Goal: Contribute content: Contribute content

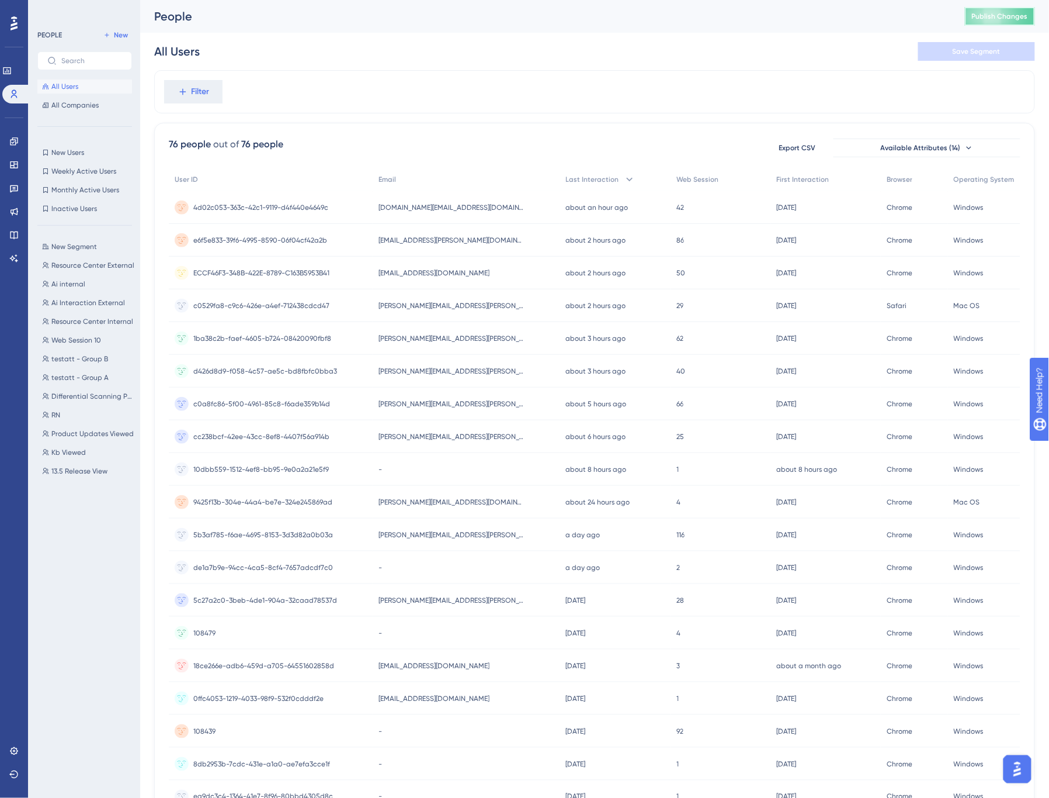
click at [1007, 15] on span "Publish Changes" at bounding box center [1000, 16] width 56 height 9
click at [14, 237] on icon at bounding box center [14, 235] width 8 height 8
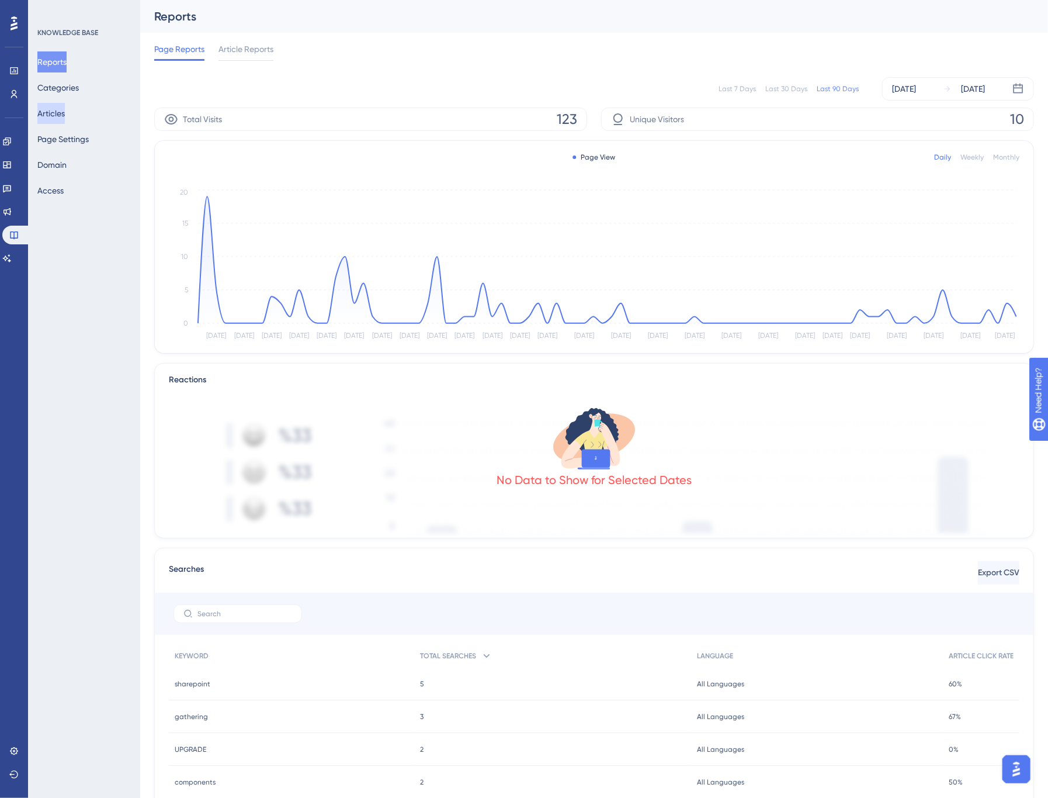
click at [60, 113] on button "Articles" at bounding box center [50, 113] width 27 height 21
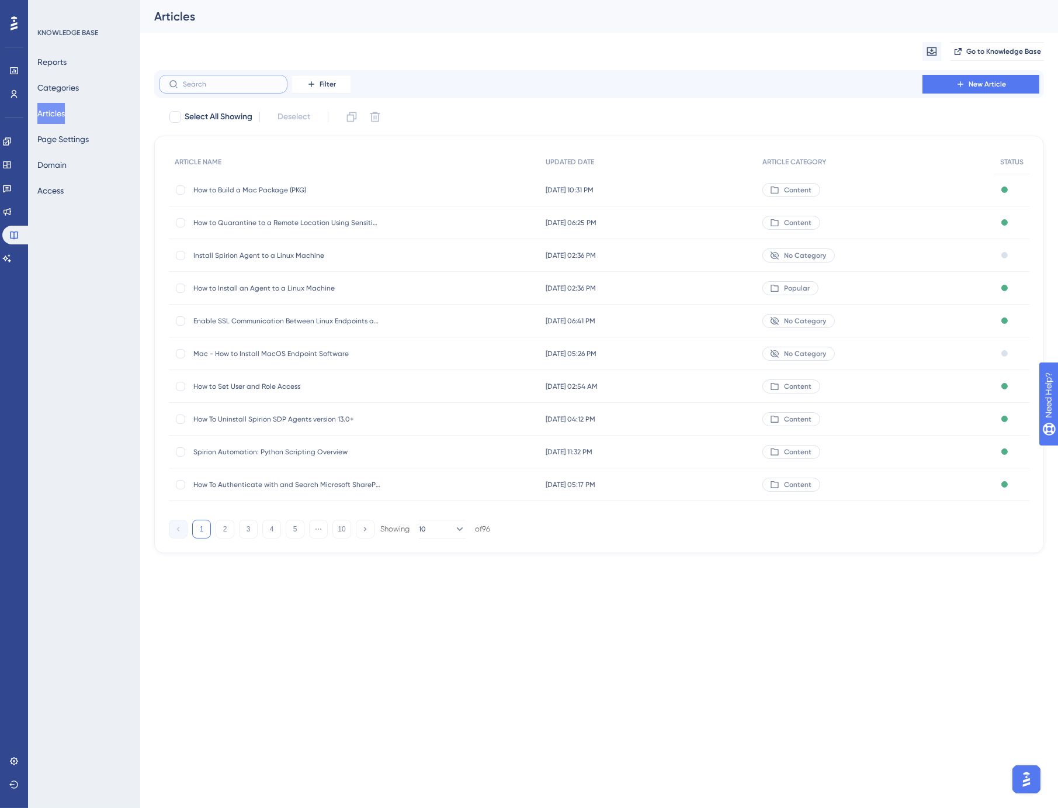
click at [238, 84] on input "text" at bounding box center [230, 84] width 95 height 8
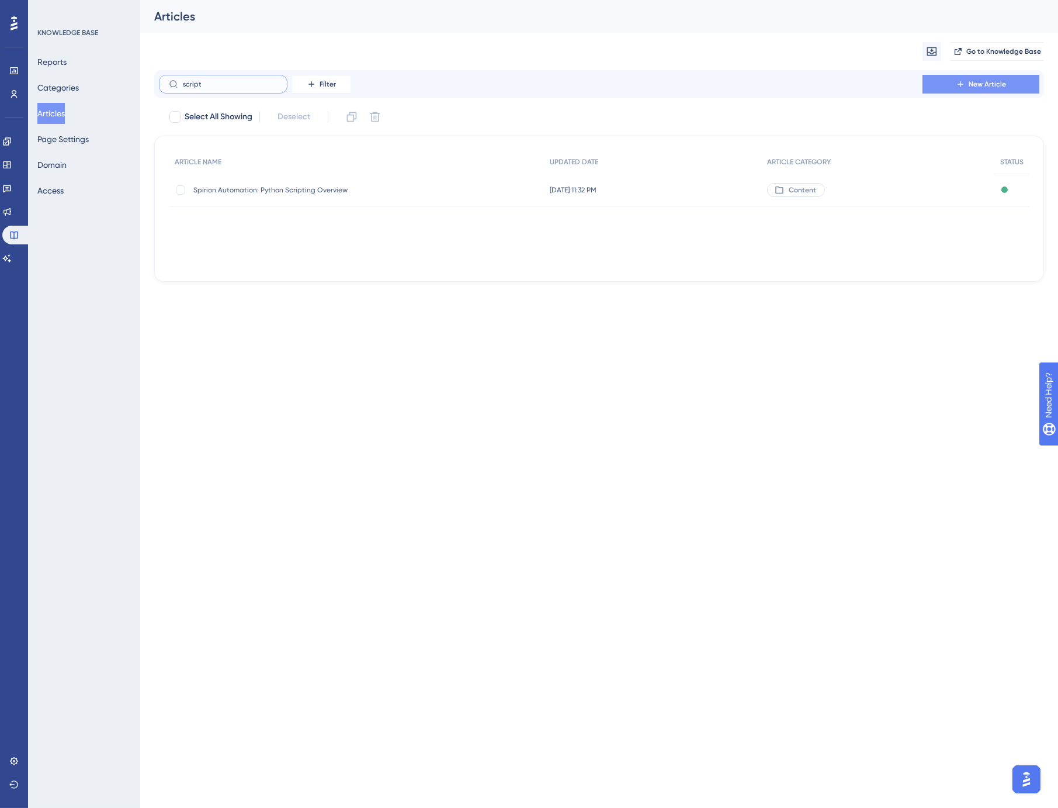
type input "script"
click at [981, 84] on span "New Article" at bounding box center [987, 83] width 37 height 9
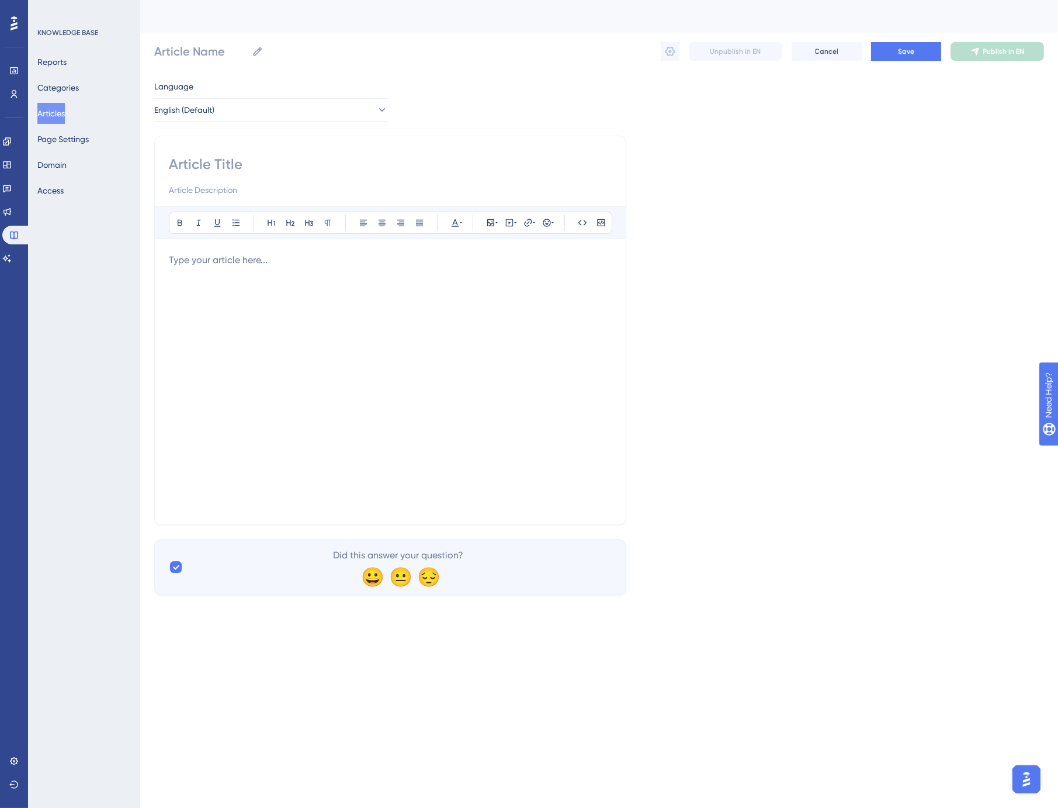
click at [246, 248] on div "Bold Italic Underline Bullet Point Heading 1 Heading 2 Heading 3 Normal Align L…" at bounding box center [390, 358] width 443 height 304
click at [243, 263] on p at bounding box center [390, 260] width 443 height 14
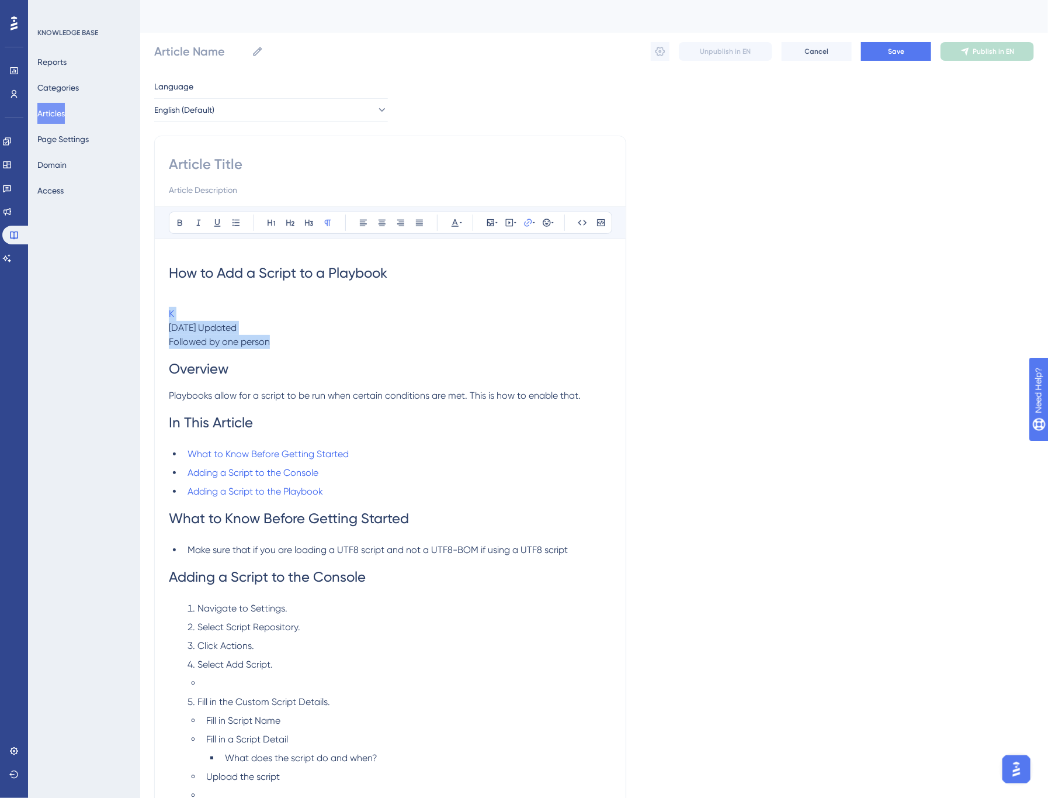
drag, startPoint x: 212, startPoint y: 335, endPoint x: 154, endPoint y: 310, distance: 62.5
click at [154, 310] on div "Bold Italic Underline Bullet Point Heading 1 Heading 2 Heading 3 Normal Align L…" at bounding box center [390, 580] width 472 height 889
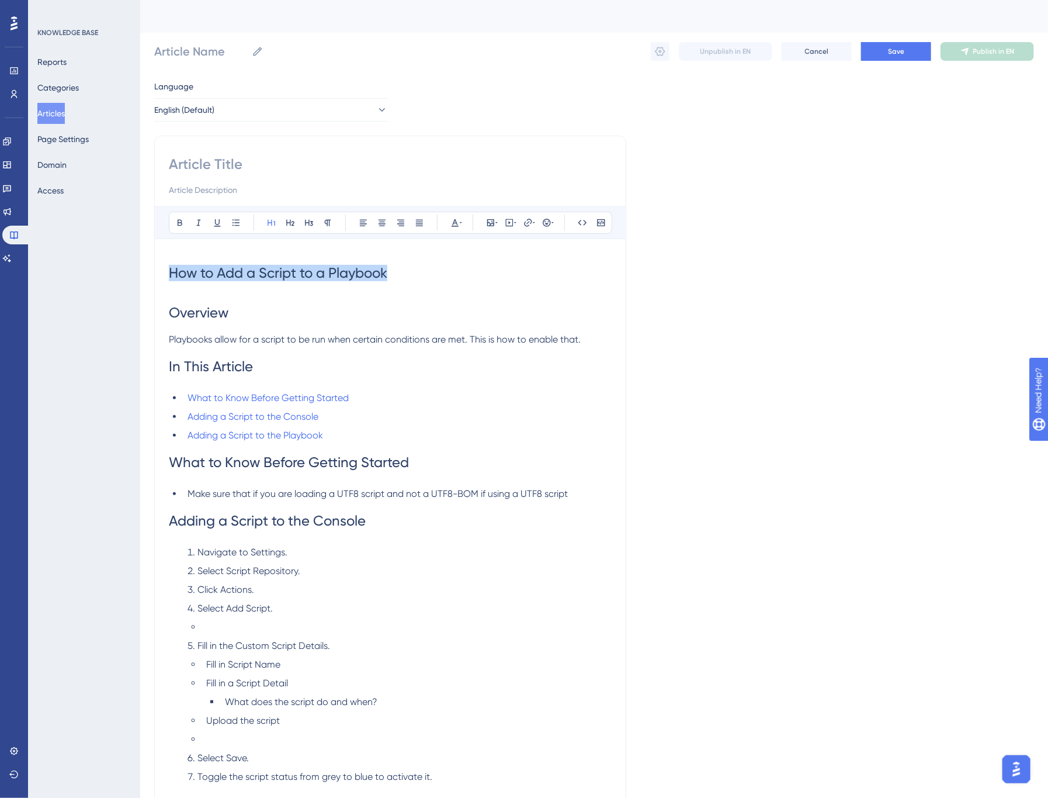
drag, startPoint x: 422, startPoint y: 278, endPoint x: 165, endPoint y: 276, distance: 257.7
click at [165, 276] on div "Bold Italic Underline Bullet Point Heading 1 Heading 2 Heading 3 Normal Align L…" at bounding box center [390, 552] width 472 height 833
copy span "How to Add a Script to a Playbook"
click at [211, 160] on input at bounding box center [390, 164] width 443 height 19
paste input "How to Add a Script to a Playbook"
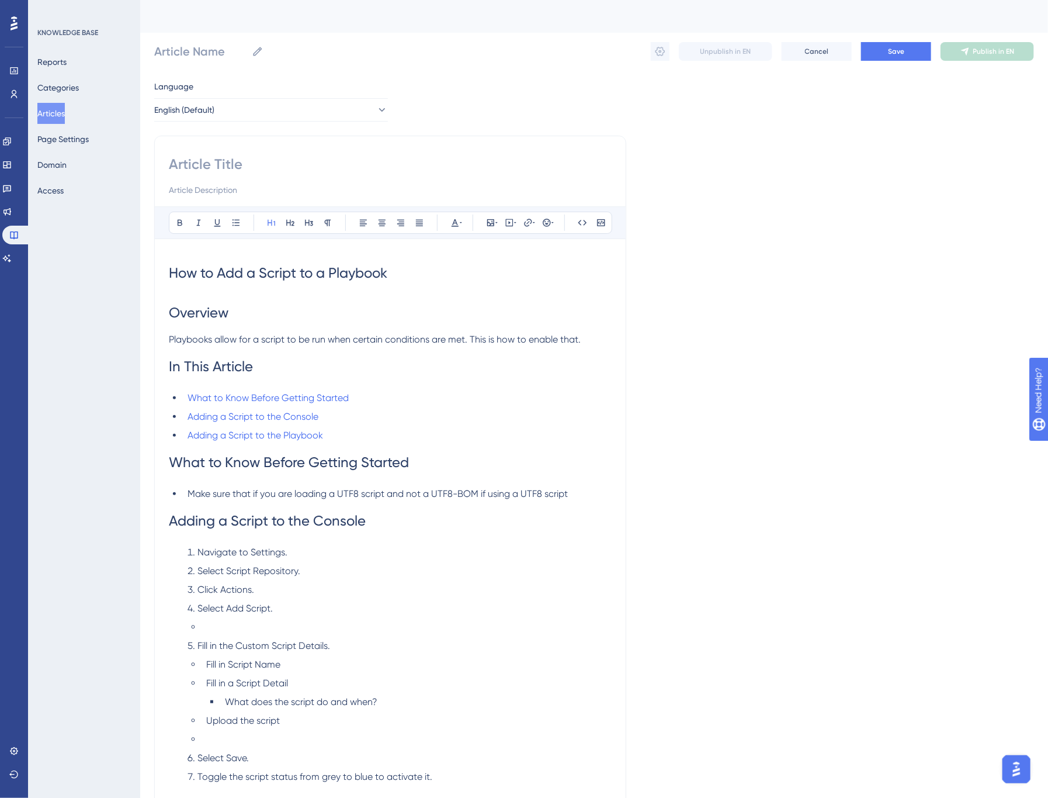
type input "How to Add a Script to a Playbook"
click at [212, 318] on span "Overview" at bounding box center [199, 312] width 60 height 16
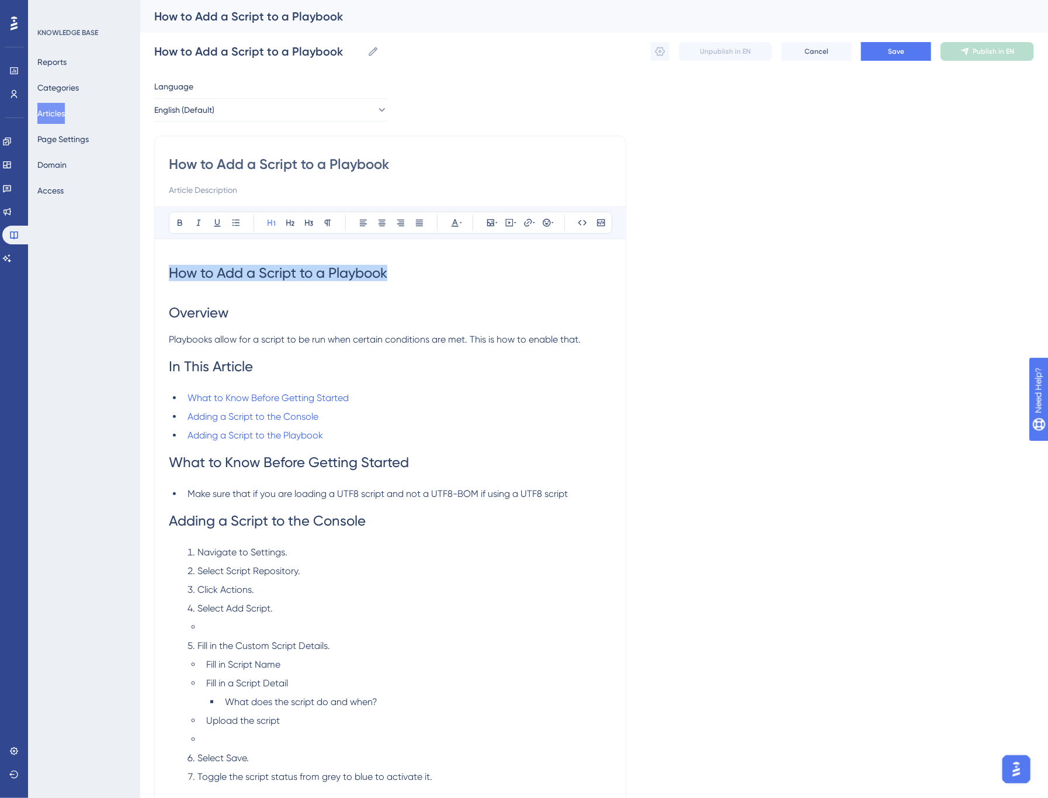
drag, startPoint x: 400, startPoint y: 273, endPoint x: 161, endPoint y: 275, distance: 239.0
click at [161, 275] on div "How to Add a Script to a Playbook Bold Italic Underline Bullet Point Heading 1 …" at bounding box center [390, 552] width 472 height 833
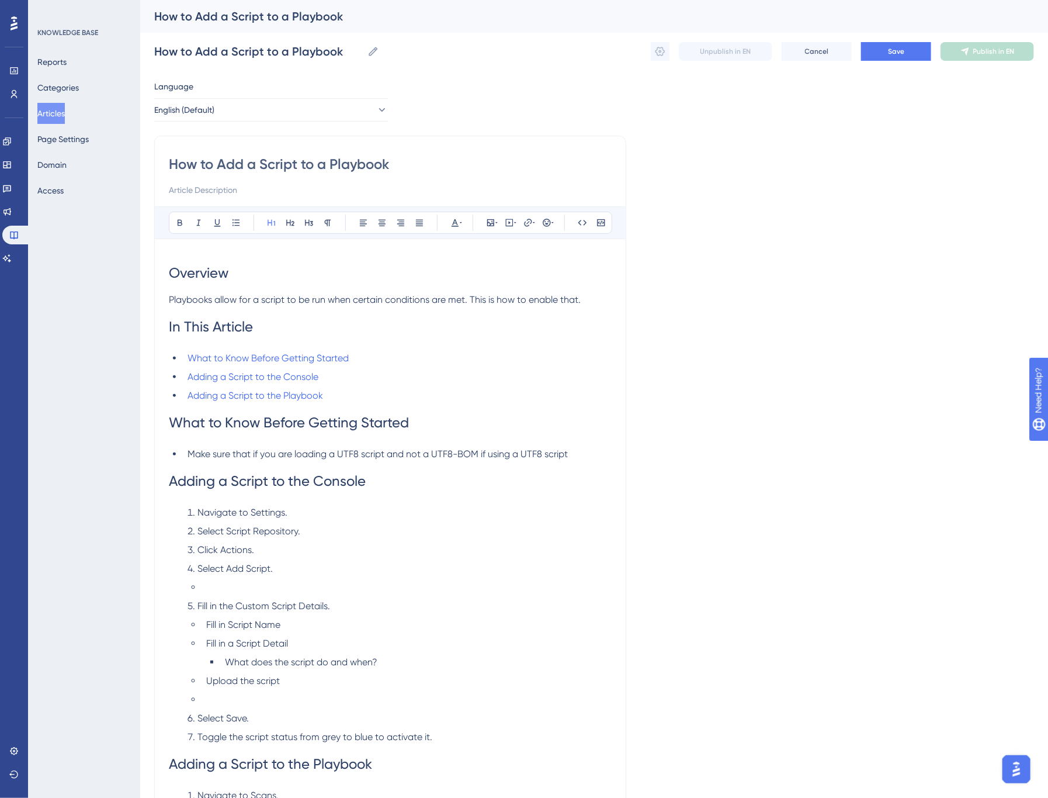
click at [228, 327] on span "In This Article" at bounding box center [211, 326] width 84 height 16
click at [311, 223] on icon at bounding box center [308, 222] width 9 height 9
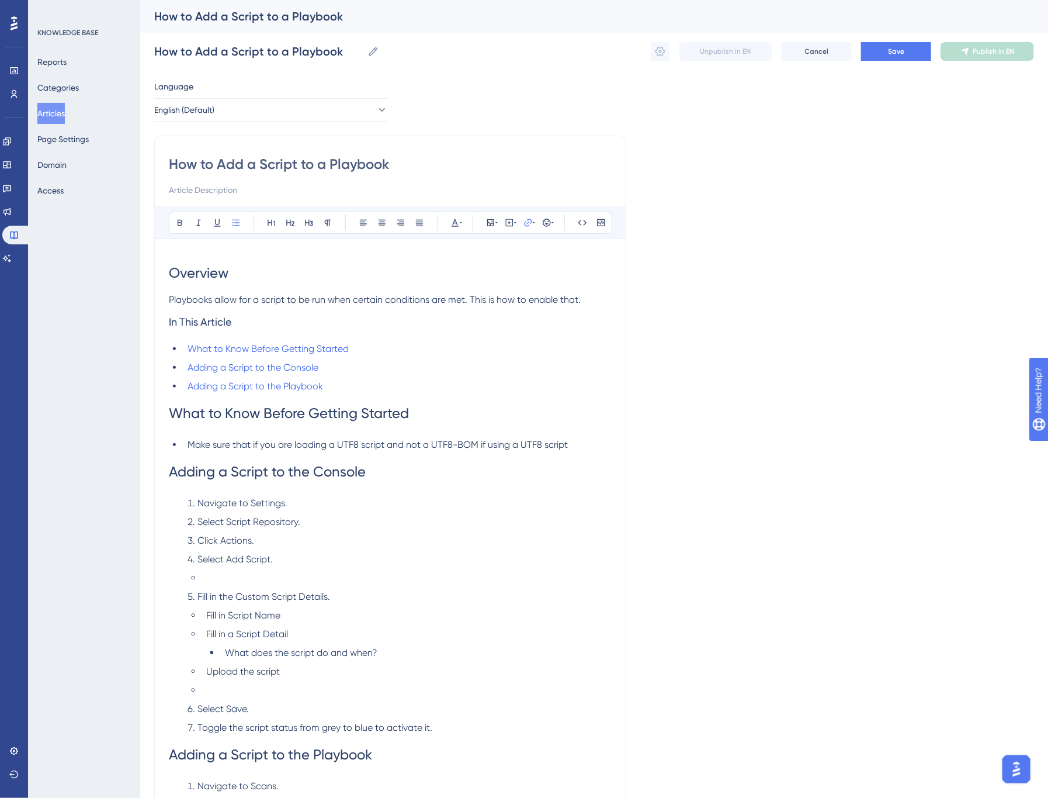
click at [369, 351] on li "What to Know Before Getting Started" at bounding box center [397, 349] width 429 height 14
type input "h"
click at [505, 348] on span "Confirm" at bounding box center [493, 352] width 26 height 9
click at [529, 223] on icon at bounding box center [528, 222] width 9 height 9
click at [528, 226] on icon at bounding box center [528, 222] width 9 height 9
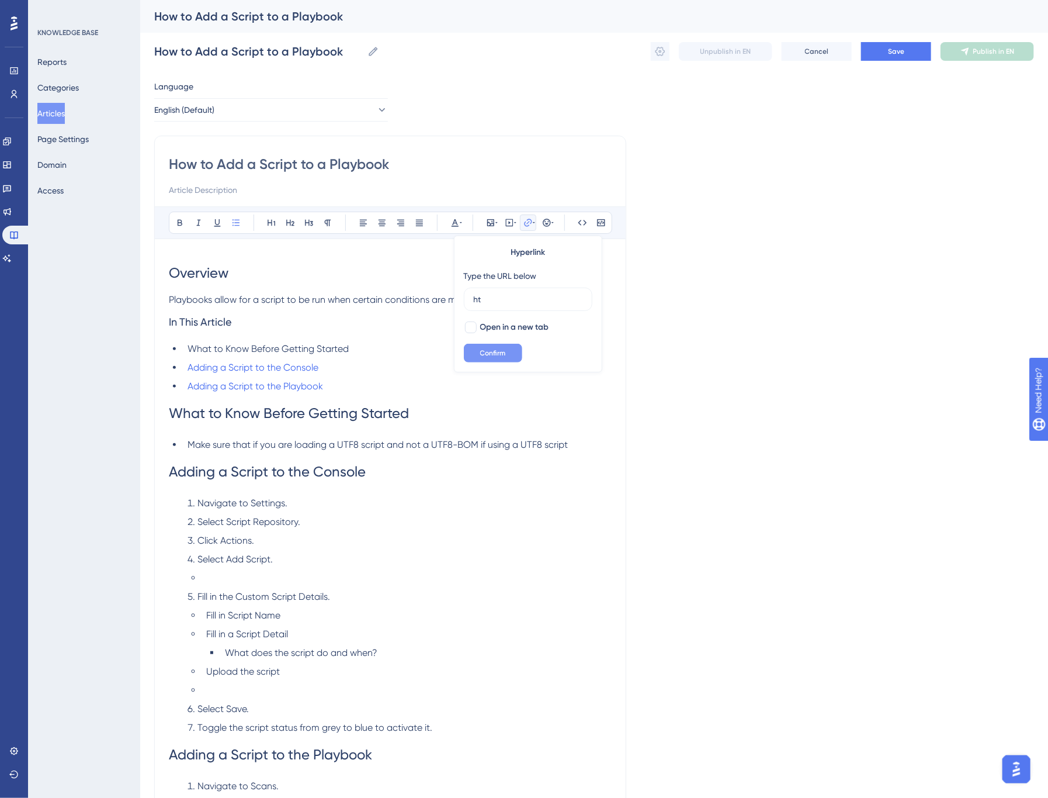
type input "h"
click at [505, 349] on span "Confirm" at bounding box center [493, 352] width 26 height 9
click at [529, 220] on icon at bounding box center [528, 222] width 9 height 9
click at [533, 224] on icon at bounding box center [534, 222] width 2 height 9
type input "h"
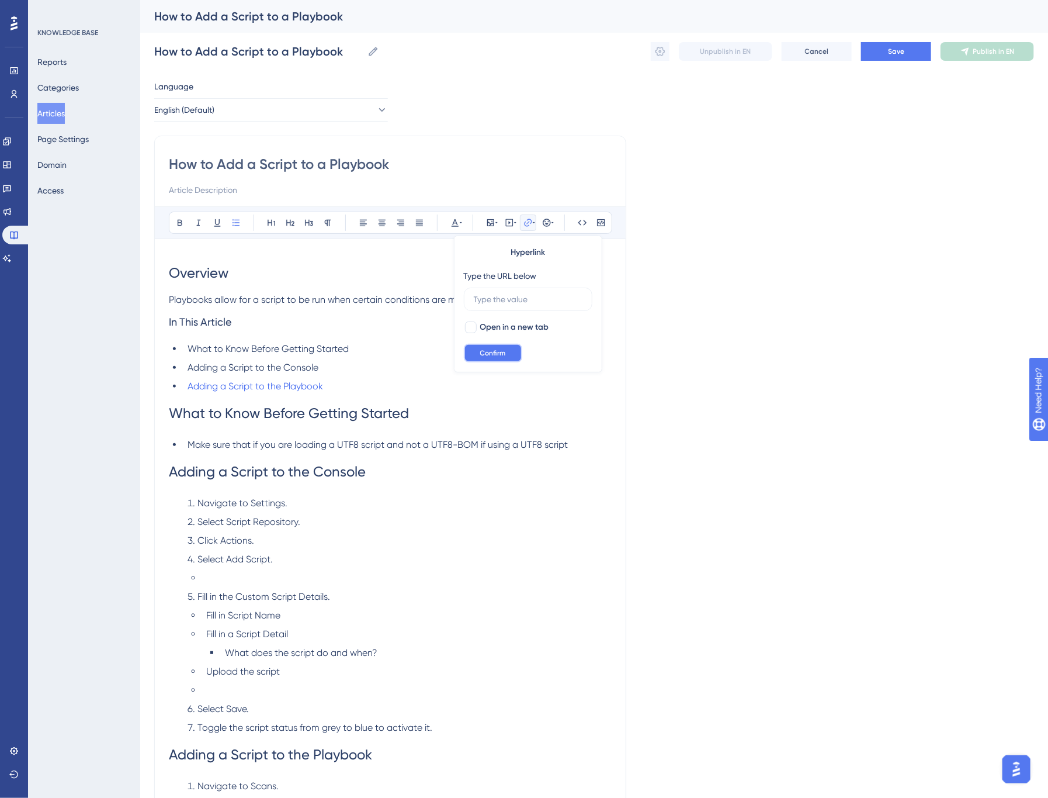
click at [498, 349] on span "Confirm" at bounding box center [493, 352] width 26 height 9
click at [363, 413] on span "What to Know Before Getting Started" at bounding box center [289, 413] width 240 height 16
drag, startPoint x: 259, startPoint y: 413, endPoint x: 127, endPoint y: 417, distance: 132.7
click at [140, 417] on div "Performance Users Engagement Widgets Feedback Product Updates Knowledge Base AI…" at bounding box center [594, 504] width 908 height 1009
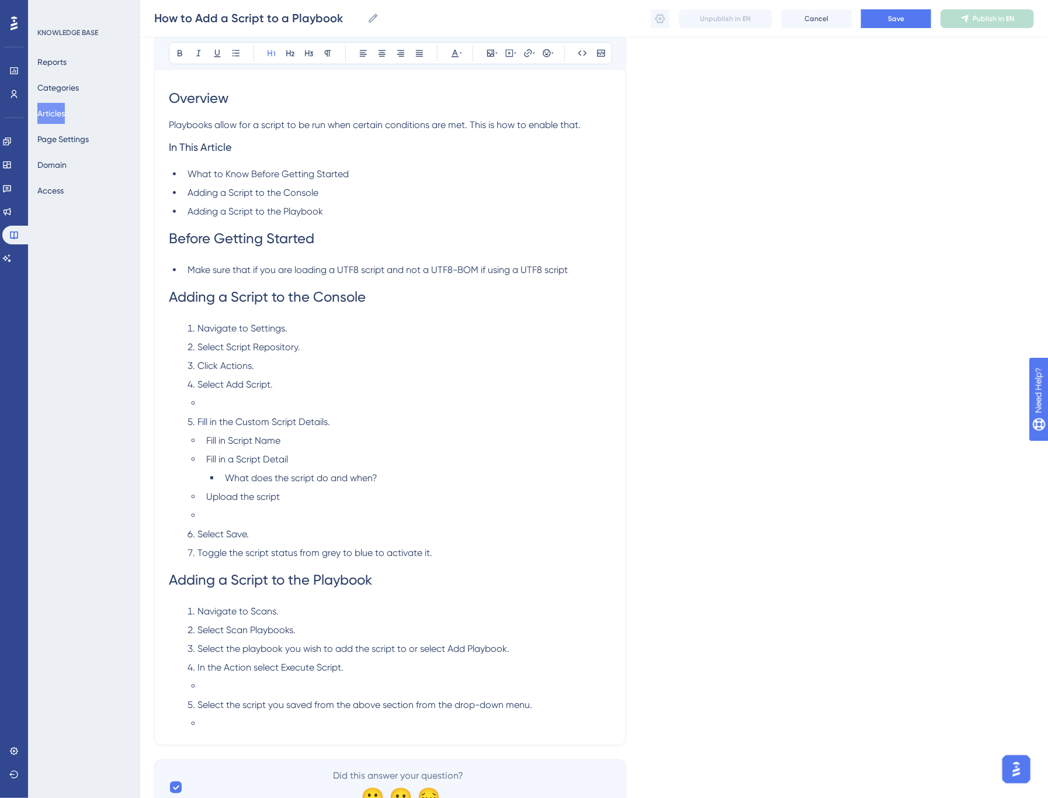
scroll to position [195, 0]
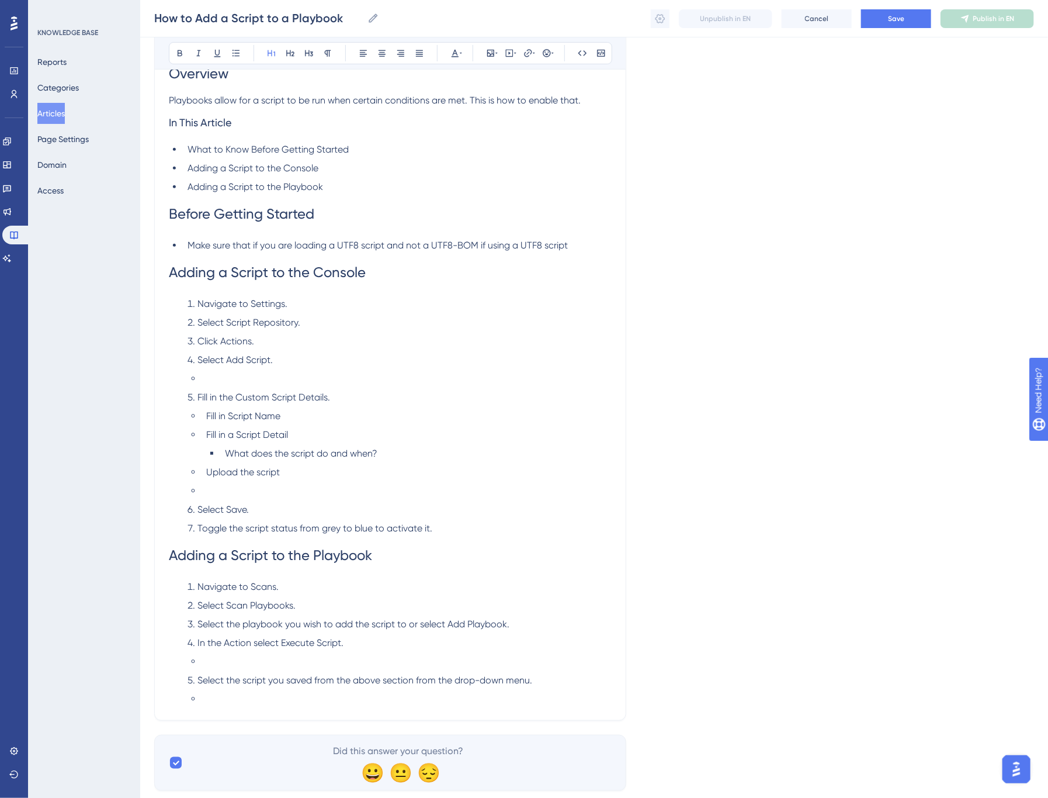
click at [276, 377] on li at bounding box center [407, 379] width 410 height 14
drag, startPoint x: 228, startPoint y: 359, endPoint x: 271, endPoint y: 358, distance: 42.7
click at [271, 358] on span "Select Add Script." at bounding box center [235, 359] width 75 height 11
click at [272, 303] on span "Navigate to Settings." at bounding box center [243, 303] width 90 height 11
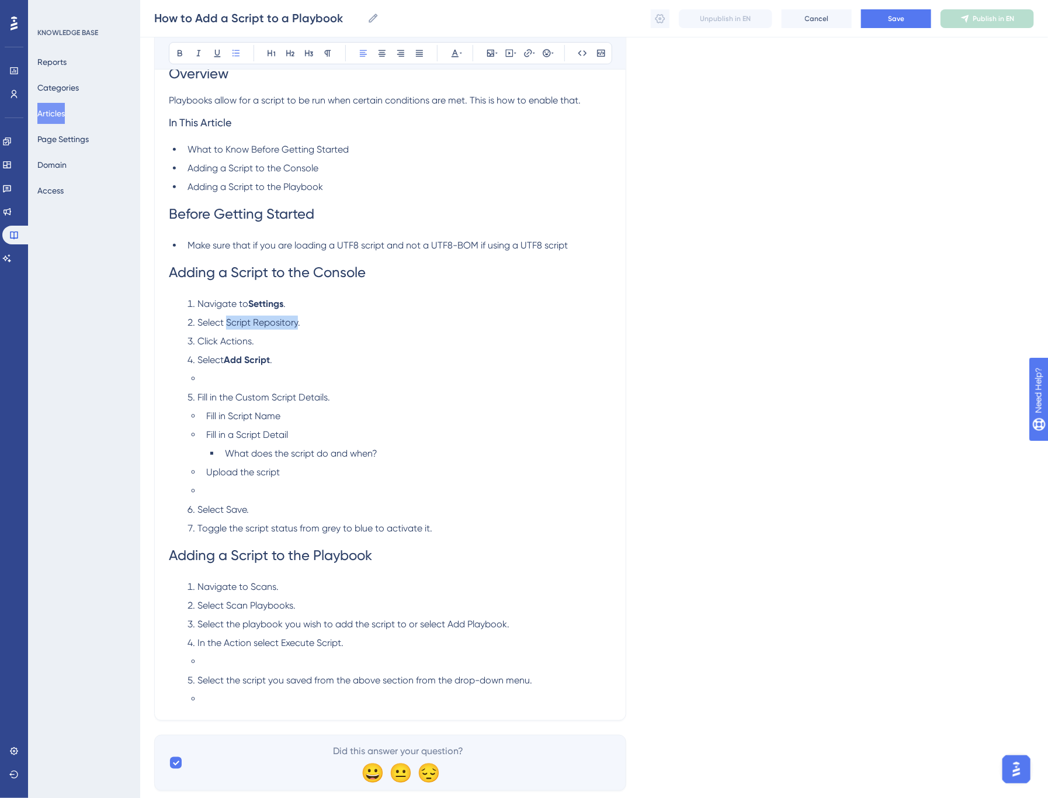
drag, startPoint x: 227, startPoint y: 321, endPoint x: 299, endPoint y: 320, distance: 71.9
click at [299, 320] on span "Select Script Repository." at bounding box center [249, 322] width 103 height 11
click at [234, 342] on span "Click Actions." at bounding box center [226, 340] width 57 height 11
click at [331, 397] on li "Fill in the Custom Script Details." at bounding box center [397, 397] width 429 height 14
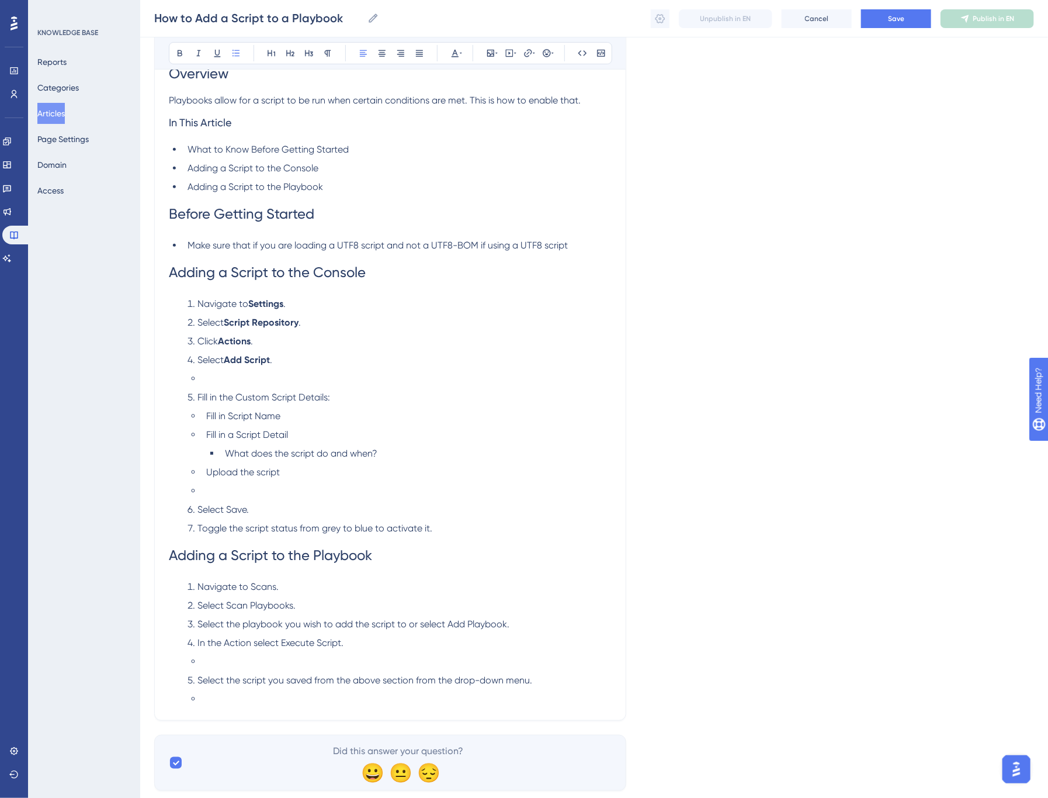
click at [240, 511] on span "Select Save." at bounding box center [223, 509] width 51 height 11
click at [261, 557] on span "Adding a Script to the Playbook" at bounding box center [270, 555] width 203 height 16
click at [237, 644] on span "In the Action select Execute Script." at bounding box center [271, 642] width 146 height 11
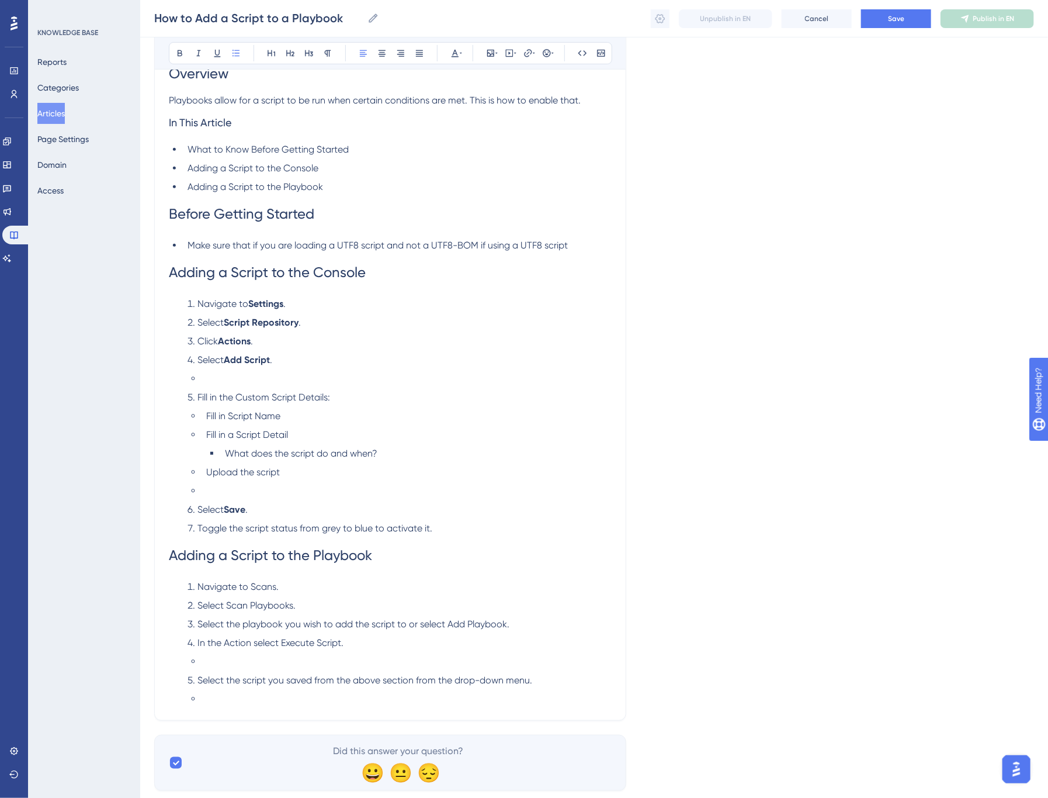
click at [261, 644] on span "In the Action select Execute Script." at bounding box center [271, 642] width 146 height 11
drag, startPoint x: 282, startPoint y: 641, endPoint x: 341, endPoint y: 640, distance: 59.0
click at [341, 640] on span "In the Action select Execute Script." at bounding box center [271, 642] width 146 height 11
click at [283, 663] on li at bounding box center [407, 661] width 410 height 14
drag, startPoint x: 246, startPoint y: 497, endPoint x: 238, endPoint y: 524, distance: 27.9
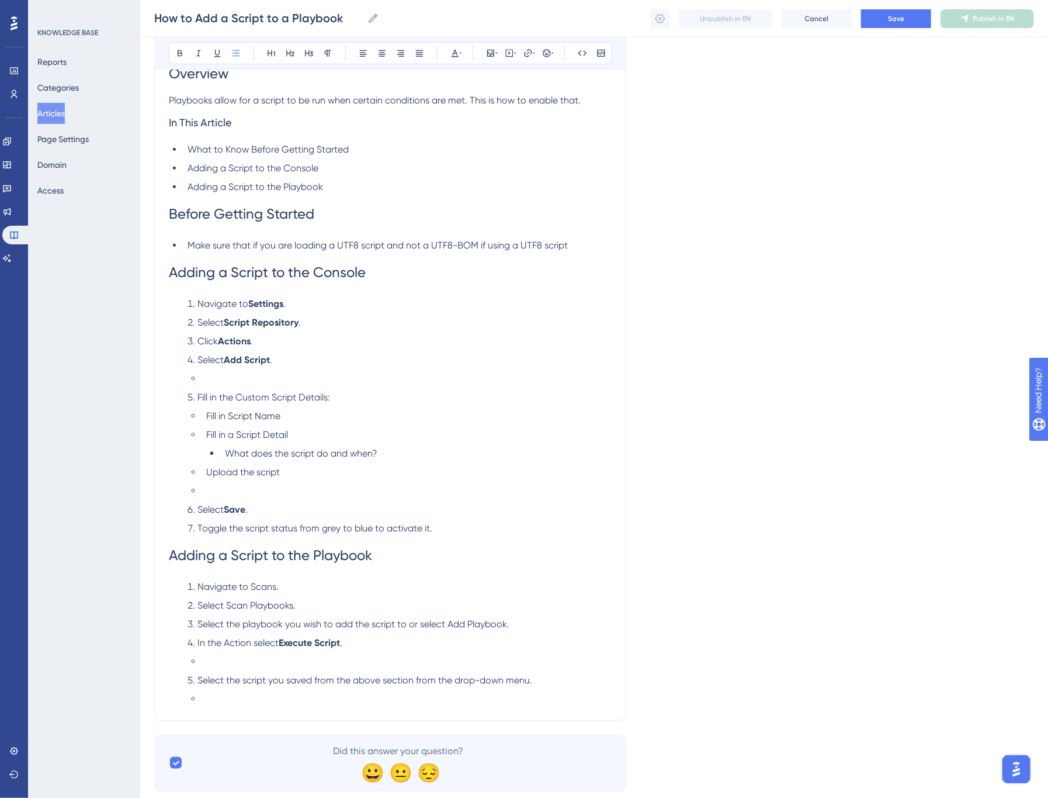
click at [246, 494] on li at bounding box center [407, 491] width 410 height 14
click at [251, 377] on li at bounding box center [407, 379] width 410 height 14
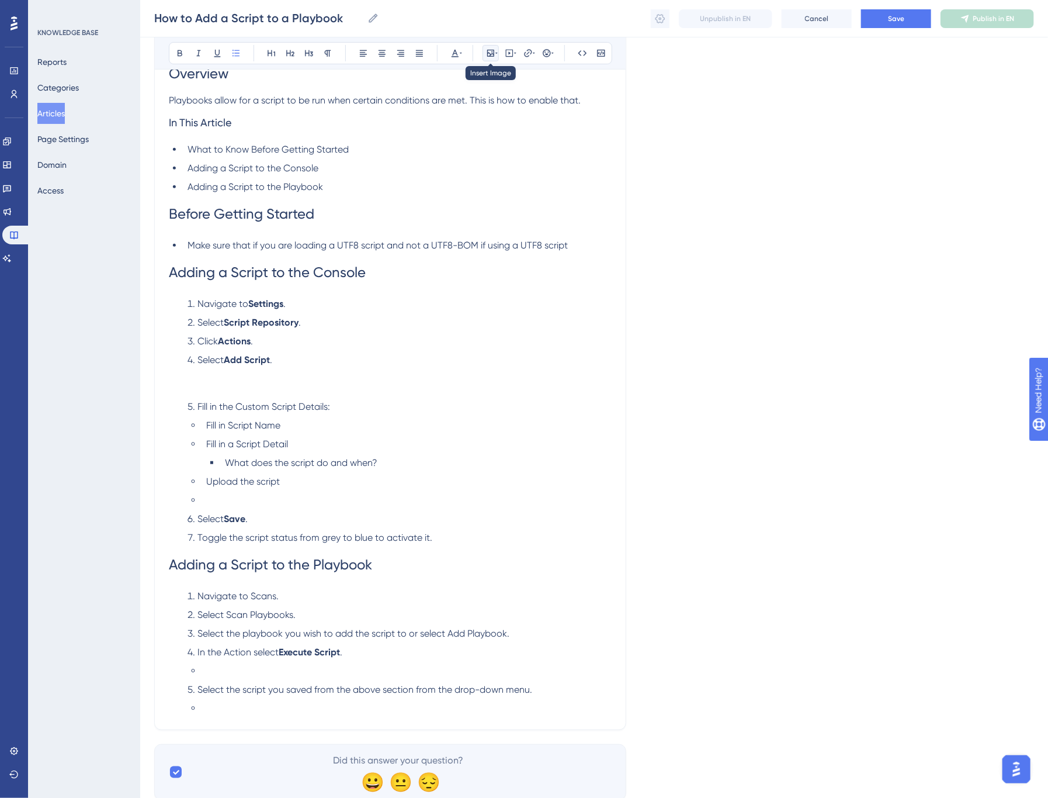
click at [492, 54] on icon at bounding box center [490, 53] width 7 height 7
click at [497, 101] on button "Upload Image" at bounding box center [491, 108] width 129 height 19
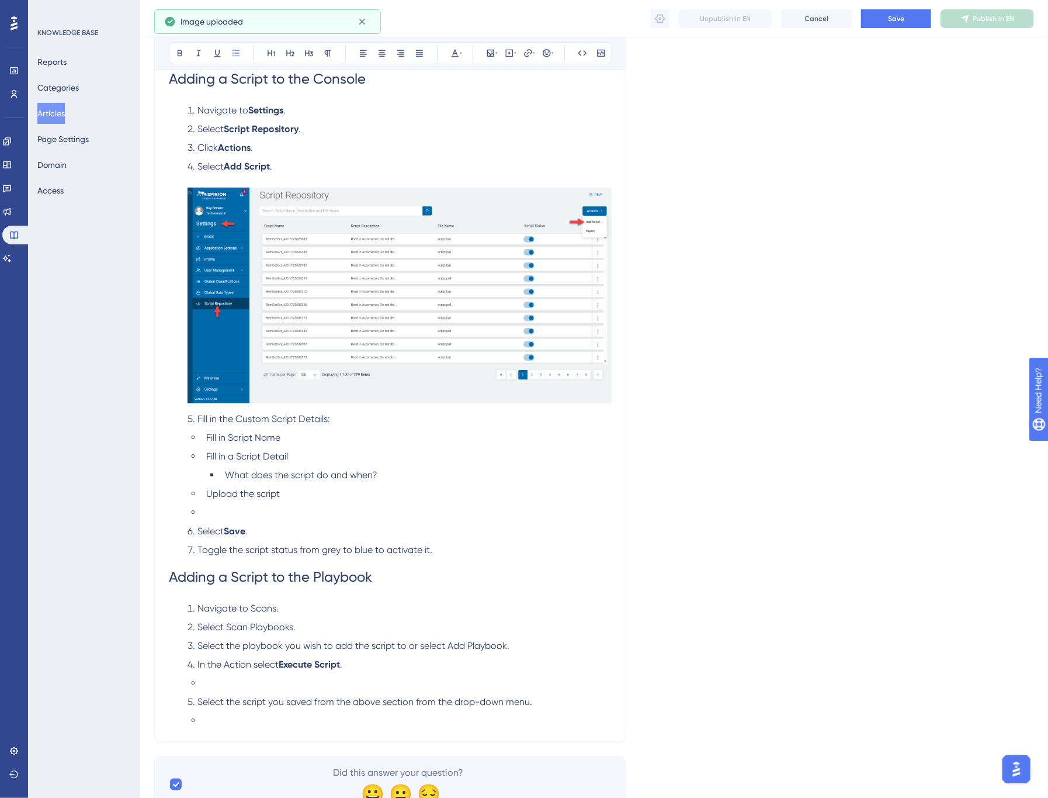
scroll to position [389, 0]
click at [227, 512] on li at bounding box center [407, 511] width 410 height 14
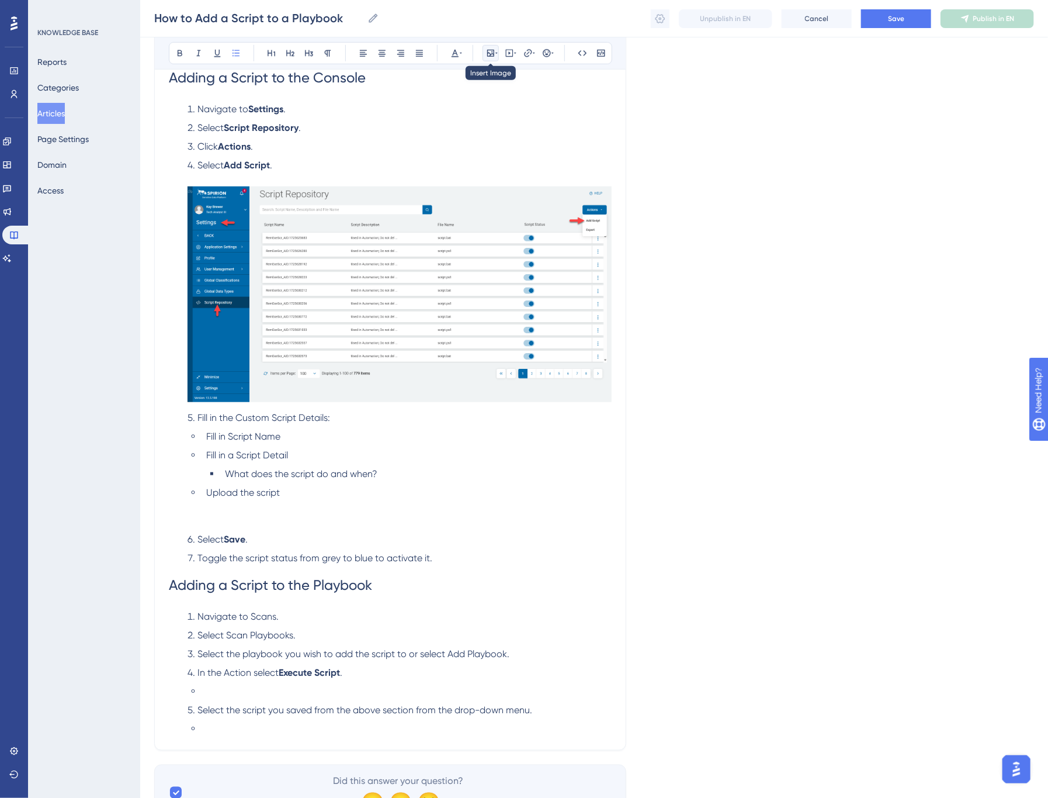
click at [494, 53] on icon at bounding box center [490, 52] width 9 height 9
click at [492, 104] on span "Upload Image" at bounding box center [496, 108] width 47 height 9
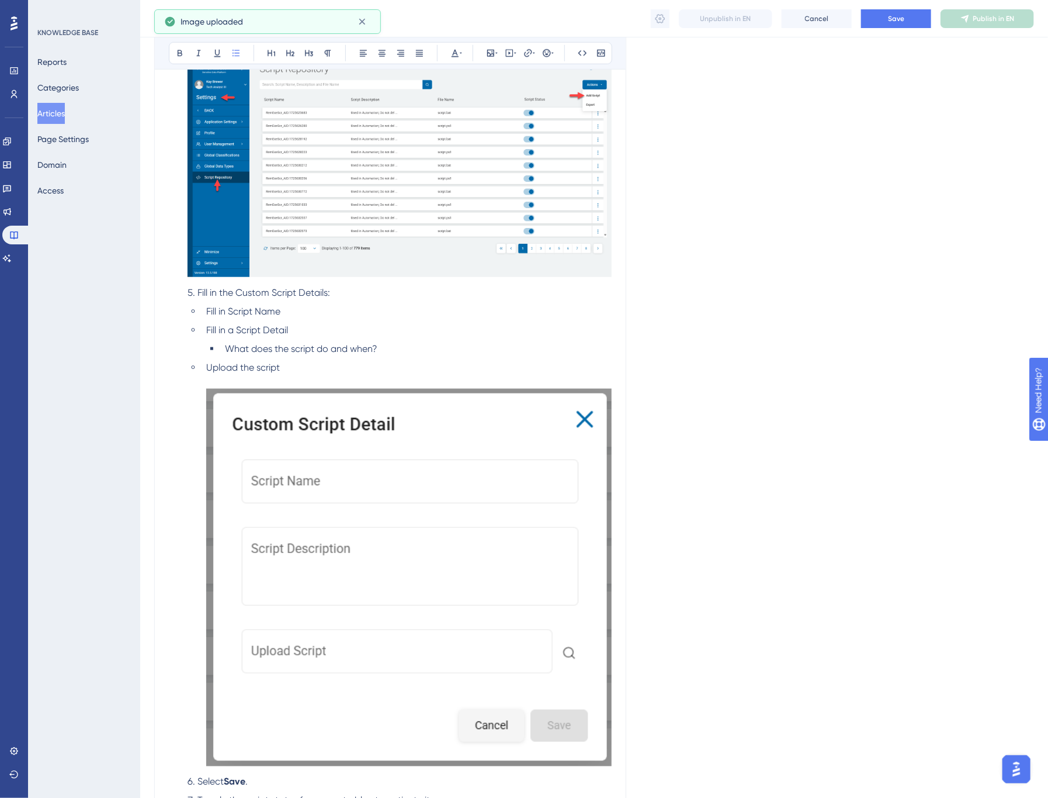
scroll to position [519, 0]
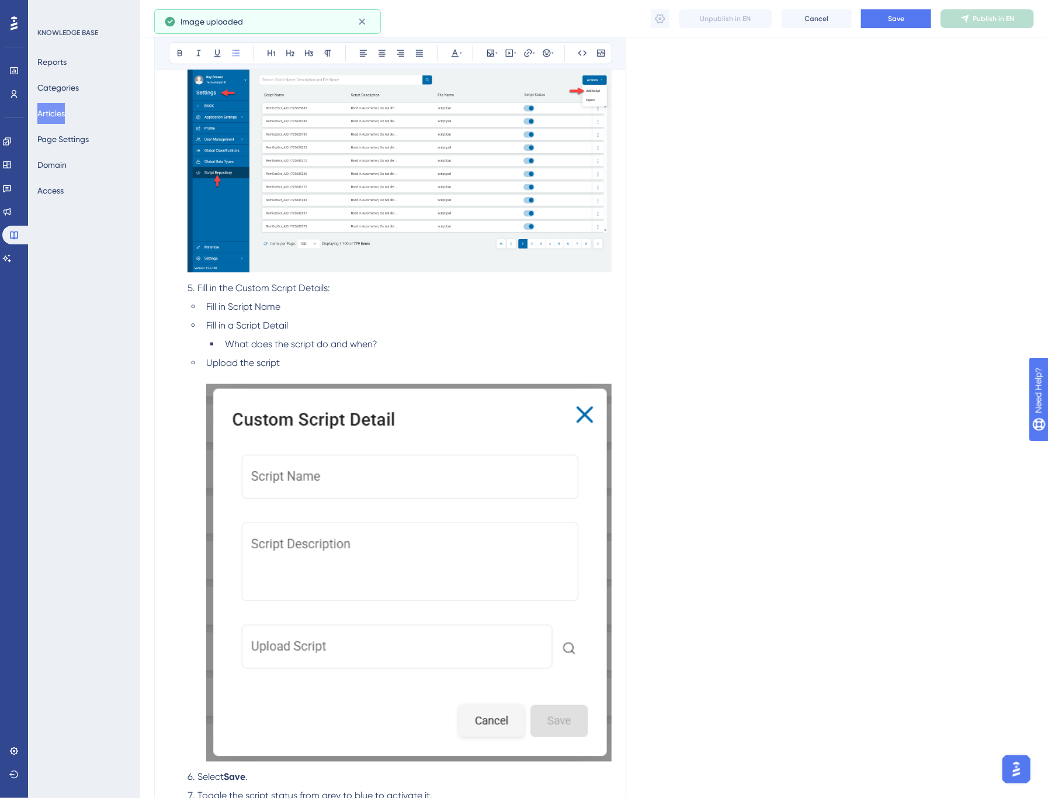
click at [369, 615] on img at bounding box center [409, 573] width 406 height 378
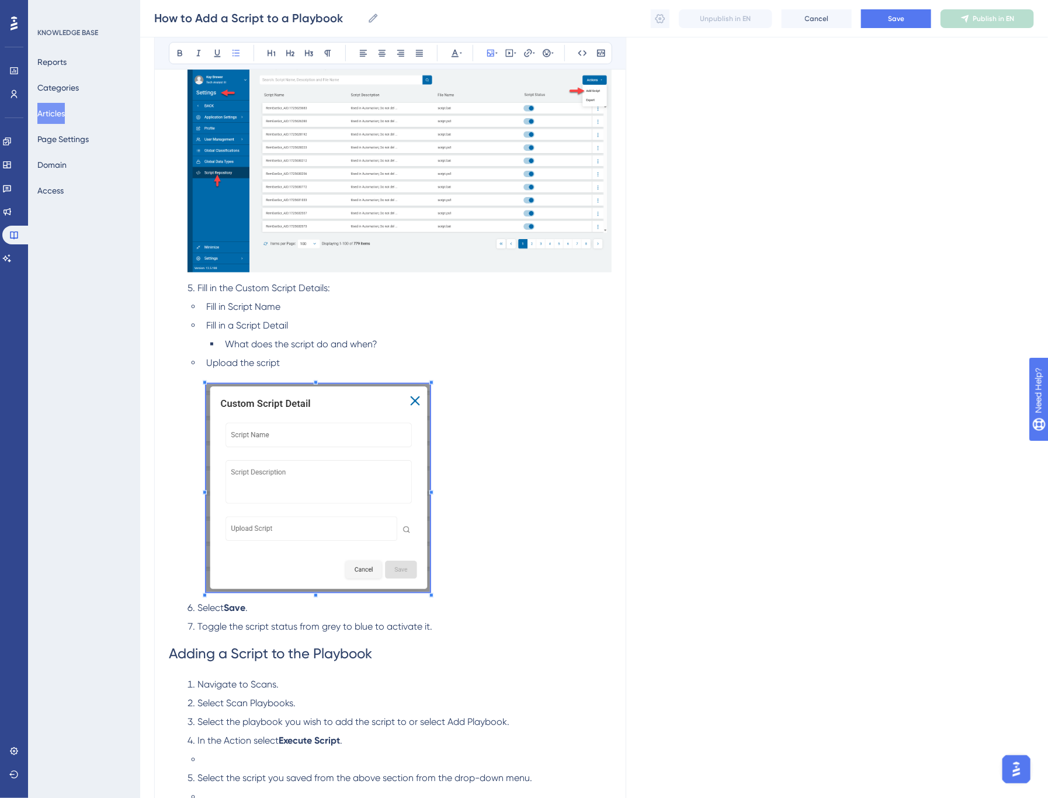
click at [431, 616] on ol "Navigate to Settings . Select Script Repository . Click Actions . Select Add Sc…" at bounding box center [390, 303] width 443 height 661
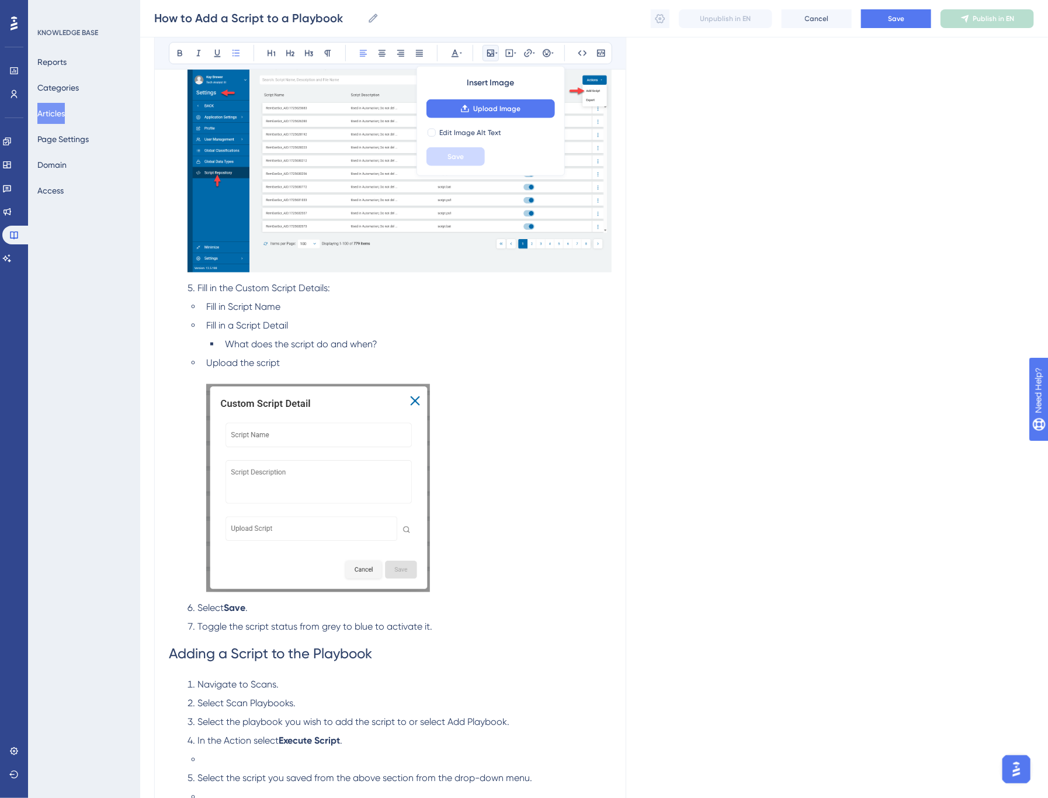
click at [386, 674] on div "Overview Playbooks allow for a script to be run when certain conditions are met…" at bounding box center [390, 266] width 443 height 1075
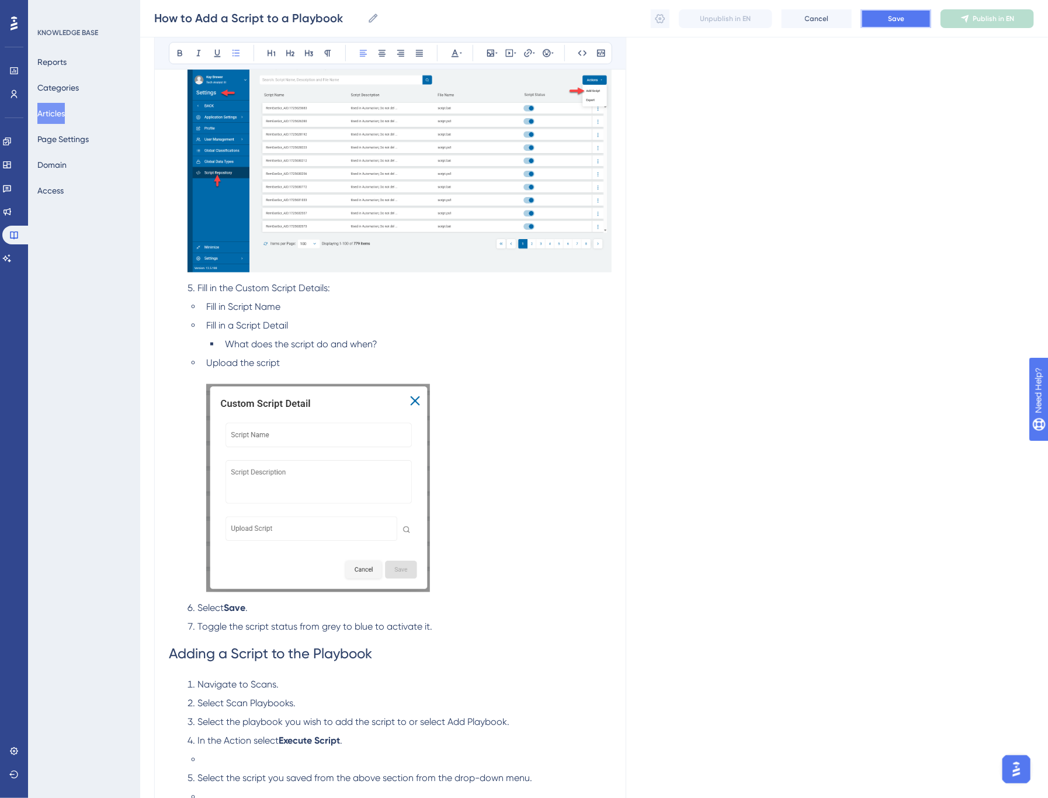
click at [906, 19] on button "Save" at bounding box center [896, 18] width 70 height 19
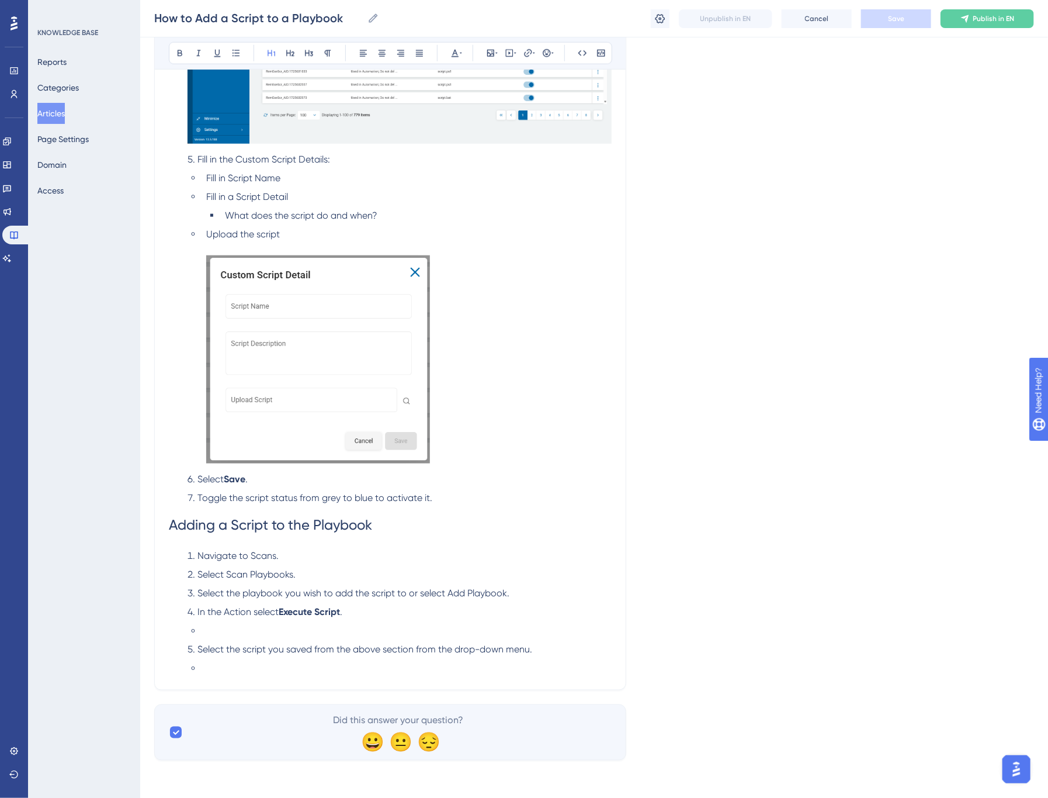
click at [249, 629] on li at bounding box center [407, 631] width 410 height 14
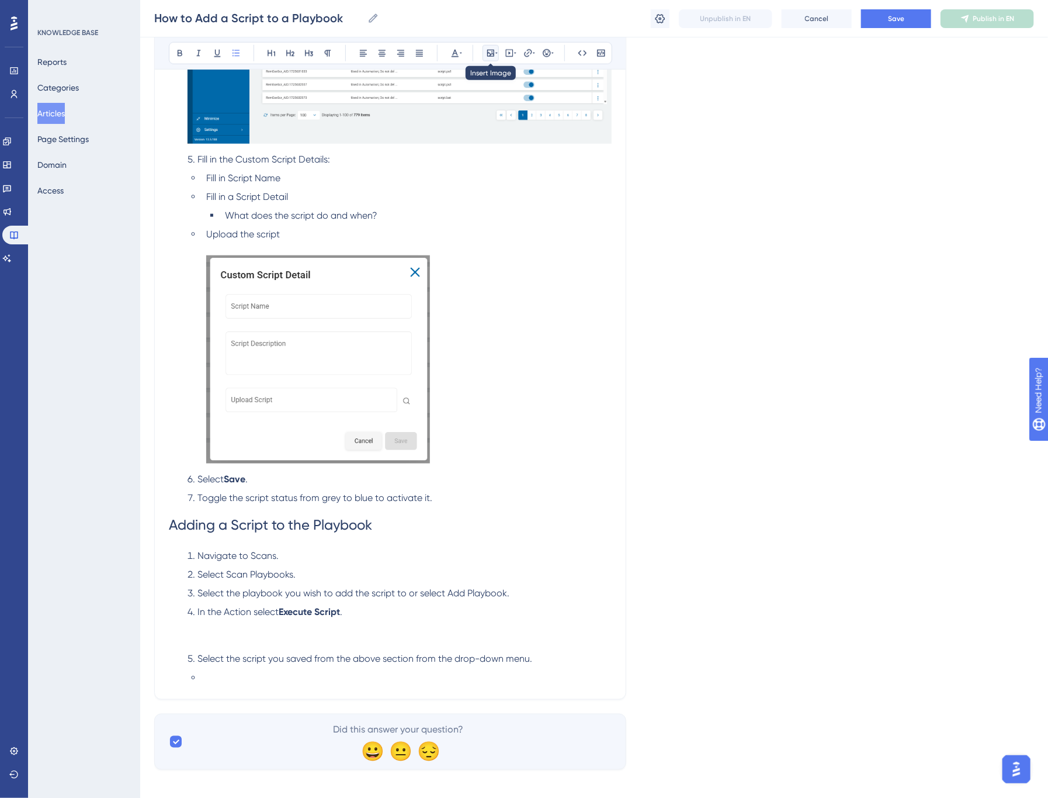
click at [488, 49] on icon at bounding box center [490, 52] width 9 height 9
click at [480, 108] on span "Upload Image" at bounding box center [496, 108] width 47 height 9
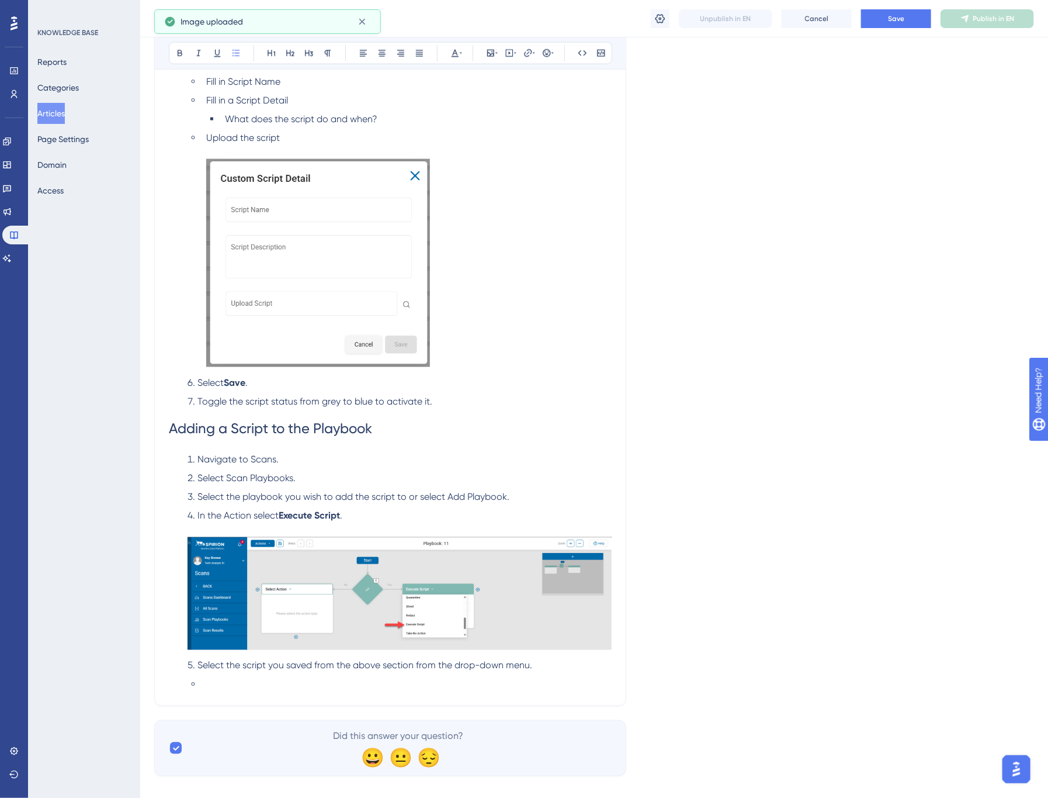
scroll to position [760, 0]
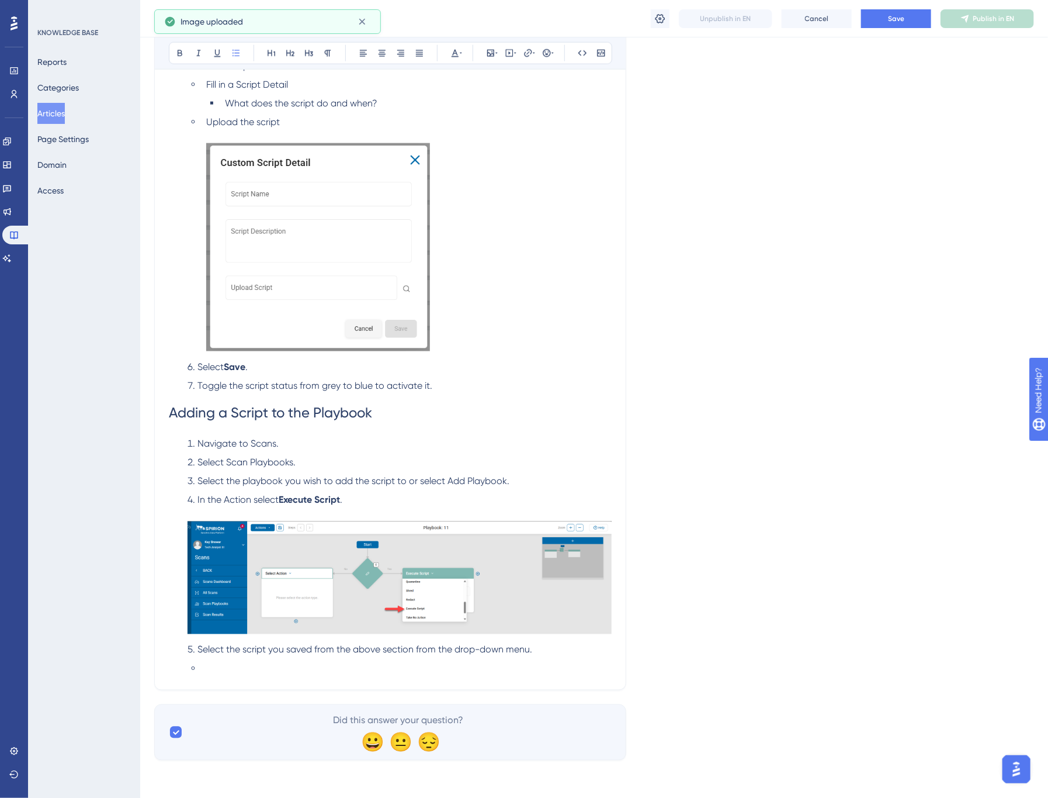
click at [265, 670] on li at bounding box center [407, 668] width 410 height 14
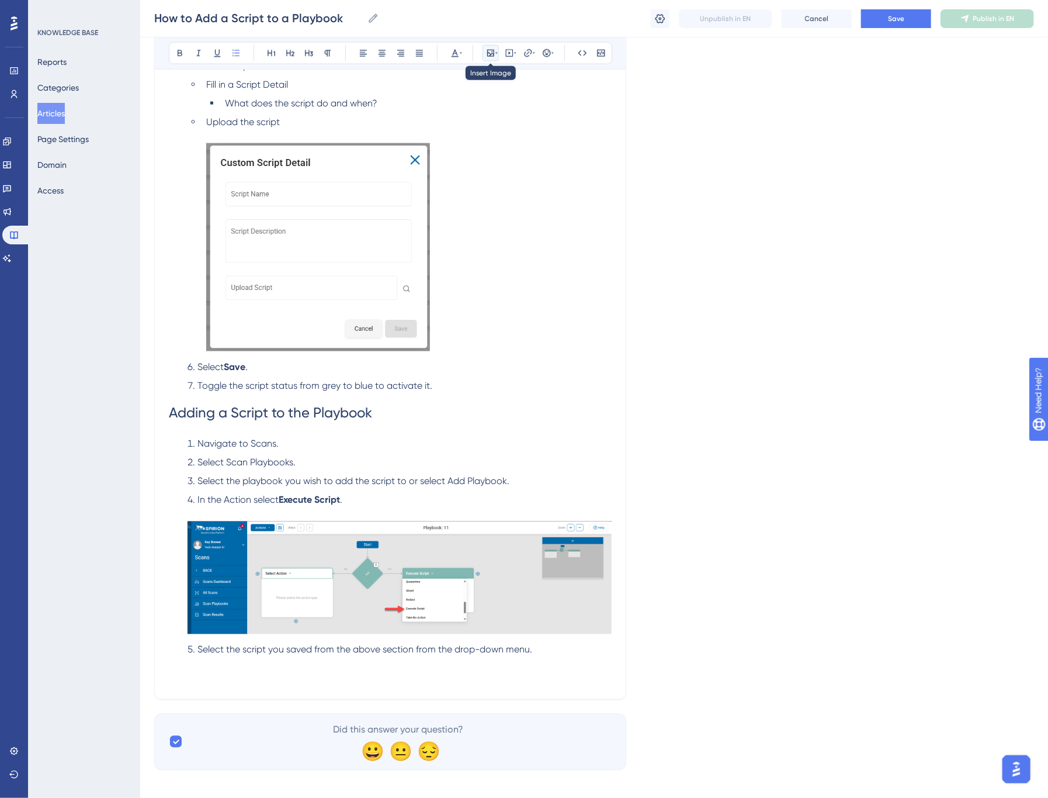
click at [486, 54] on icon at bounding box center [490, 52] width 9 height 9
click at [481, 117] on button "Upload Image" at bounding box center [491, 108] width 129 height 19
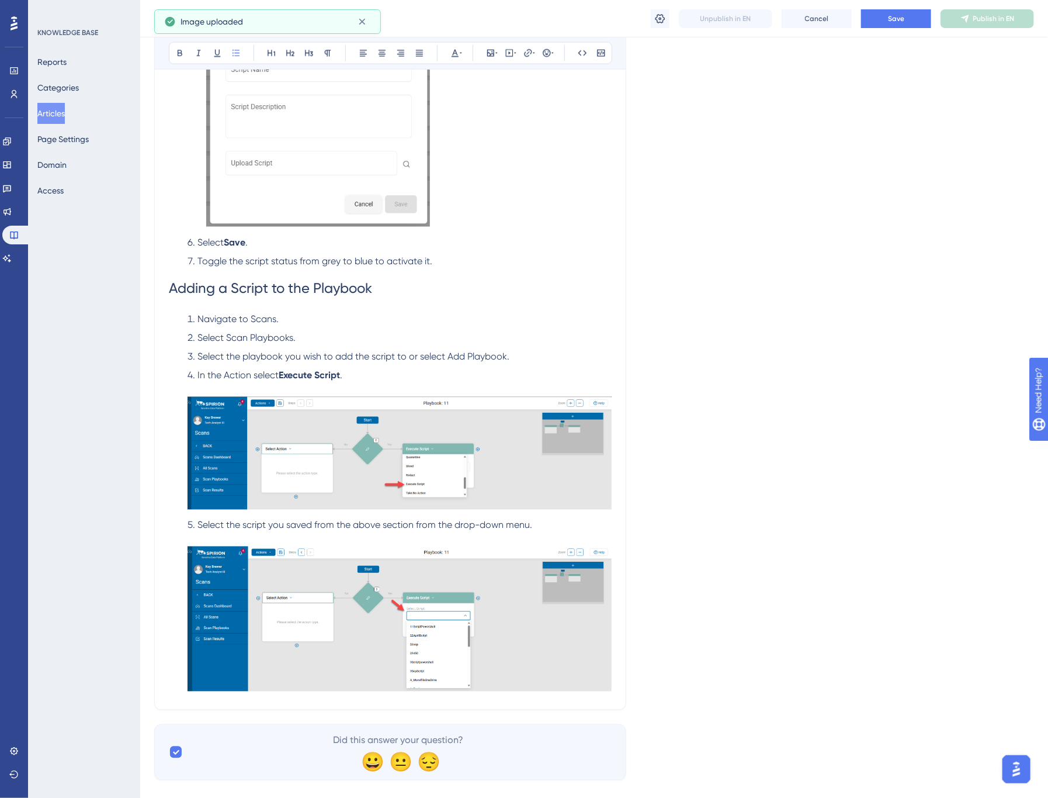
scroll to position [889, 0]
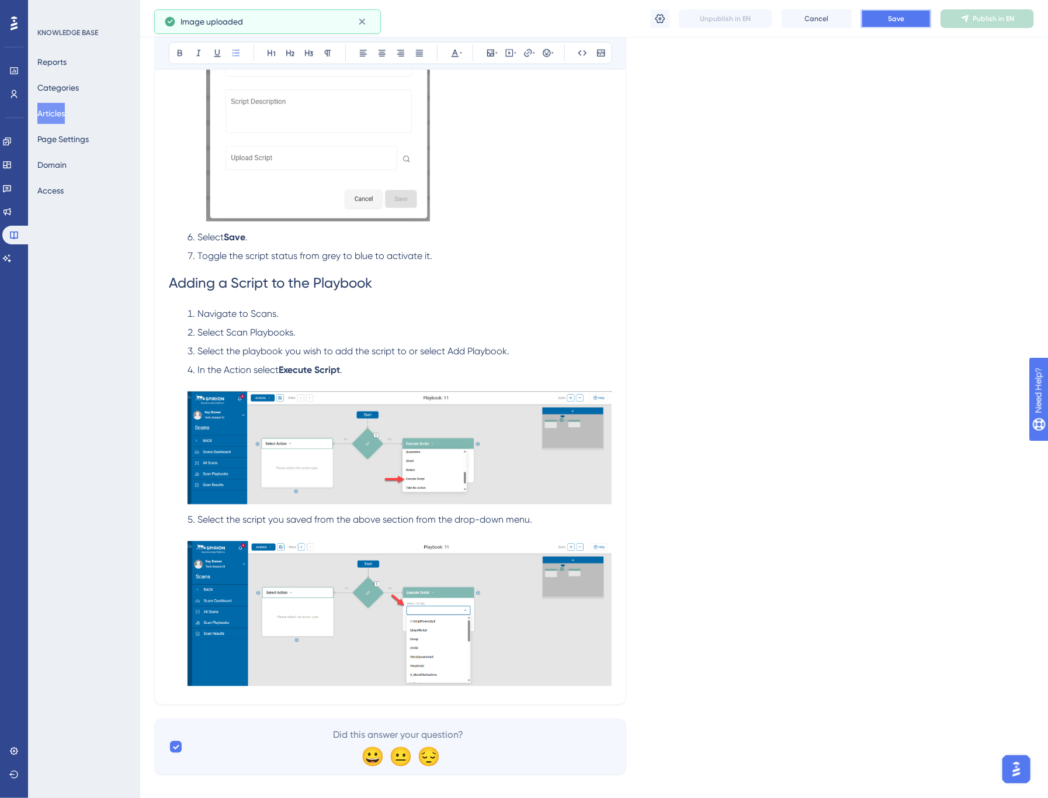
click at [892, 18] on span "Save" at bounding box center [896, 18] width 16 height 9
click at [328, 451] on img at bounding box center [400, 448] width 424 height 112
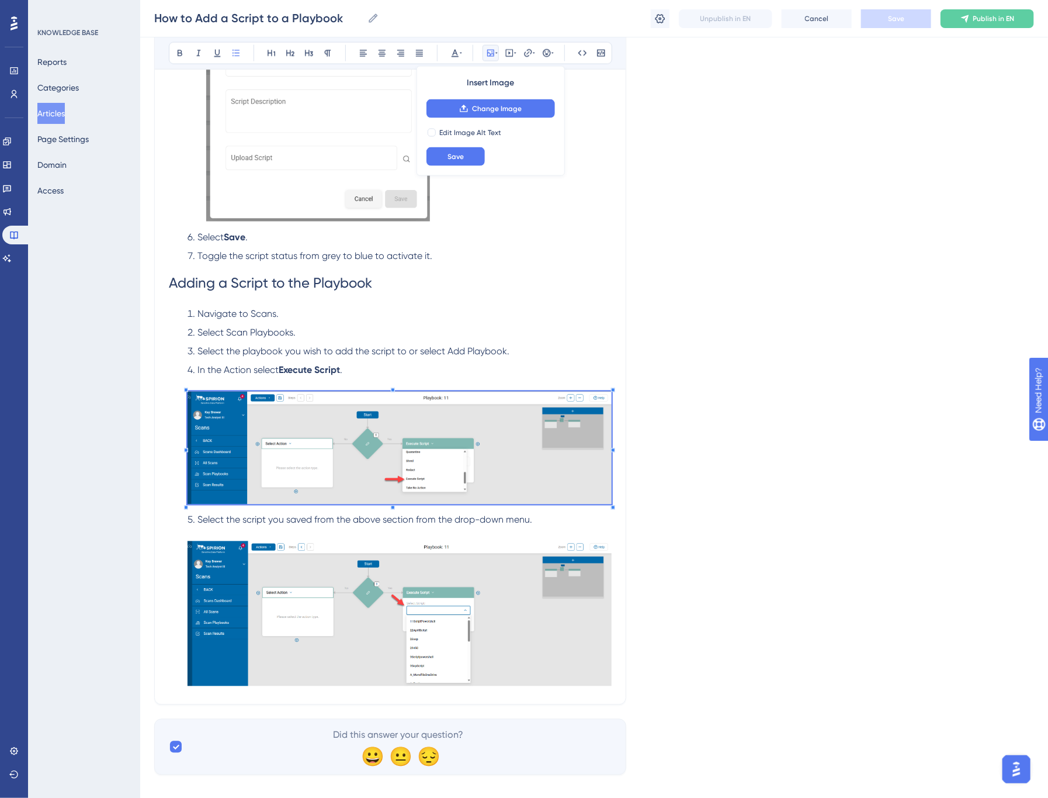
click at [475, 334] on li "Select Scan Playbooks." at bounding box center [397, 333] width 429 height 14
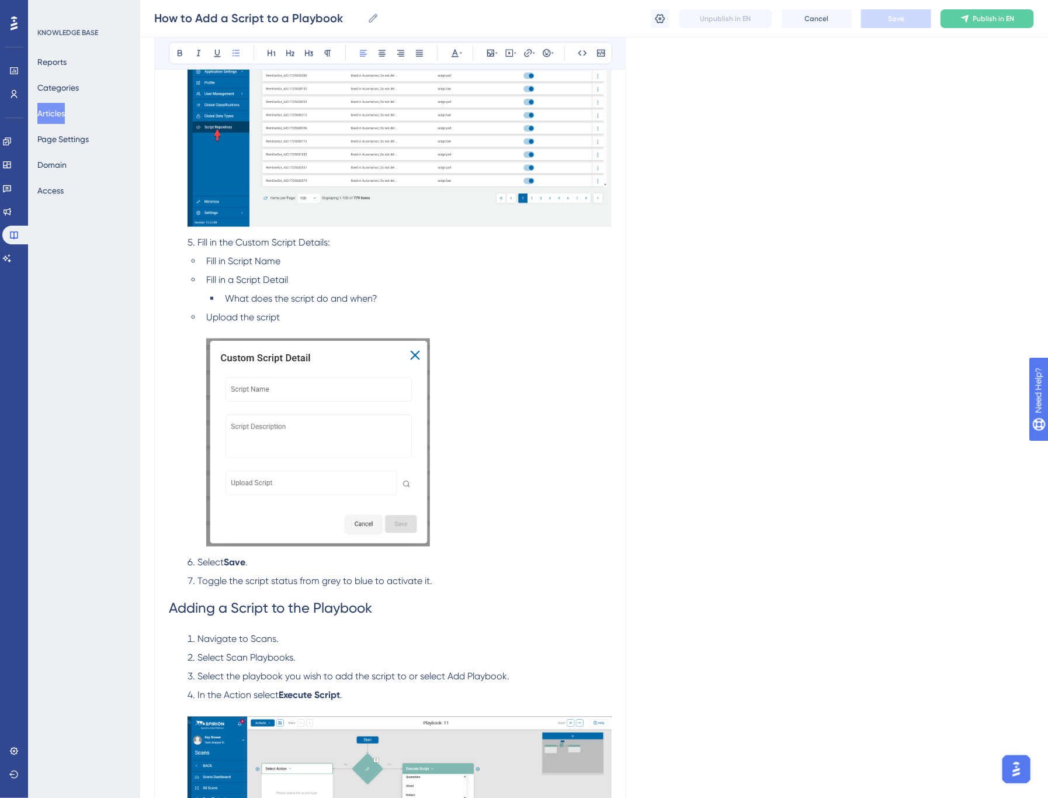
scroll to position [240, 0]
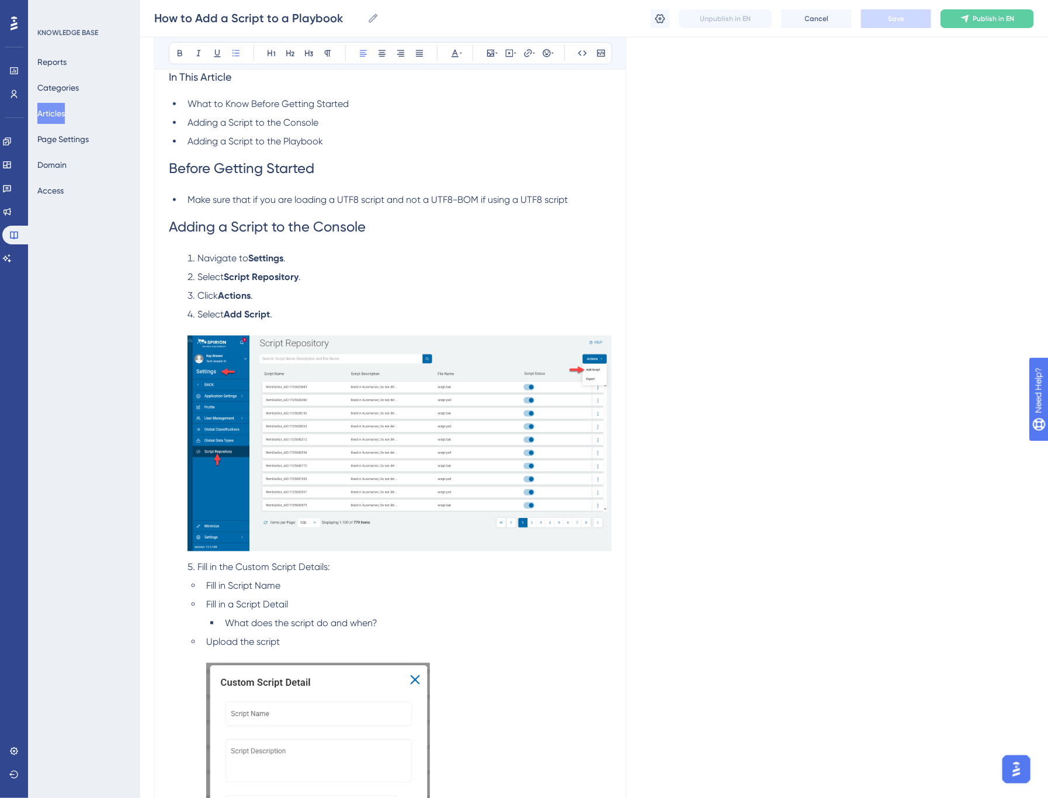
click at [202, 228] on span "Adding a Script to the Console" at bounding box center [267, 227] width 197 height 16
click at [289, 50] on icon at bounding box center [290, 52] width 9 height 9
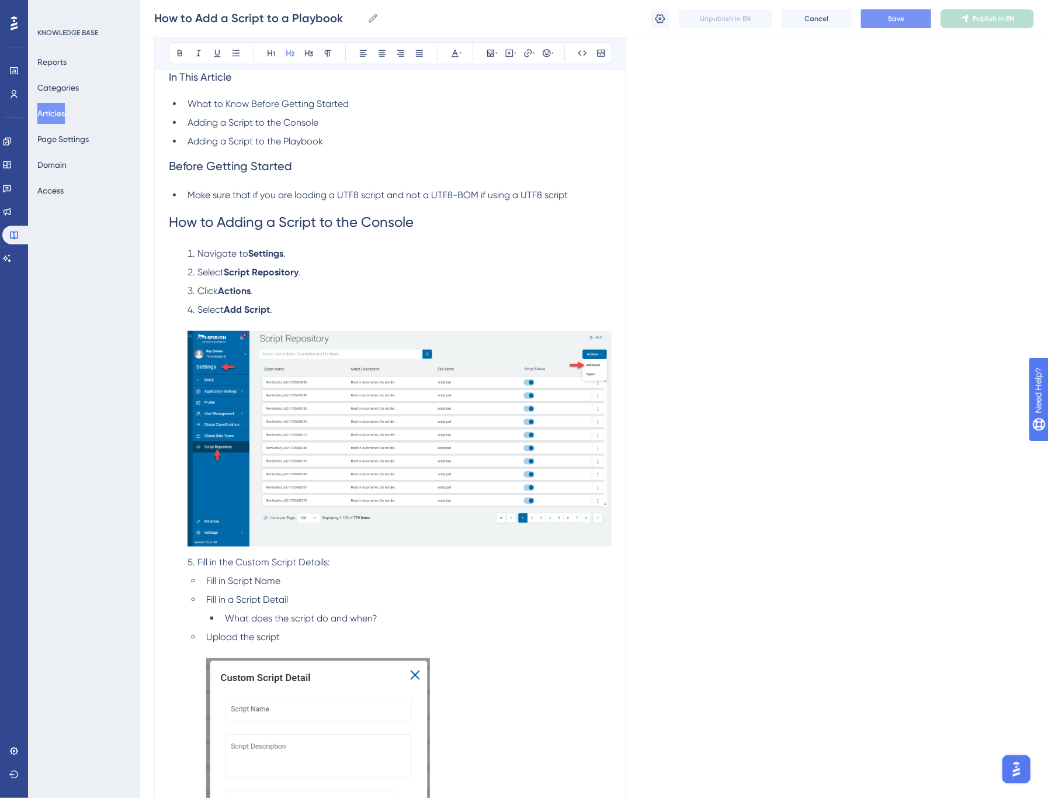
click at [255, 223] on span "How to Adding a Script to the Console" at bounding box center [291, 222] width 245 height 16
drag, startPoint x: 343, startPoint y: 224, endPoint x: 361, endPoint y: 222, distance: 18.3
click at [347, 224] on span "How to Add a Script to the Console" at bounding box center [281, 222] width 225 height 16
click at [569, 231] on h1 "How to Add a Script to the Sensitive Data Platform Console" at bounding box center [390, 222] width 443 height 40
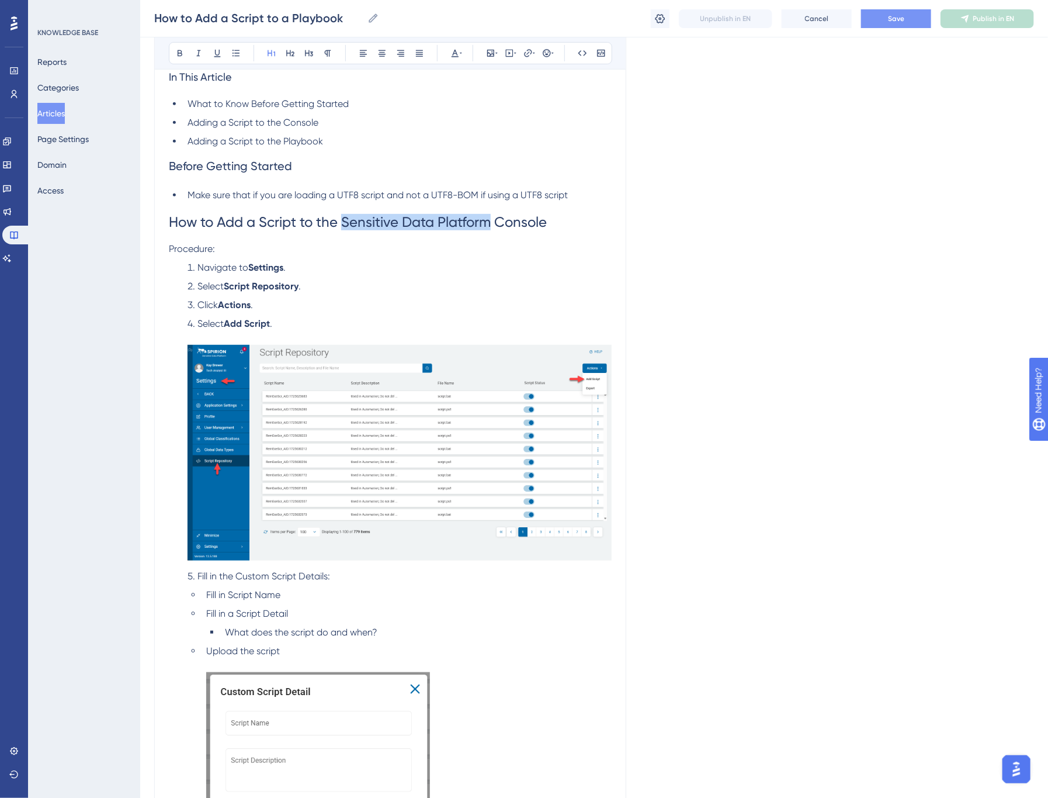
drag, startPoint x: 494, startPoint y: 222, endPoint x: 345, endPoint y: 227, distance: 149.1
click at [345, 227] on span "How to Add a Script to the Sensitive Data Platform Console" at bounding box center [358, 222] width 378 height 16
click at [198, 267] on span "Navigate to" at bounding box center [223, 267] width 51 height 11
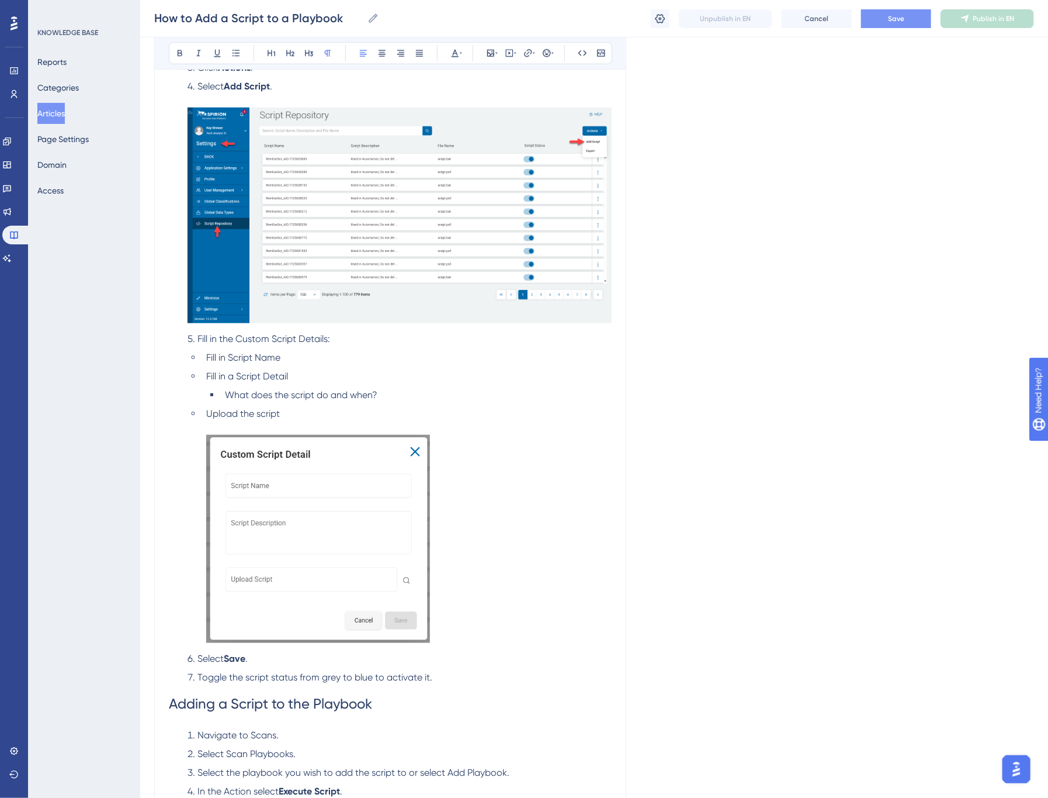
scroll to position [500, 0]
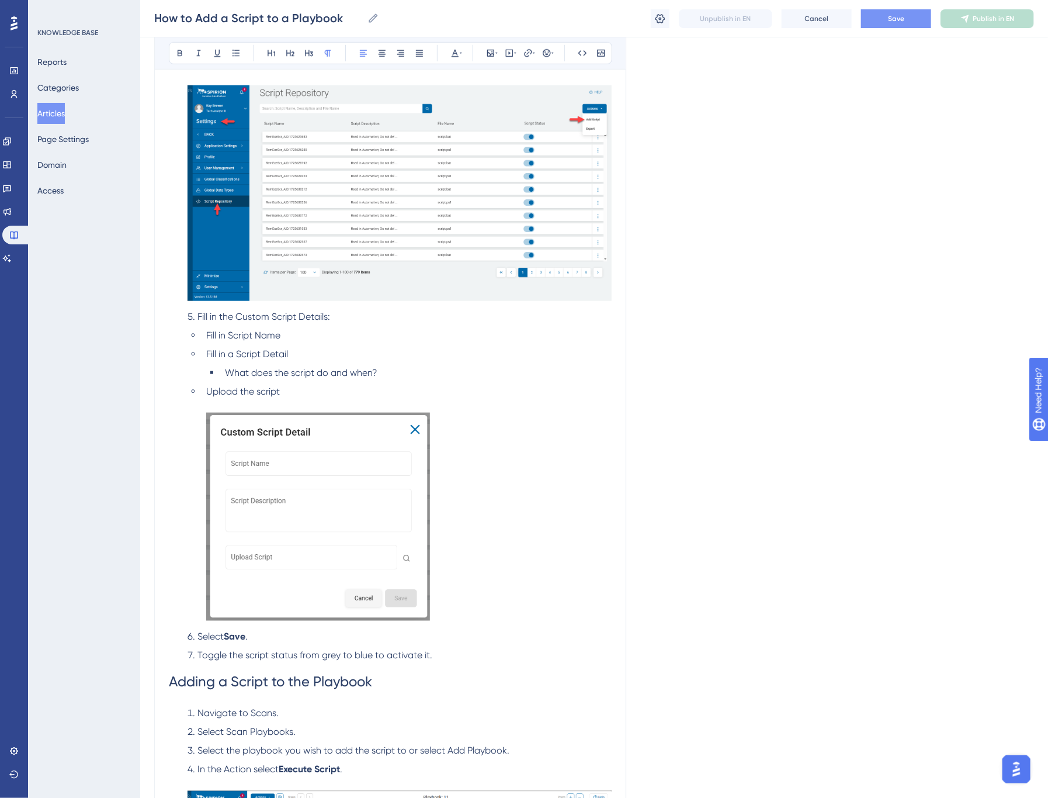
click at [272, 356] on span "Fill in a Script Detail" at bounding box center [247, 353] width 82 height 11
click at [230, 335] on span "Fill in Script Name" at bounding box center [243, 335] width 74 height 11
click at [211, 387] on span "Upload the script" at bounding box center [243, 391] width 74 height 11
click at [223, 392] on span "Nex to Upload Script, click the magnifying glass to select the script you want …" at bounding box center [391, 391] width 370 height 11
click at [245, 390] on span "Next to Upload Script, click the magnifying glass to select the script you want…" at bounding box center [392, 391] width 373 height 11
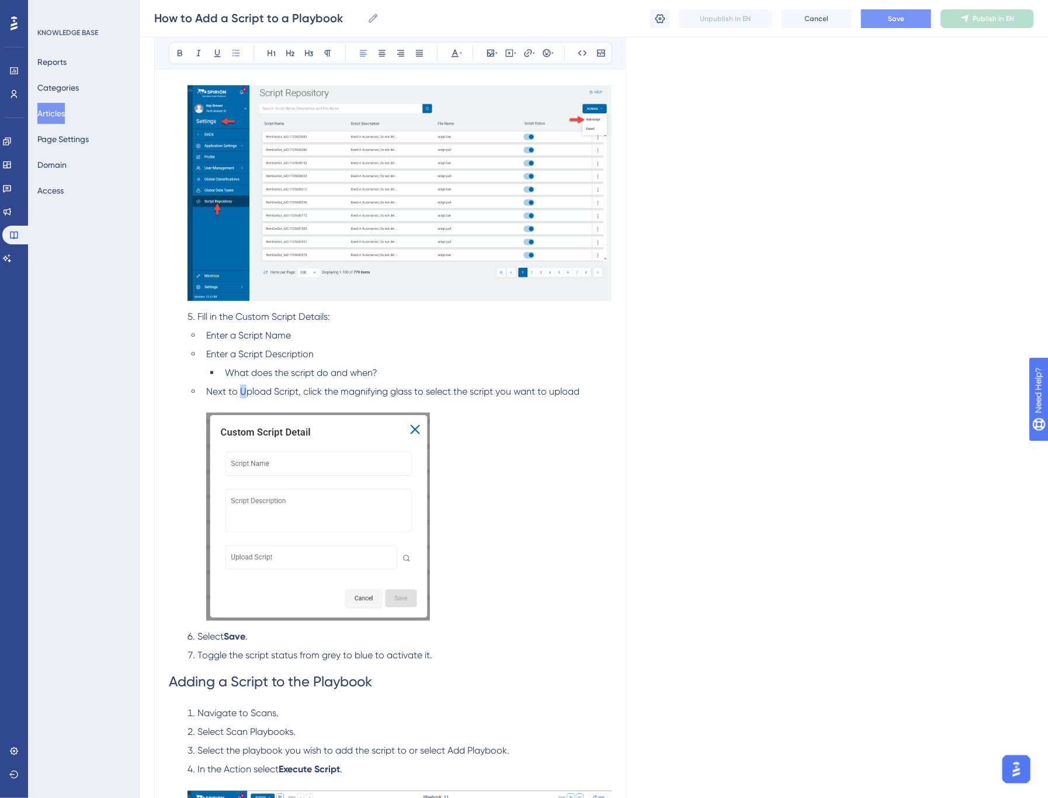
click at [245, 390] on span "Next to Upload Script, click the magnifying glass to select the script you want…" at bounding box center [392, 391] width 373 height 11
drag, startPoint x: 241, startPoint y: 390, endPoint x: 298, endPoint y: 390, distance: 57.3
click at [298, 390] on span "Next to Upload Script, click the magnifying glass to select the script you want…" at bounding box center [392, 391] width 373 height 11
click at [291, 354] on span "Enter a Script Description" at bounding box center [260, 353] width 108 height 11
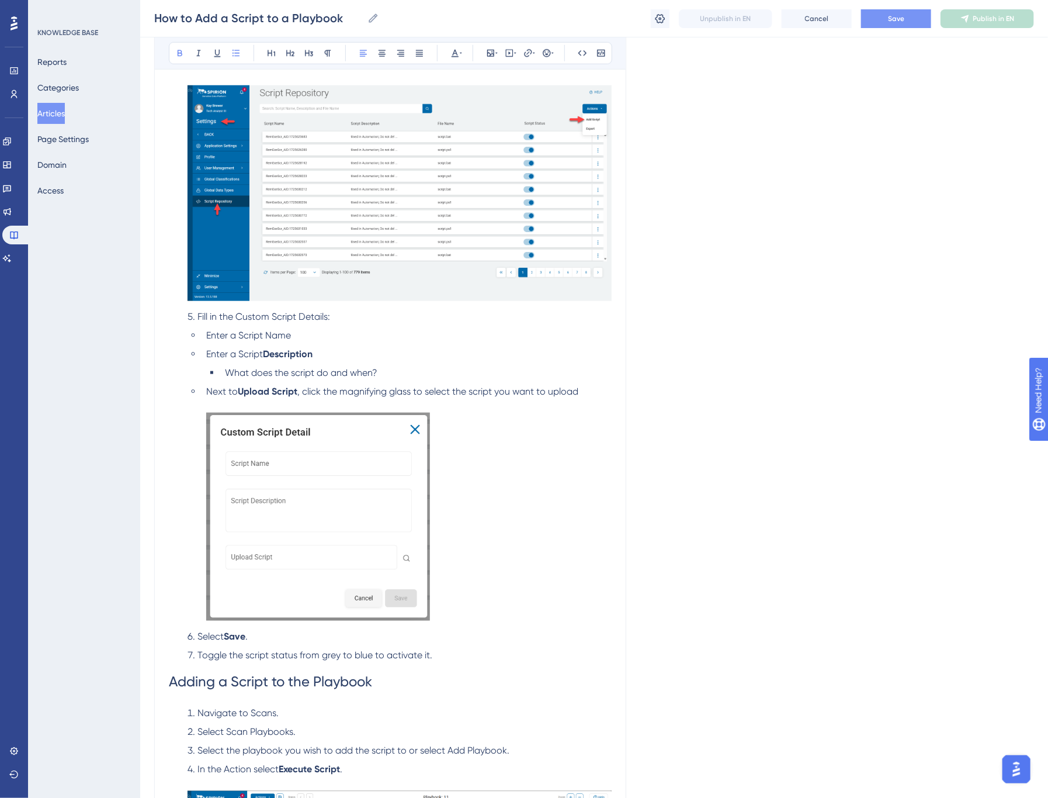
click at [277, 359] on li "Enter a Script Description" at bounding box center [407, 354] width 410 height 14
click at [278, 334] on span "Enter a Script Name" at bounding box center [248, 335] width 85 height 11
click at [293, 349] on strong "Description" at bounding box center [288, 353] width 50 height 11
click at [290, 363] on ul "Enter a Script Name Enter a Script Description What does the script do and when…" at bounding box center [400, 476] width 424 height 297
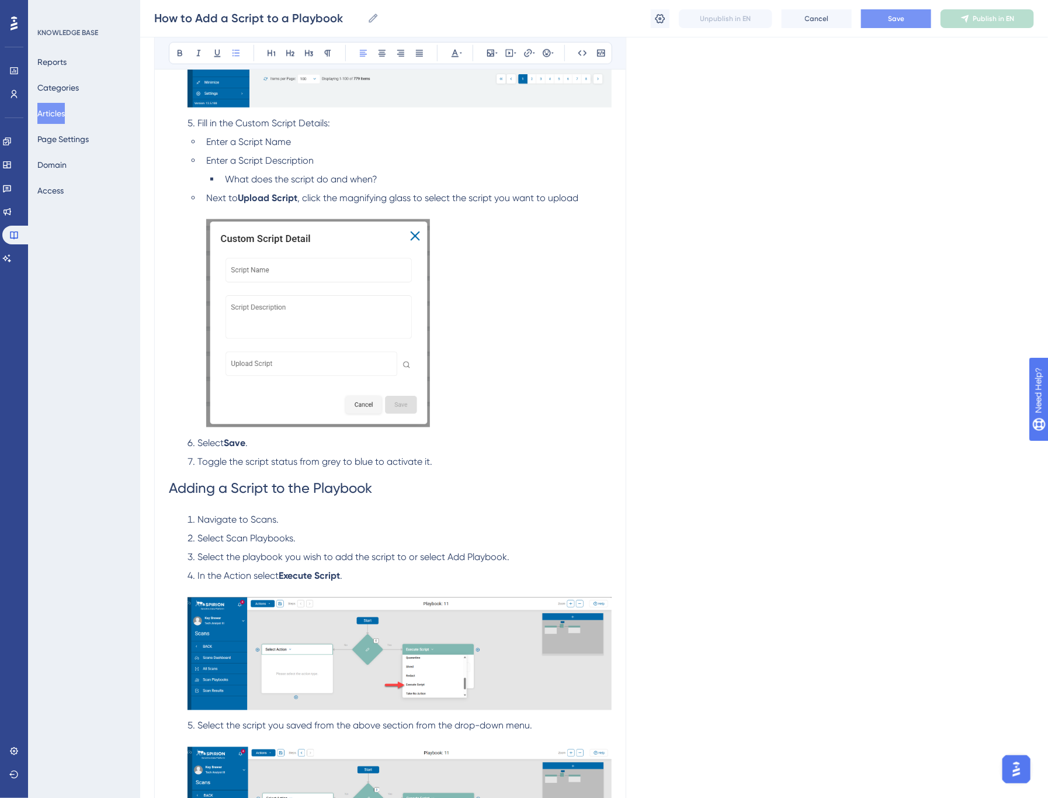
scroll to position [694, 0]
click at [279, 462] on span "Toggle the script status from grey to blue to activate it." at bounding box center [315, 460] width 235 height 11
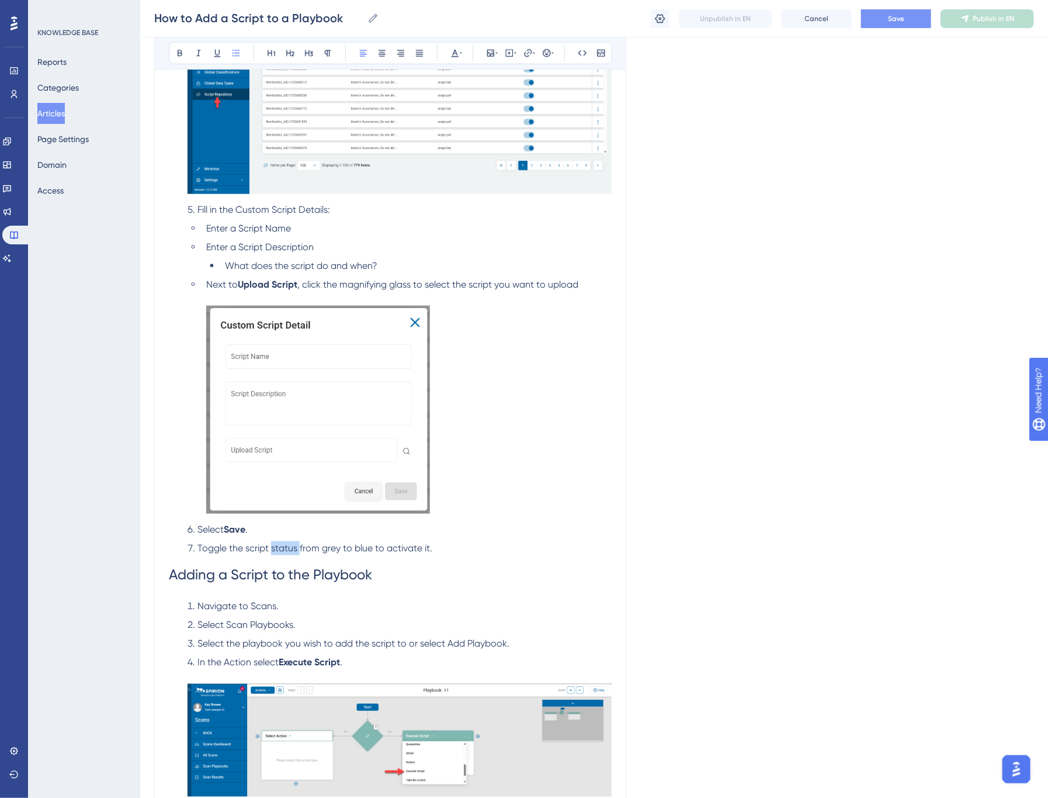
scroll to position [629, 0]
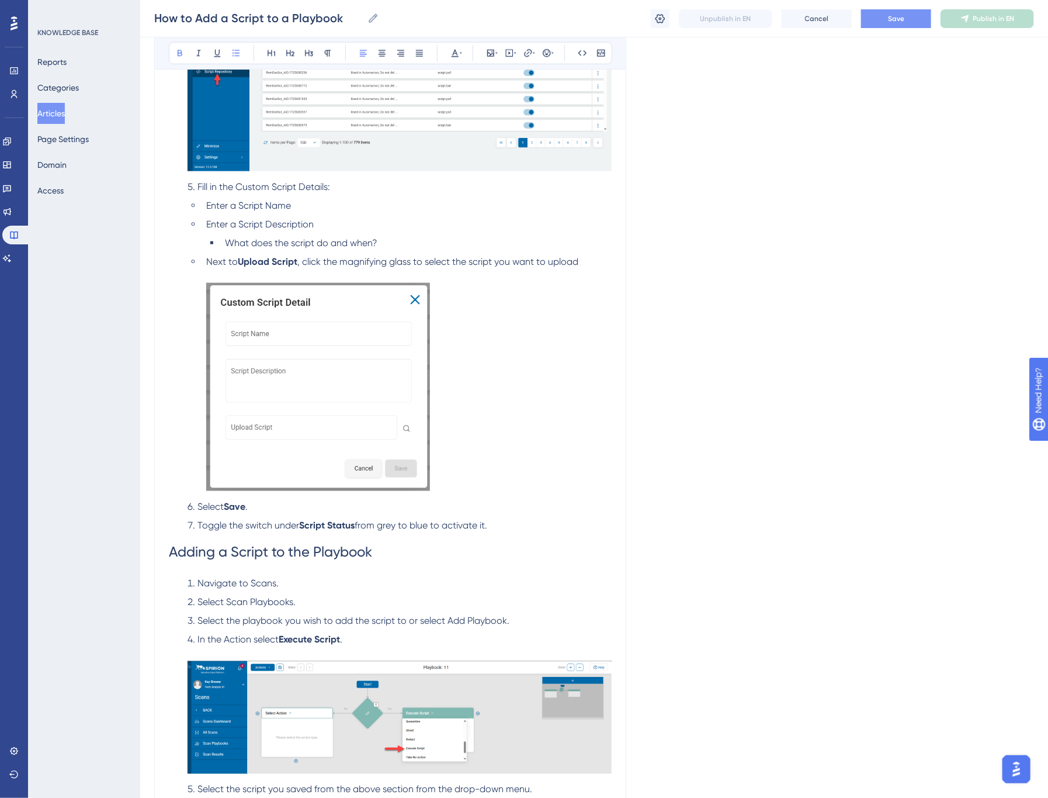
click at [423, 515] on ol "Navigate to Settings . Select Script Repository . Click Actions . Select Add Sc…" at bounding box center [390, 201] width 443 height 661
click at [887, 19] on button "Save" at bounding box center [896, 18] width 70 height 19
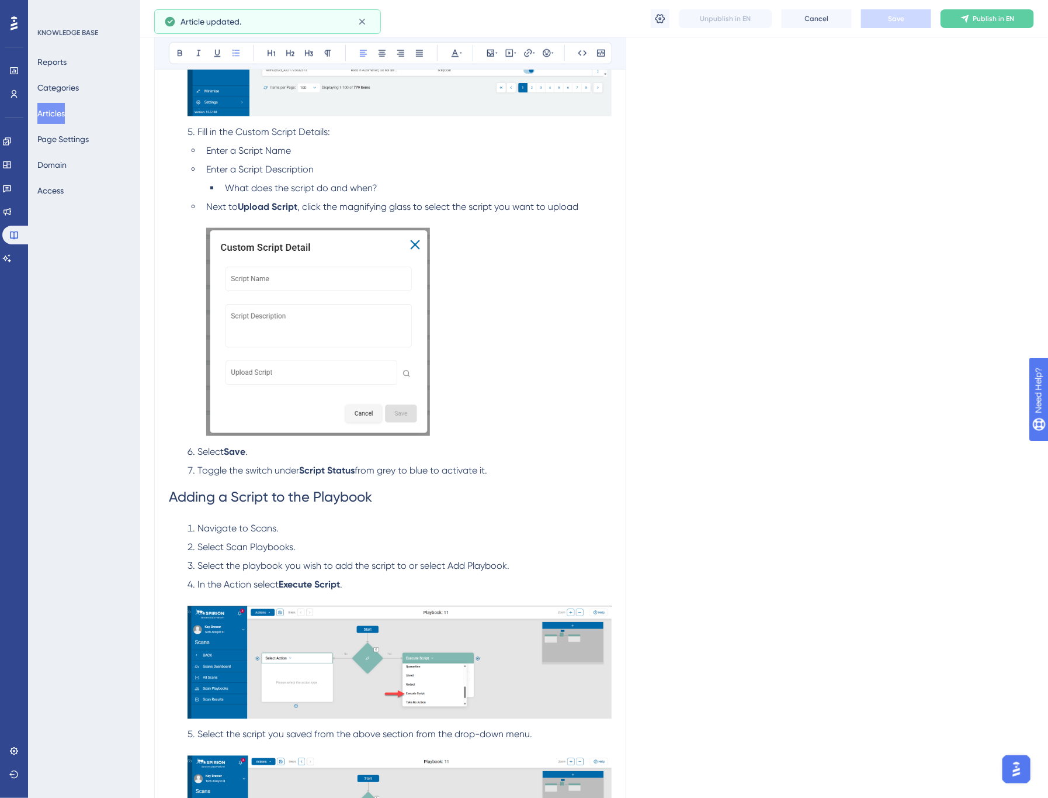
scroll to position [760, 0]
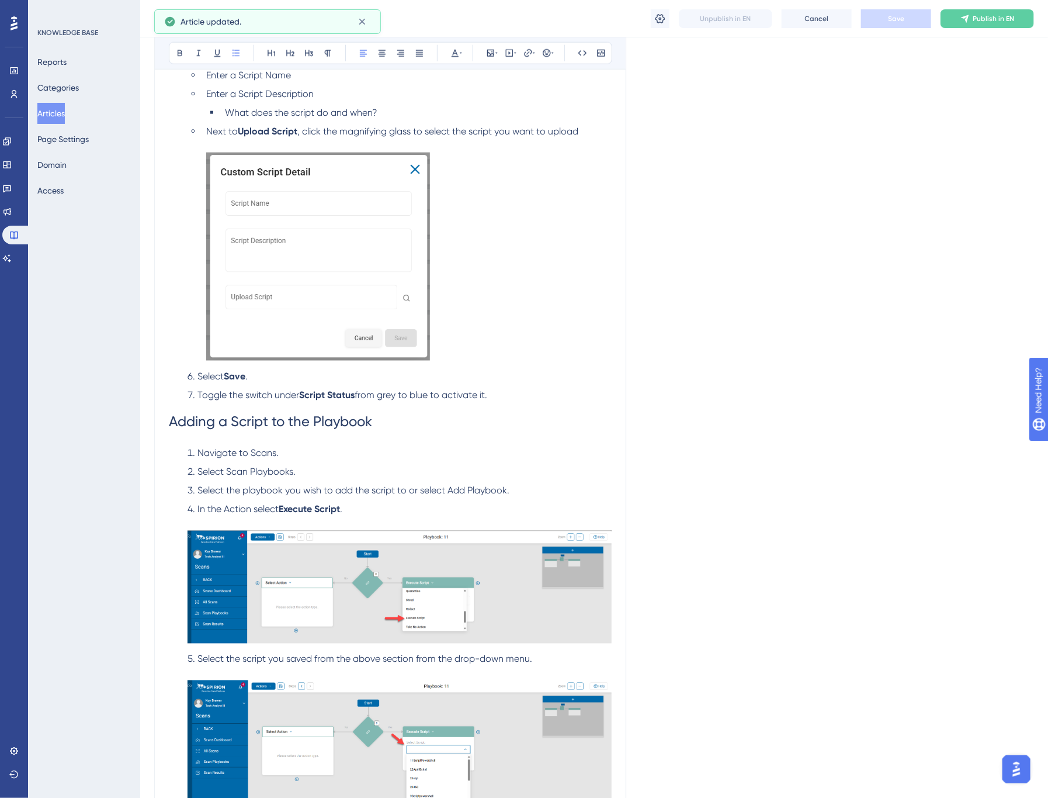
click at [401, 424] on h1 "Adding a Script to the Playbook" at bounding box center [390, 422] width 443 height 40
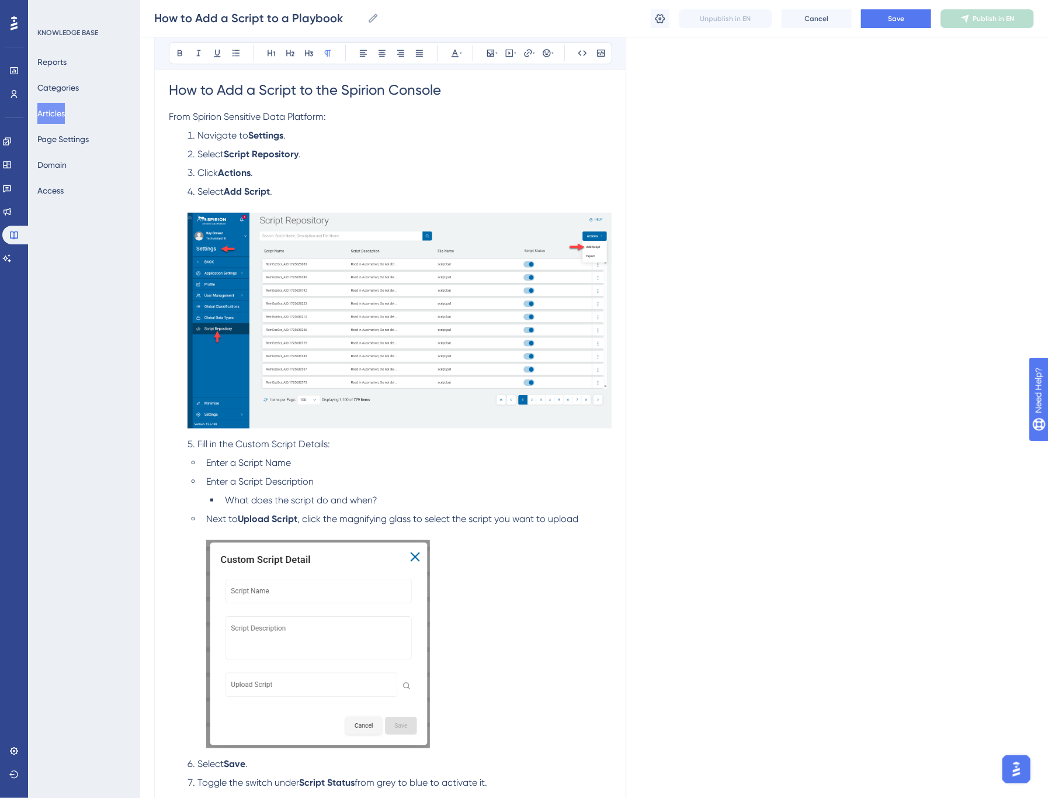
scroll to position [305, 0]
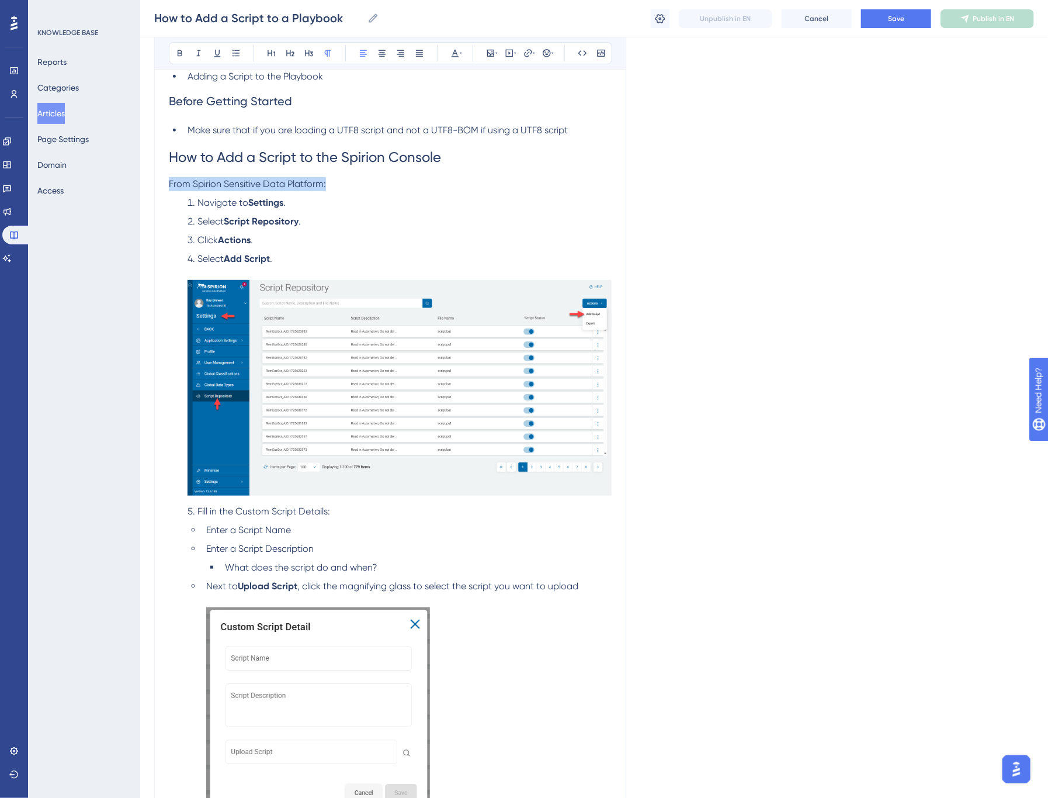
drag, startPoint x: 343, startPoint y: 186, endPoint x: 169, endPoint y: 183, distance: 173.6
click at [169, 183] on p "From Spirion Sensitive Data Platform:" at bounding box center [390, 184] width 443 height 14
copy span "From Spirion Sensitive Data Platform:"
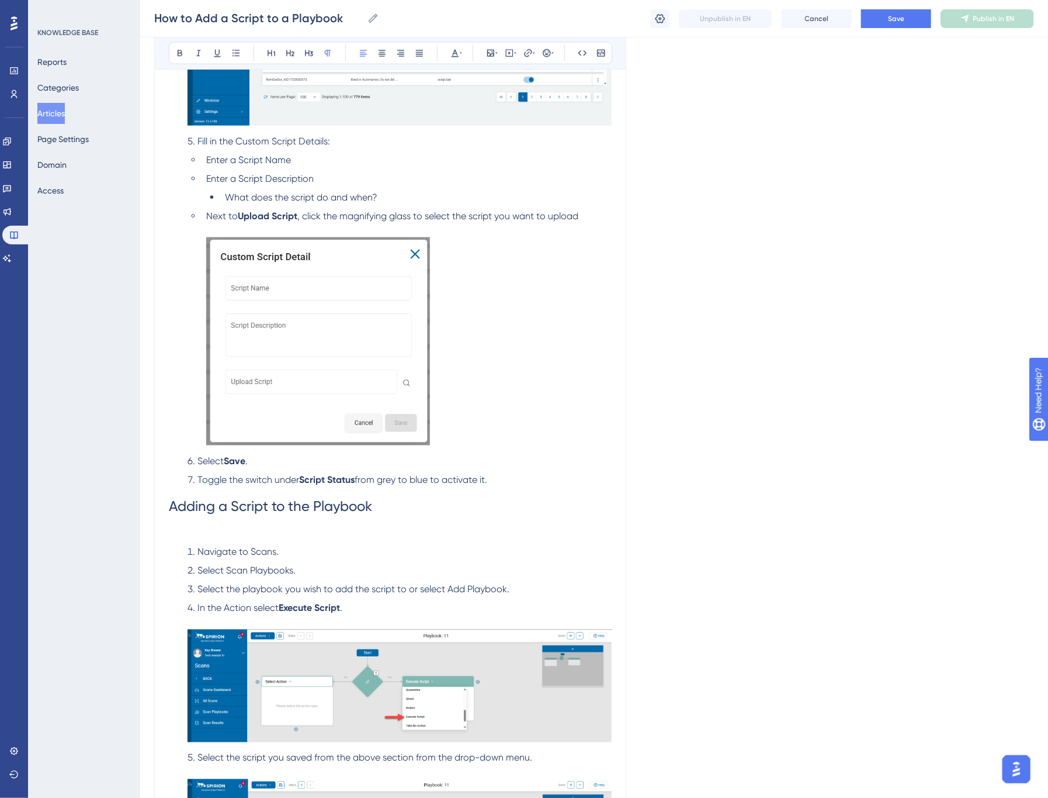
scroll to position [694, 0]
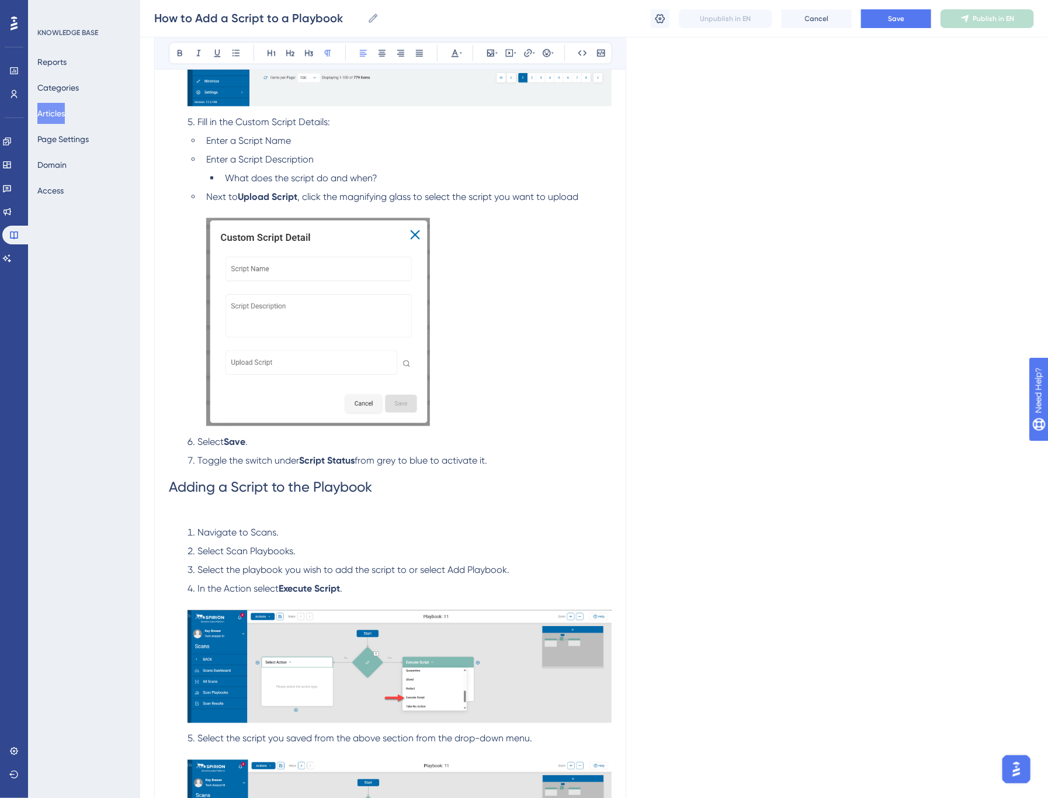
click at [188, 508] on p at bounding box center [390, 514] width 443 height 14
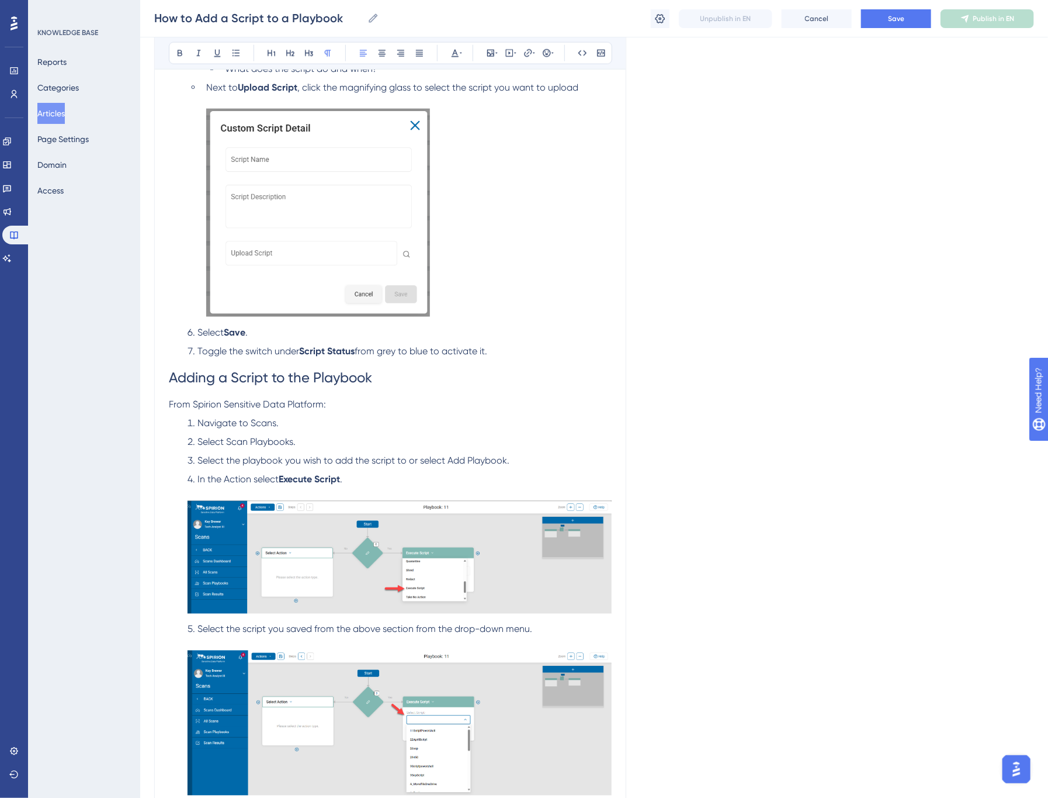
scroll to position [824, 0]
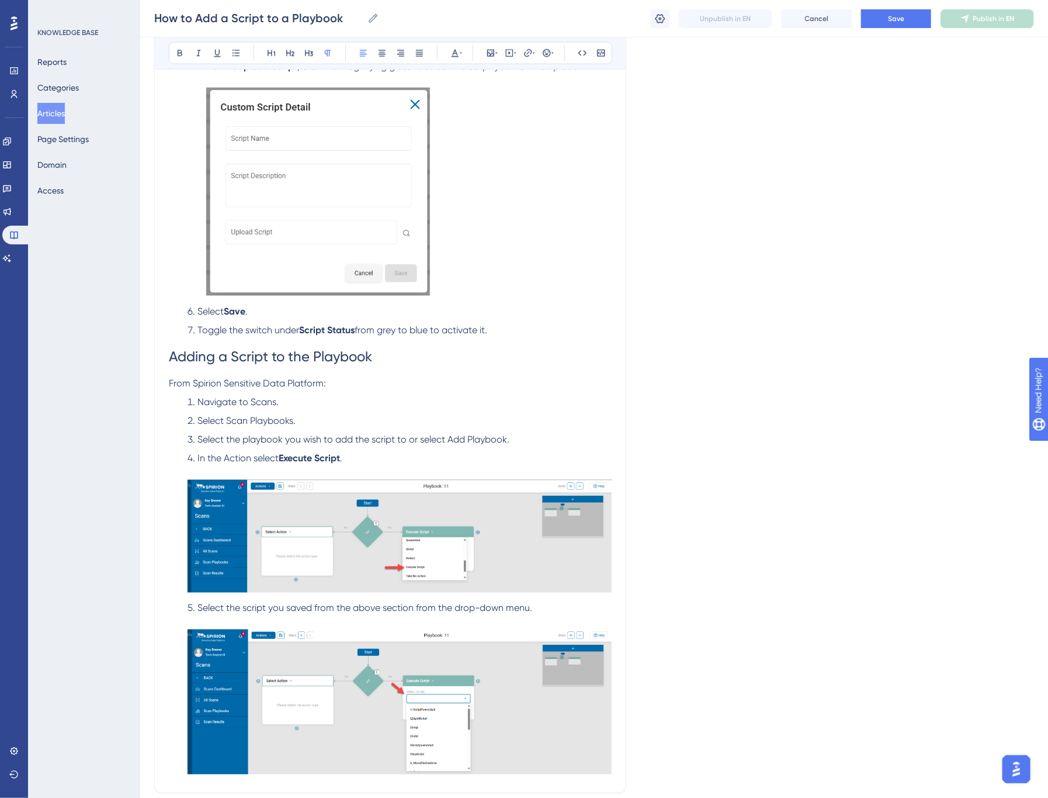
click at [266, 401] on span "Navigate to Scans." at bounding box center [238, 402] width 81 height 11
drag, startPoint x: 228, startPoint y: 421, endPoint x: 294, endPoint y: 421, distance: 65.4
click at [294, 421] on span "Select Scan Playbooks." at bounding box center [247, 420] width 98 height 11
click at [282, 446] on li "Select the playbook you wish to add the script to or select Add Playbook." at bounding box center [397, 440] width 429 height 14
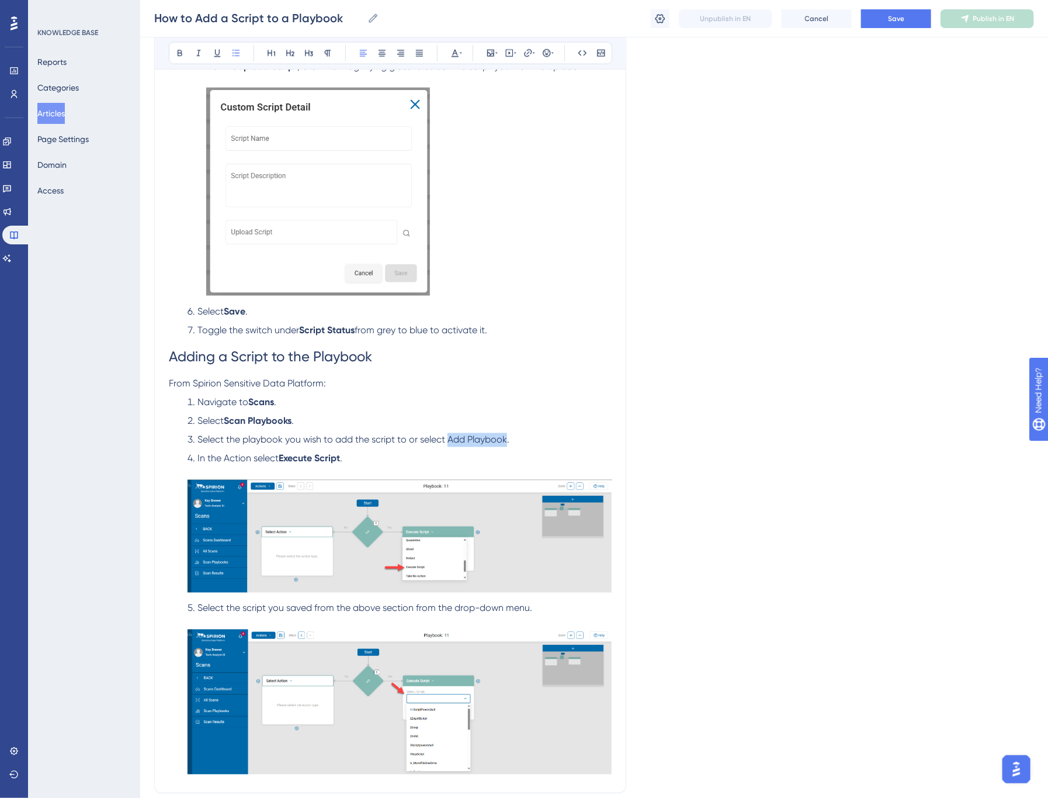
drag, startPoint x: 451, startPoint y: 441, endPoint x: 507, endPoint y: 441, distance: 56.1
click at [507, 441] on span "Select the playbook you wish to add the script to or select Add Playbook." at bounding box center [354, 439] width 312 height 11
click at [406, 441] on span "Select the playbook you wish to add the script to or select" at bounding box center [322, 439] width 248 height 11
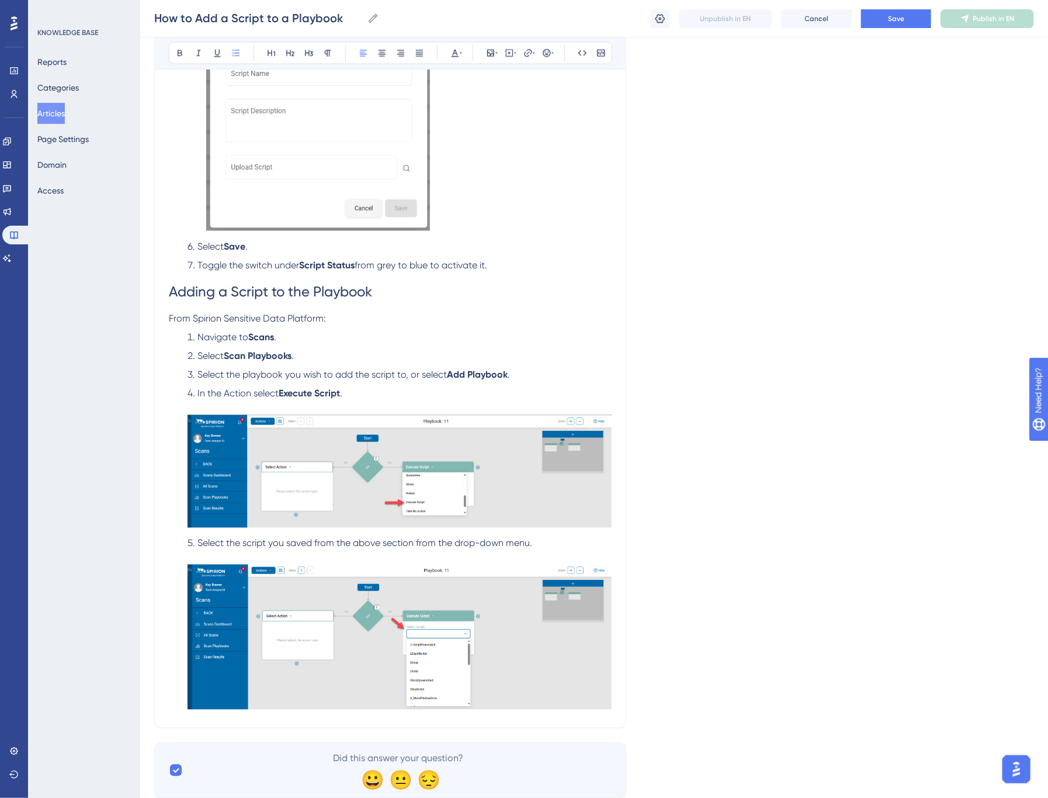
click at [313, 547] on span "Select the script you saved from the above section from the drop-down menu." at bounding box center [365, 543] width 335 height 11
click at [270, 544] on span "Select the script you saved from the above section from the drop-down menu." at bounding box center [365, 543] width 335 height 11
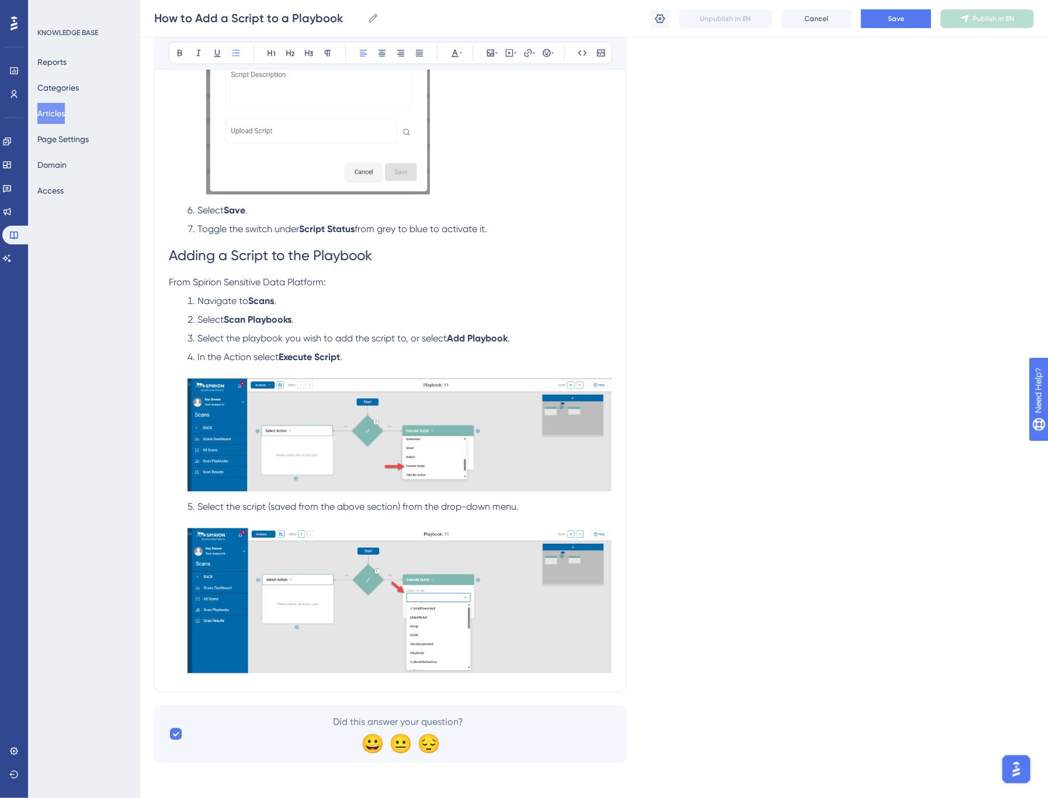
scroll to position [927, 0]
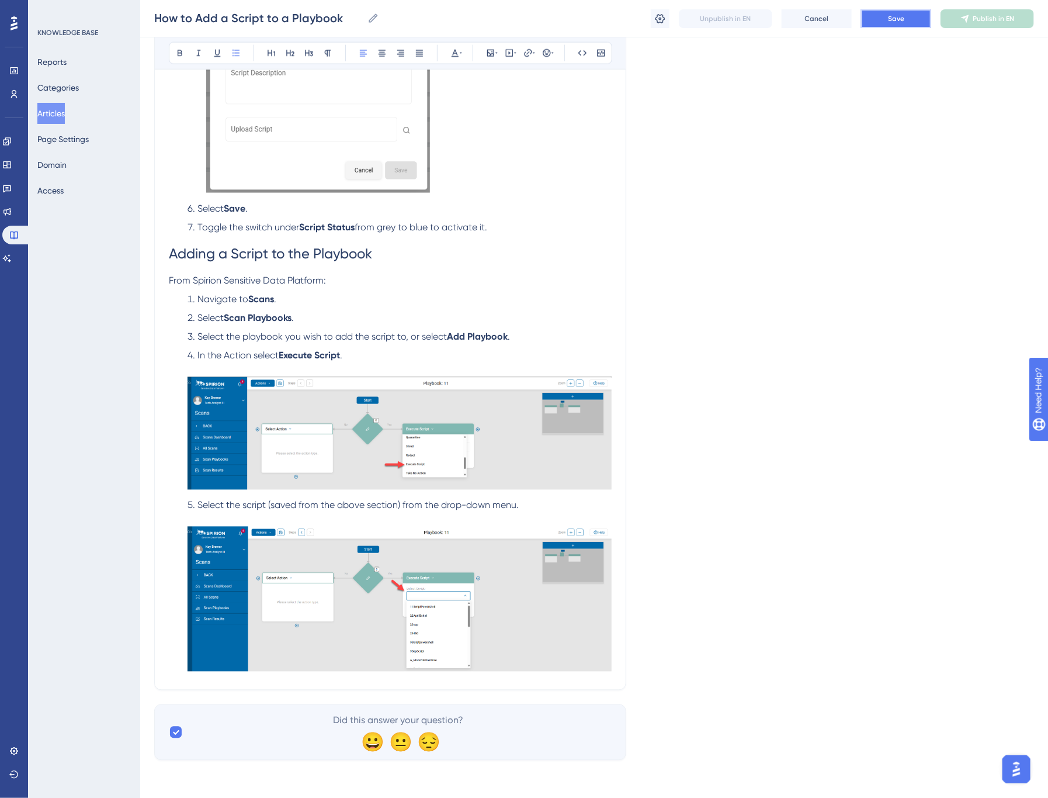
click at [895, 20] on span "Save" at bounding box center [896, 18] width 16 height 9
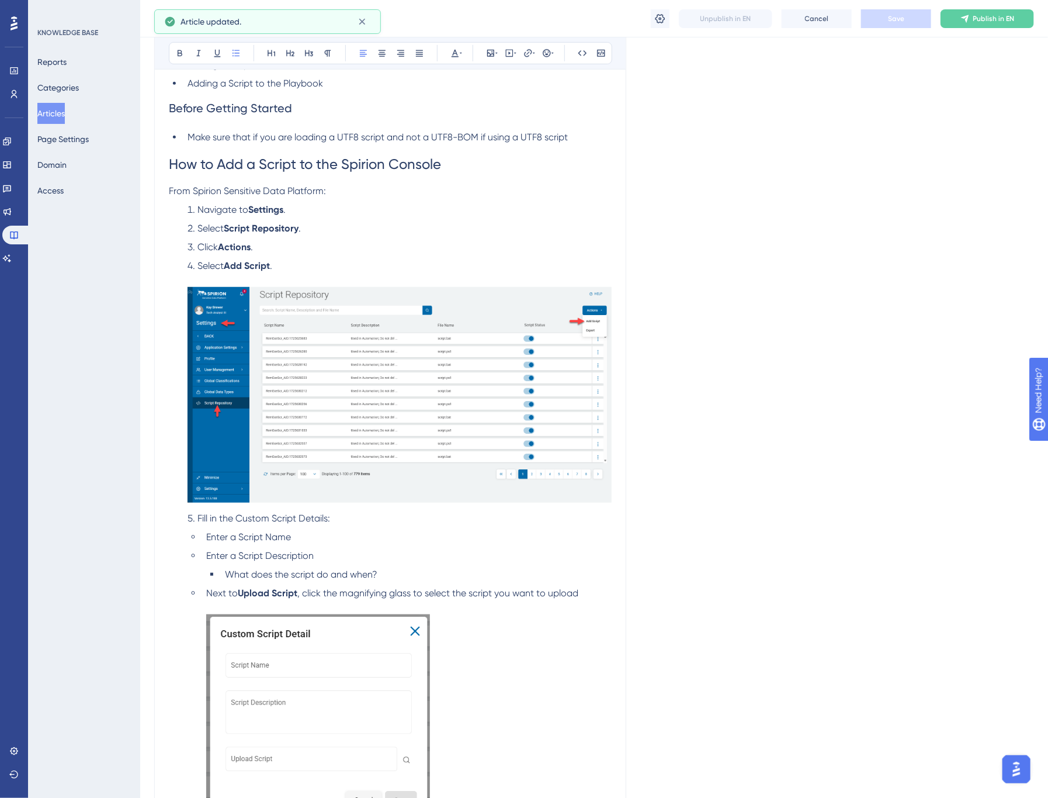
scroll to position [0, 0]
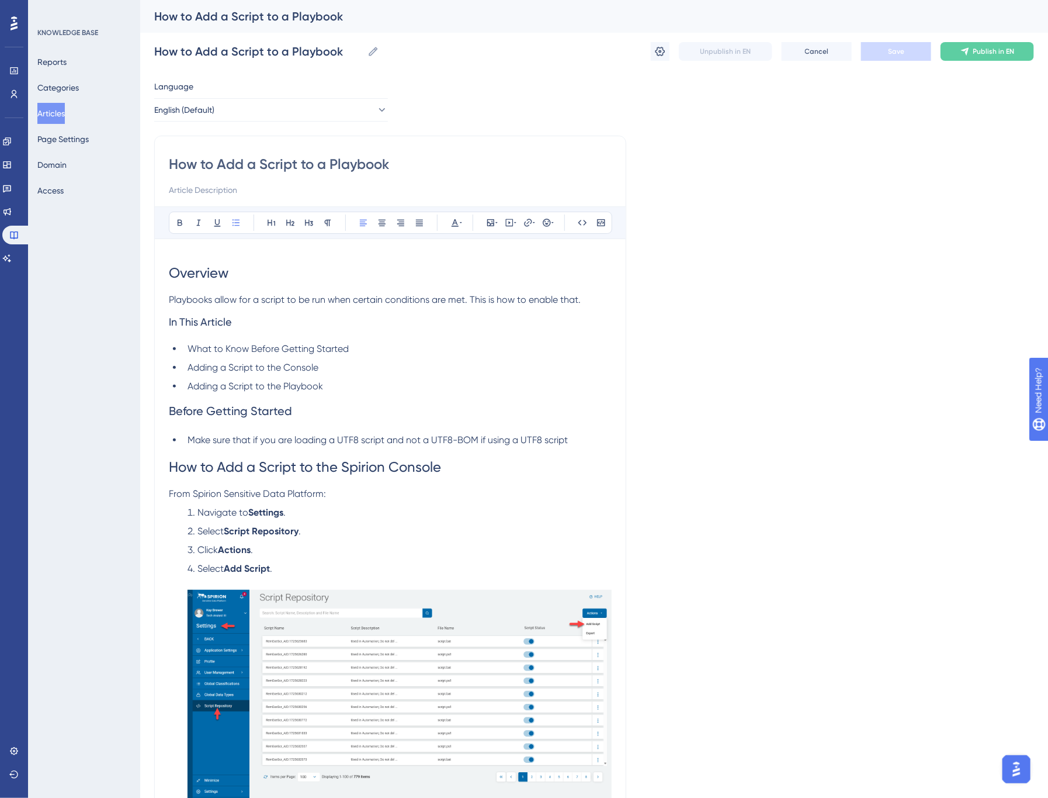
click at [224, 301] on span "Playbooks allow for a script to be run when certain conditions are met. This is…" at bounding box center [375, 299] width 412 height 11
click at [349, 440] on span "Make sure that if you are loading a UTF8 script and not a UTF8-BOM if using a U…" at bounding box center [378, 439] width 380 height 11
click at [394, 465] on span "How to Add a Script to the Spirion Console" at bounding box center [305, 467] width 272 height 16
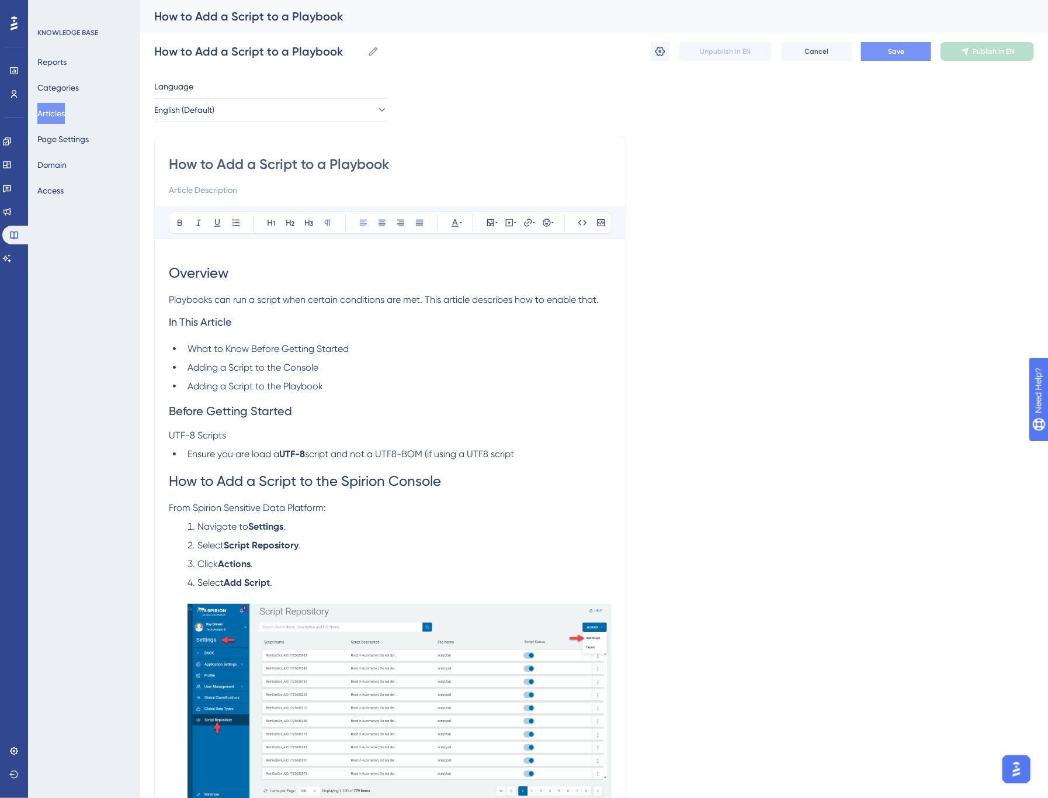
click at [242, 410] on span "Before Getting Started" at bounding box center [230, 411] width 123 height 14
click at [206, 435] on span "UTF-8 Scripts" at bounding box center [197, 434] width 57 height 11
click at [306, 220] on icon at bounding box center [308, 222] width 9 height 9
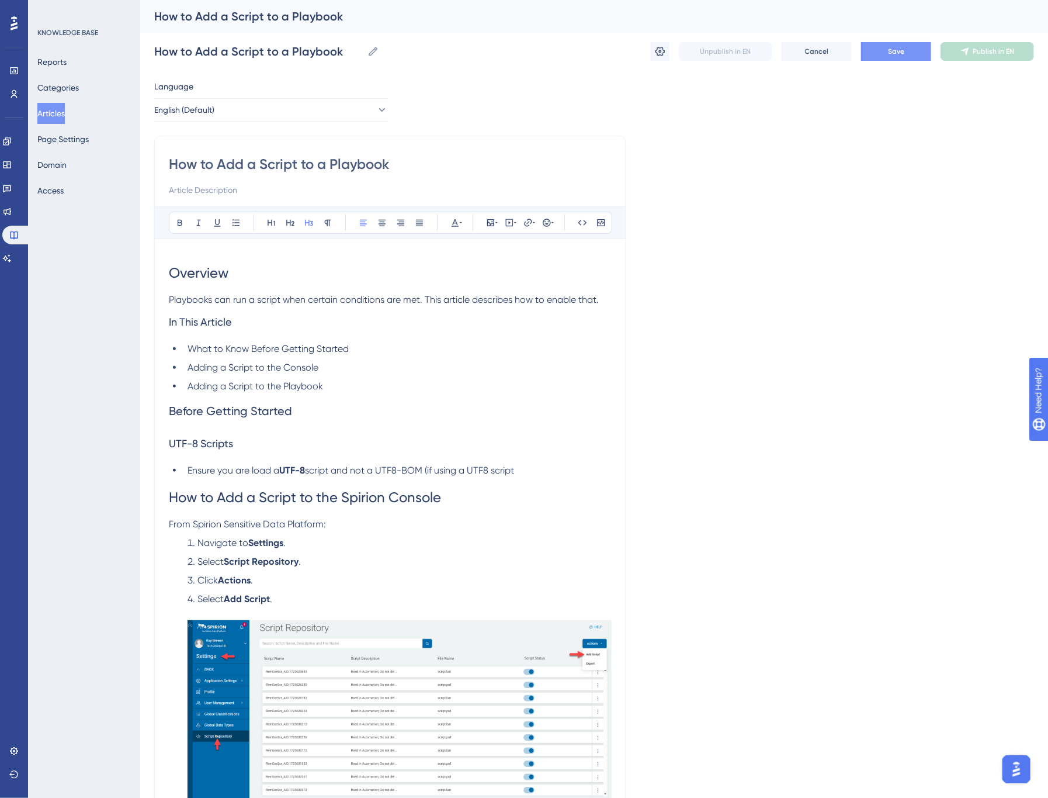
click at [221, 469] on span "Ensure you are load a" at bounding box center [234, 470] width 92 height 11
click at [894, 47] on span "Save" at bounding box center [896, 51] width 16 height 9
click at [258, 301] on span "Playbooks can run a script when certain conditions are met. This article descri…" at bounding box center [384, 299] width 430 height 11
click at [287, 299] on span "Playbooks can run a script when certain conditions are met. This article descri…" at bounding box center [384, 299] width 430 height 11
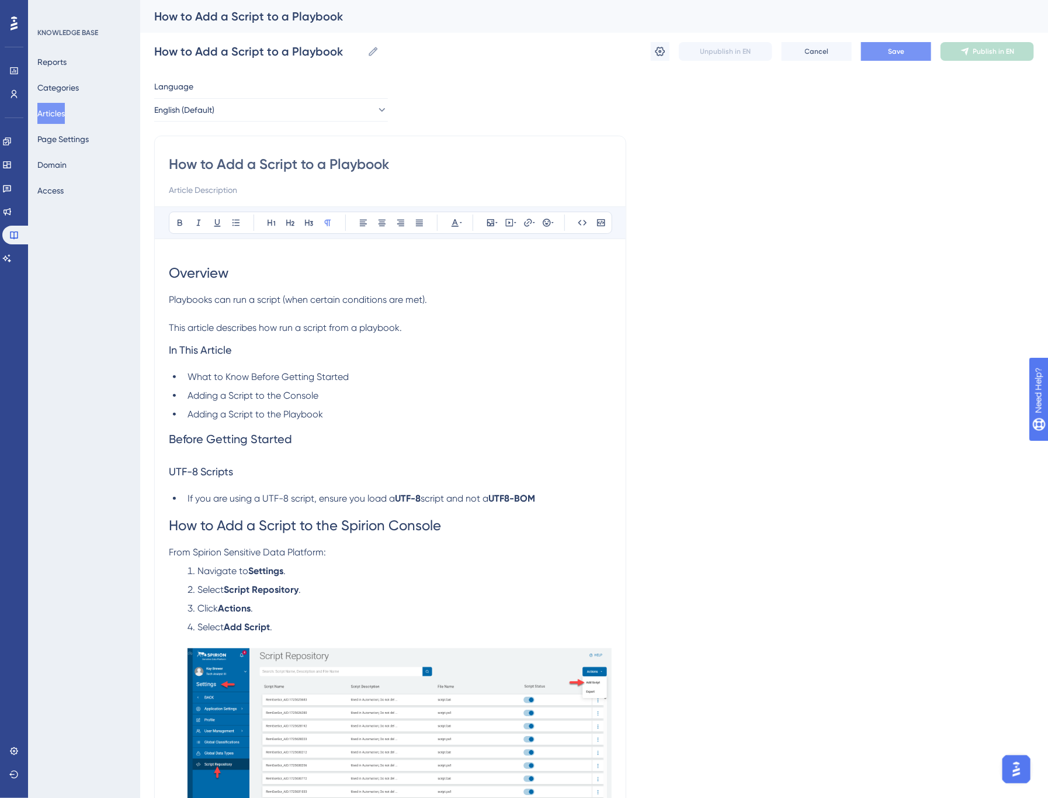
click at [302, 313] on p at bounding box center [390, 314] width 443 height 14
click at [195, 185] on input at bounding box center [390, 190] width 443 height 14
type input "Use the steps here to add a script to your playbook logic."
click at [897, 51] on span "Save" at bounding box center [896, 51] width 16 height 9
click at [990, 56] on span "Publish in EN" at bounding box center [994, 51] width 41 height 9
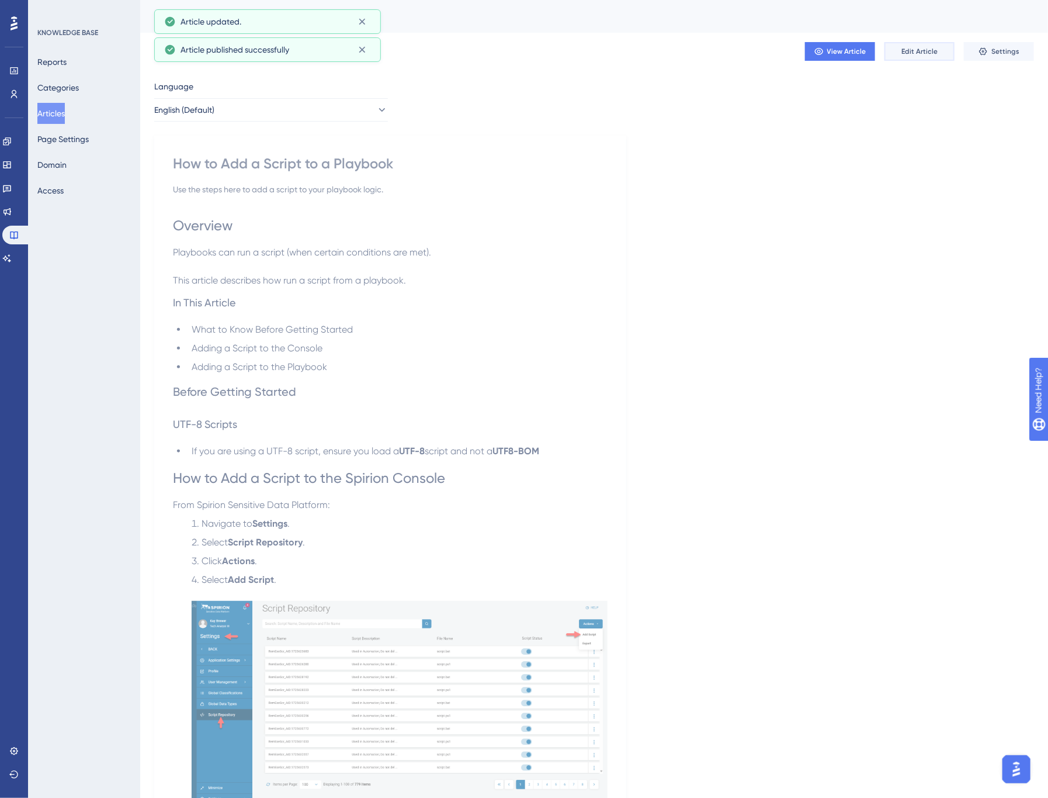
click at [914, 54] on span "Edit Article" at bounding box center [920, 51] width 36 height 9
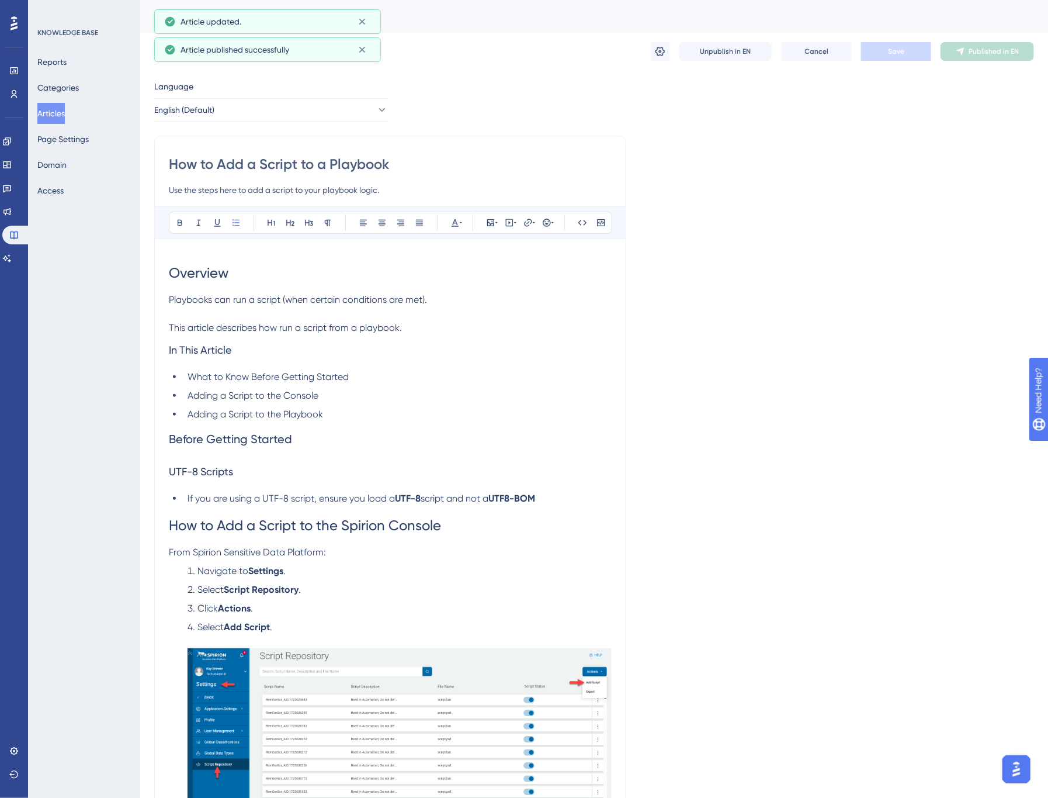
scroll to position [214, 0]
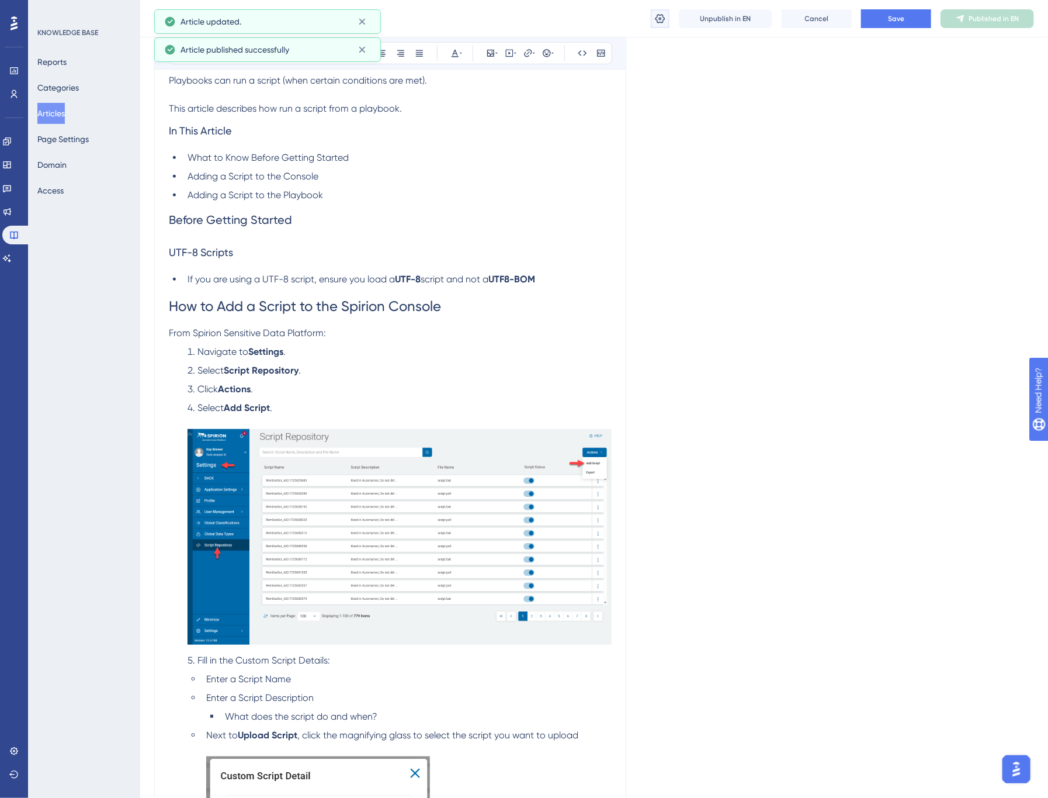
click at [660, 16] on icon at bounding box center [660, 19] width 12 height 12
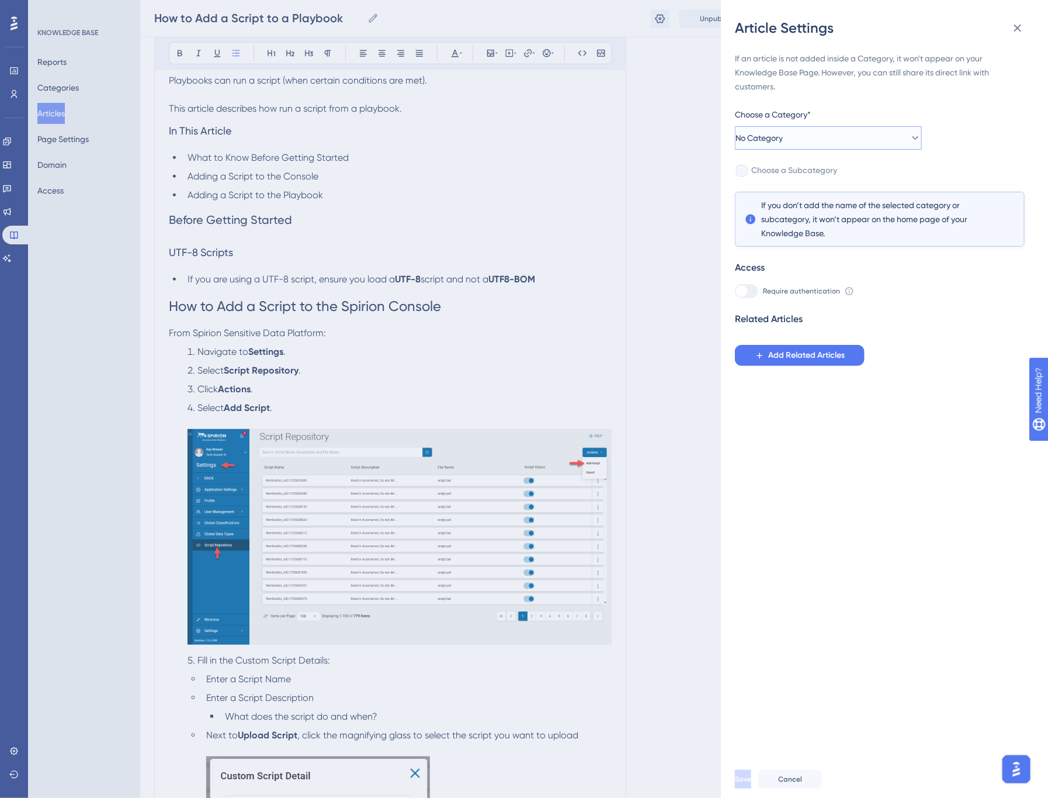
click at [783, 142] on span "No Category" at bounding box center [759, 138] width 47 height 14
click at [791, 185] on div "Content Content" at bounding box center [828, 196] width 153 height 23
click at [745, 172] on div at bounding box center [742, 171] width 12 height 12
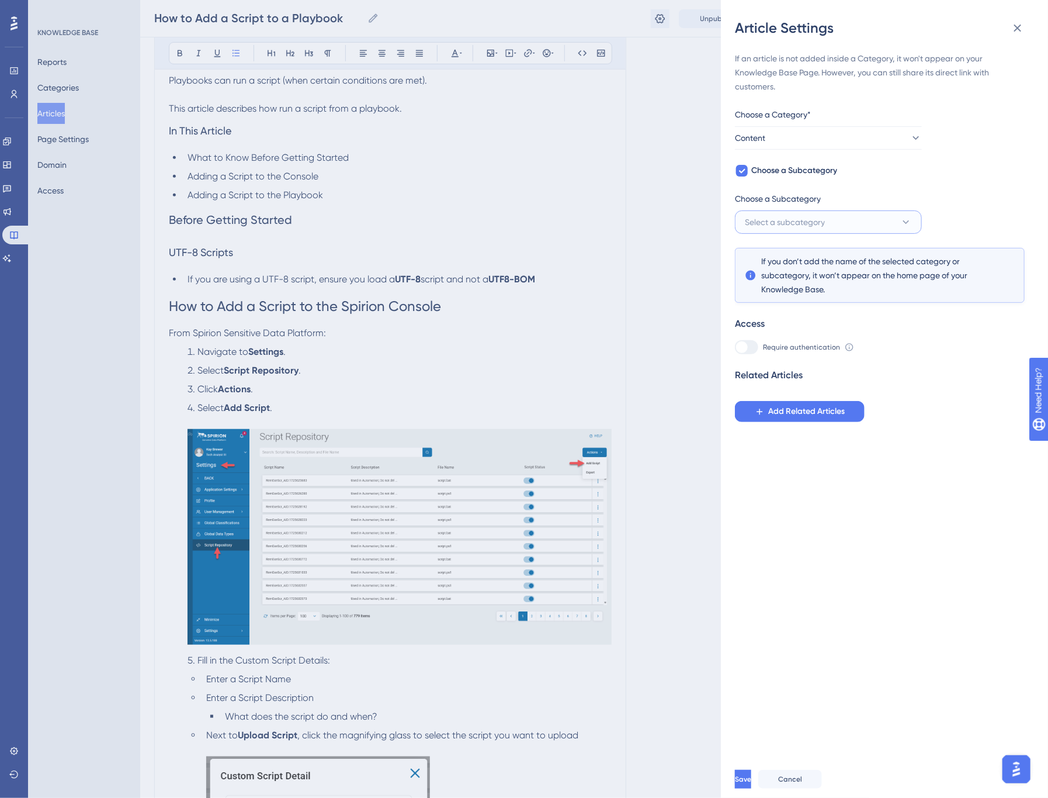
click at [792, 233] on button "Select a subcategory" at bounding box center [828, 221] width 187 height 23
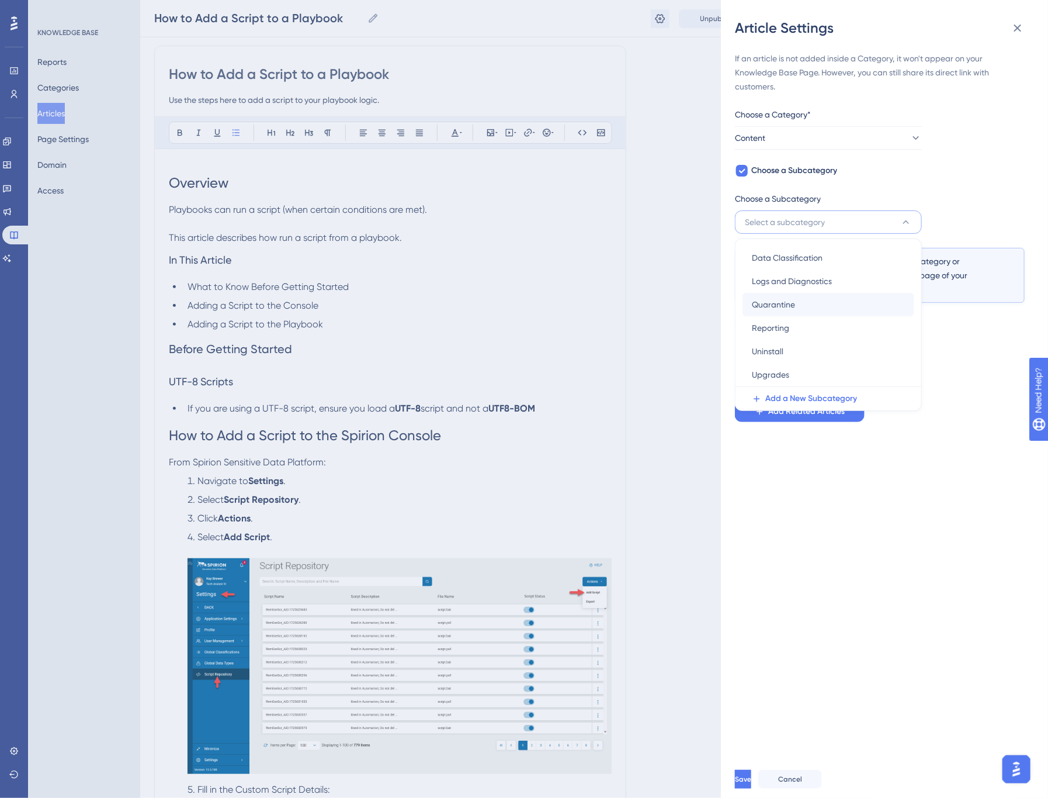
scroll to position [85, 0]
click at [743, 178] on div "If an article is not added inside a Category, it won't appear on your Knowledge…" at bounding box center [880, 236] width 290 height 370
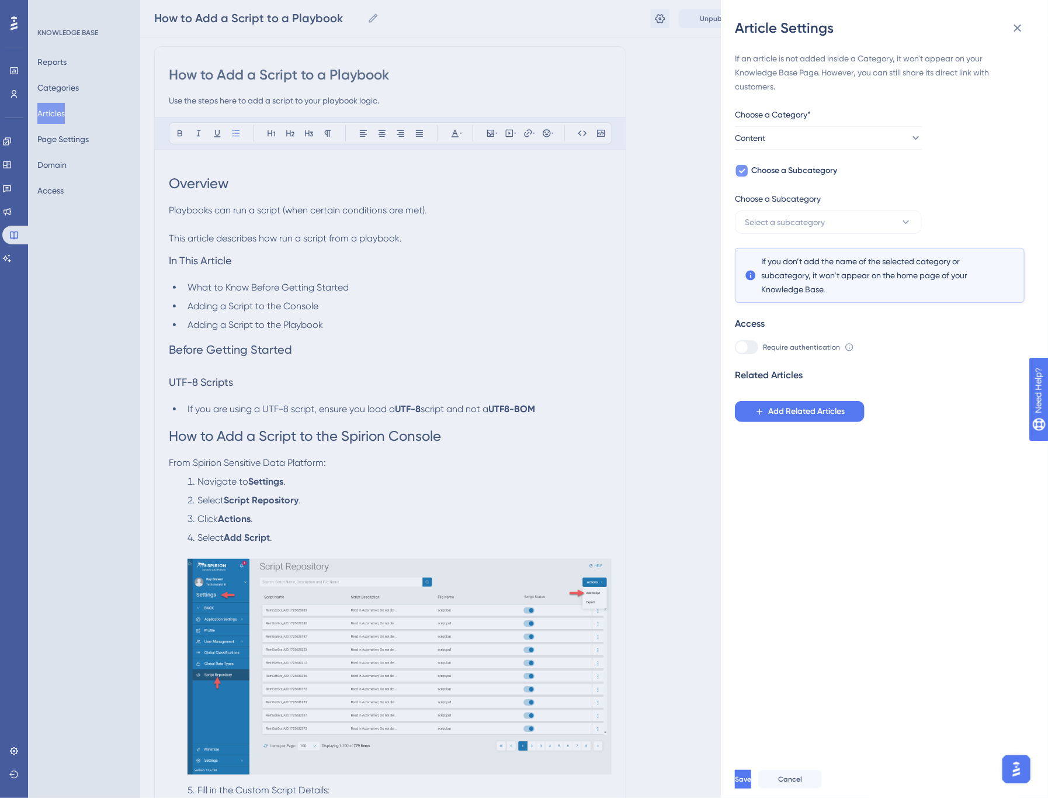
click at [743, 173] on icon at bounding box center [742, 170] width 7 height 9
checkbox input "false"
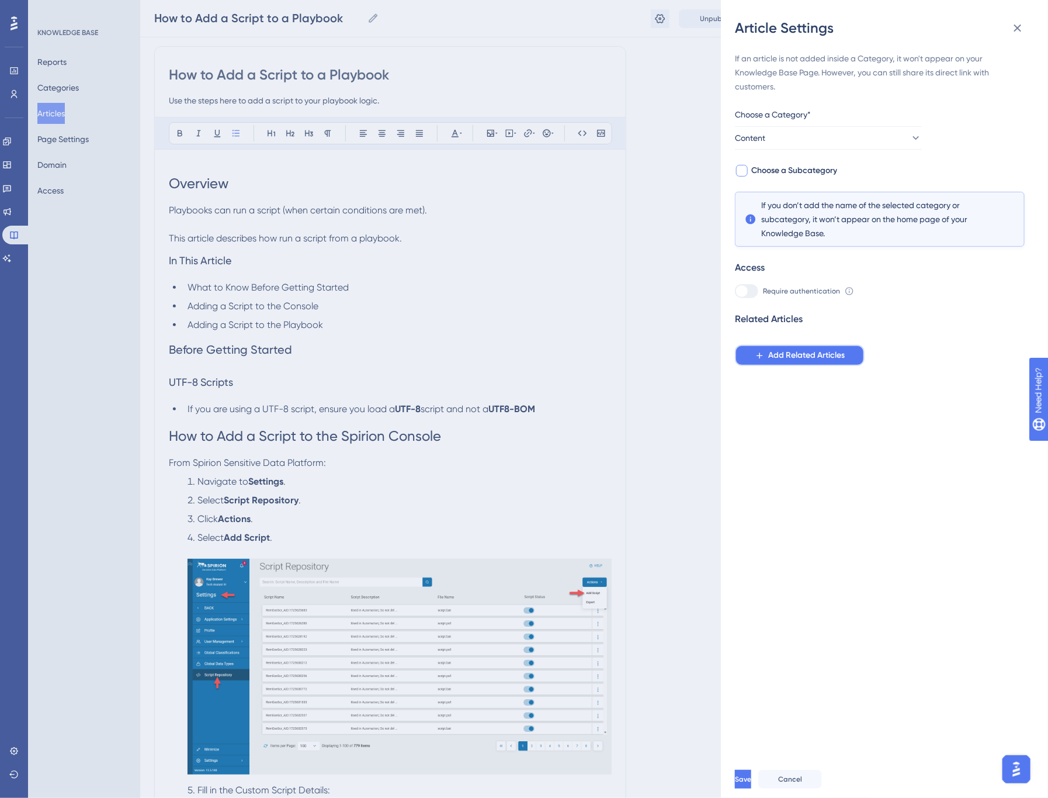
click at [772, 358] on span "Add Related Articles" at bounding box center [806, 355] width 77 height 14
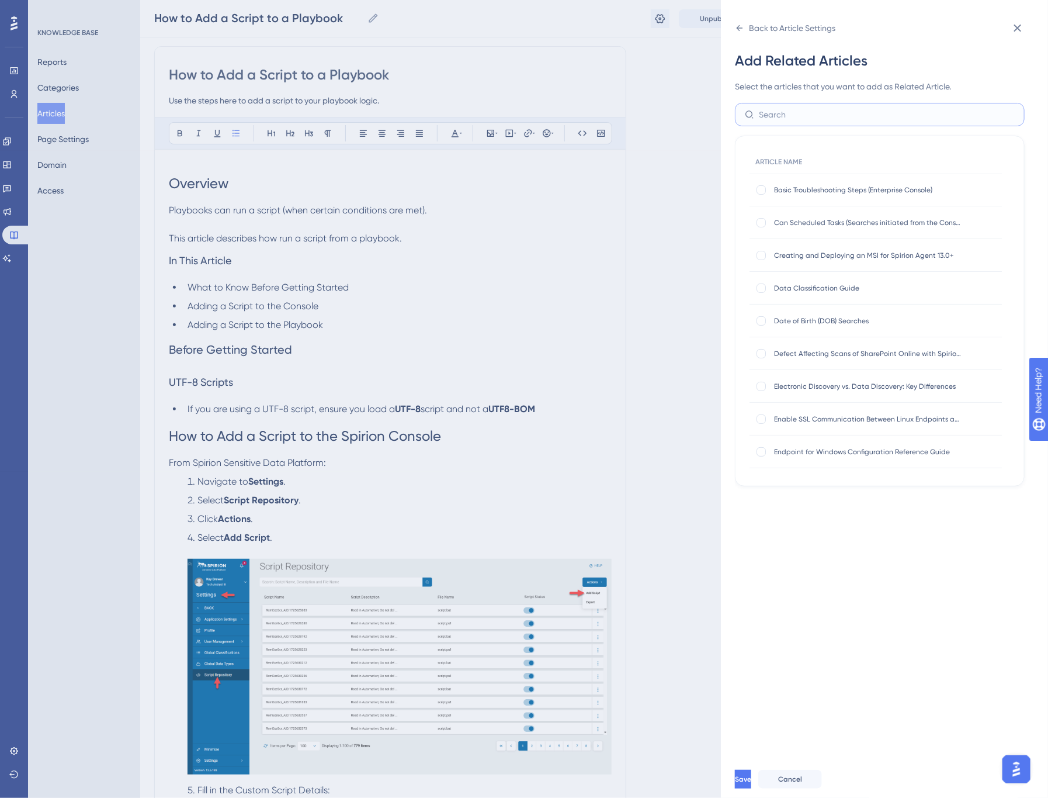
click at [789, 115] on input "text" at bounding box center [887, 114] width 256 height 13
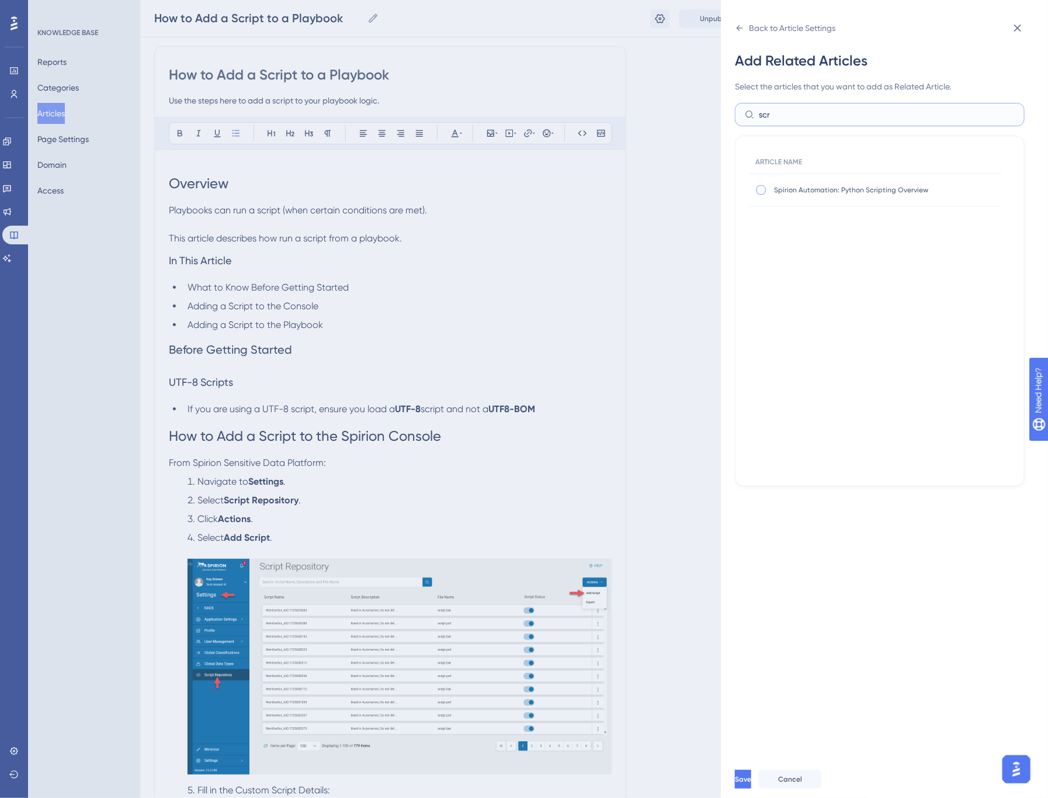
type input "scr"
click at [768, 190] on label at bounding box center [763, 190] width 14 height 12
checkbox input "true"
click at [754, 788] on button "Save" at bounding box center [744, 779] width 19 height 19
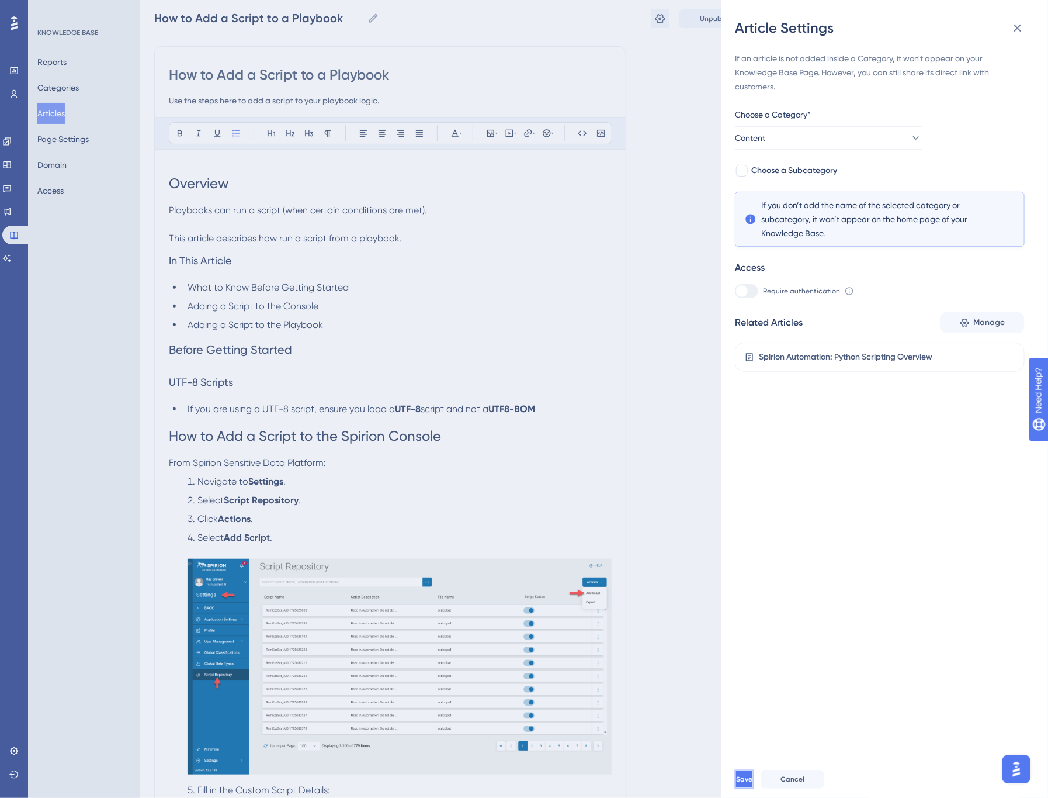
click at [753, 784] on span "Save" at bounding box center [744, 778] width 16 height 9
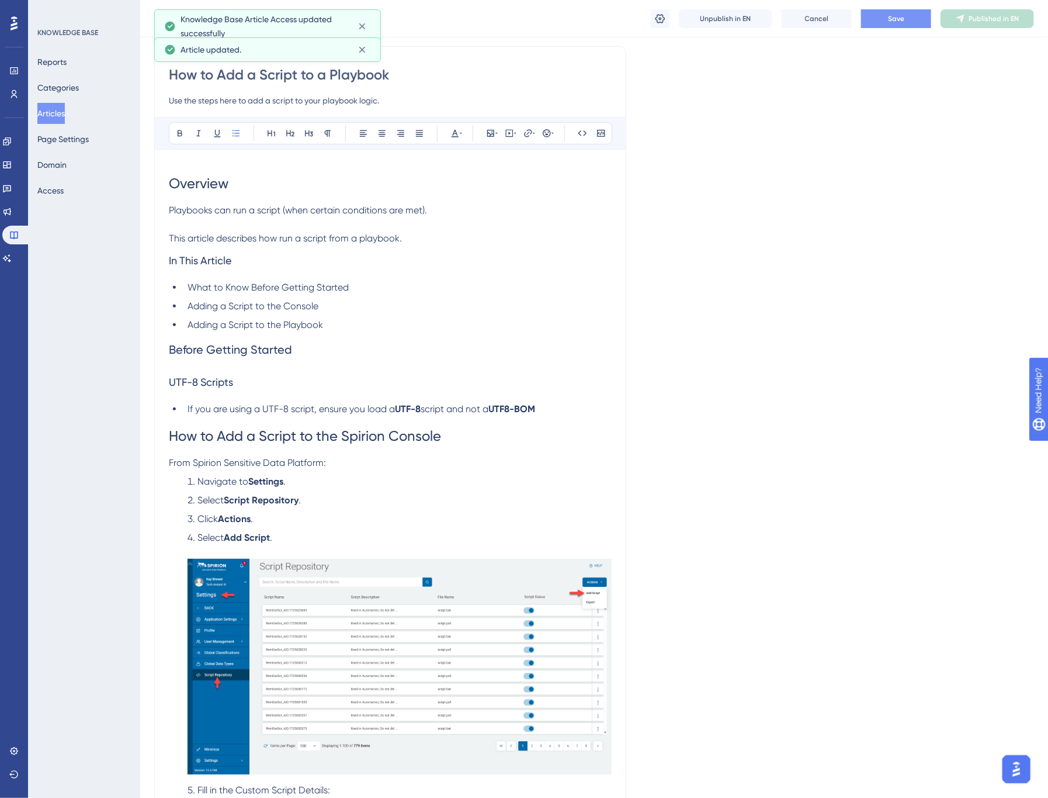
click at [910, 20] on button "Save" at bounding box center [896, 18] width 70 height 19
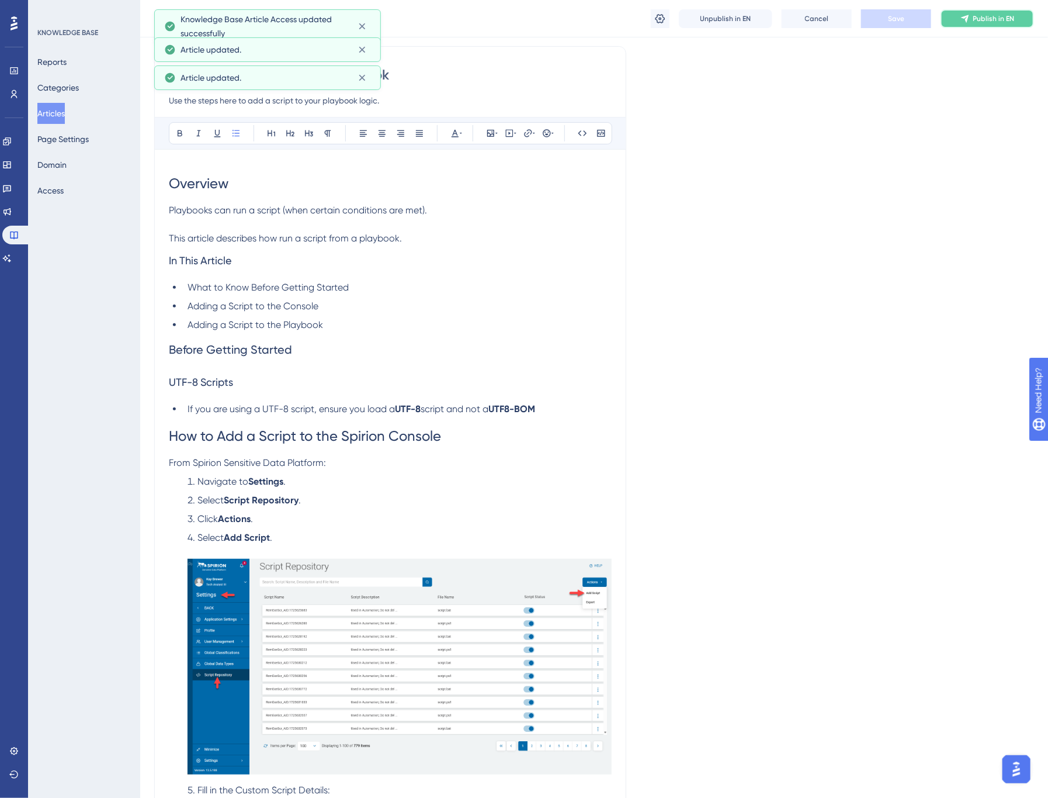
click at [988, 19] on span "Publish in EN" at bounding box center [994, 18] width 41 height 9
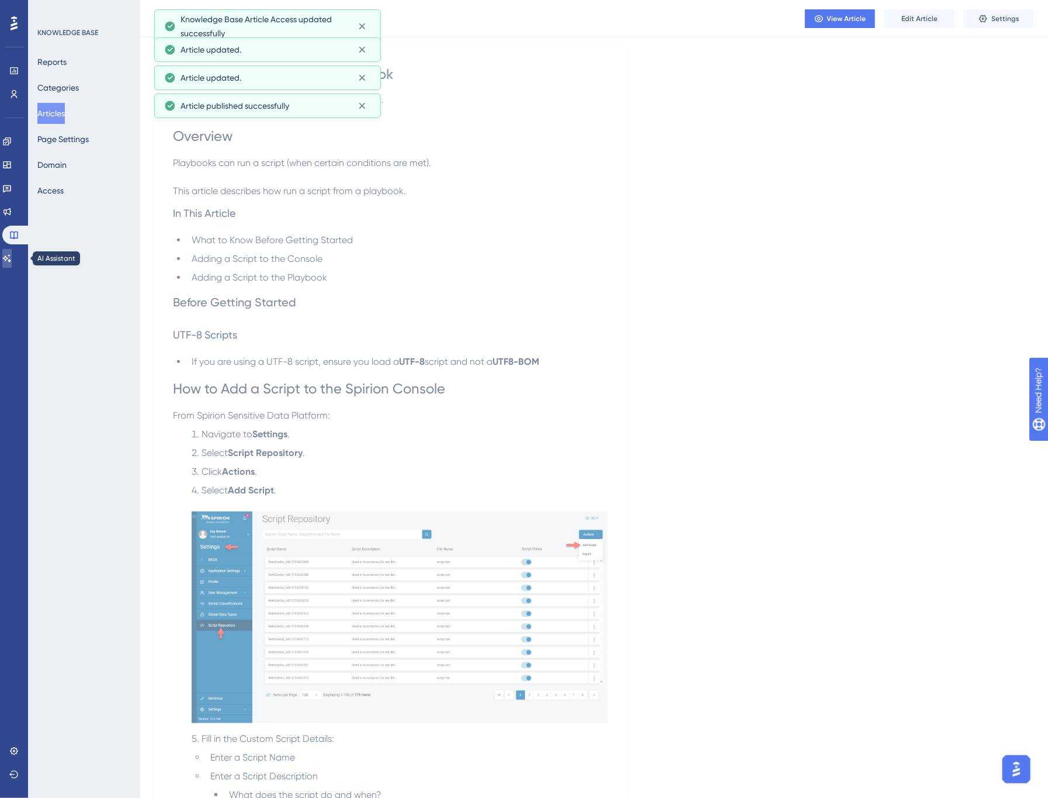
click at [12, 254] on icon at bounding box center [6, 258] width 9 height 9
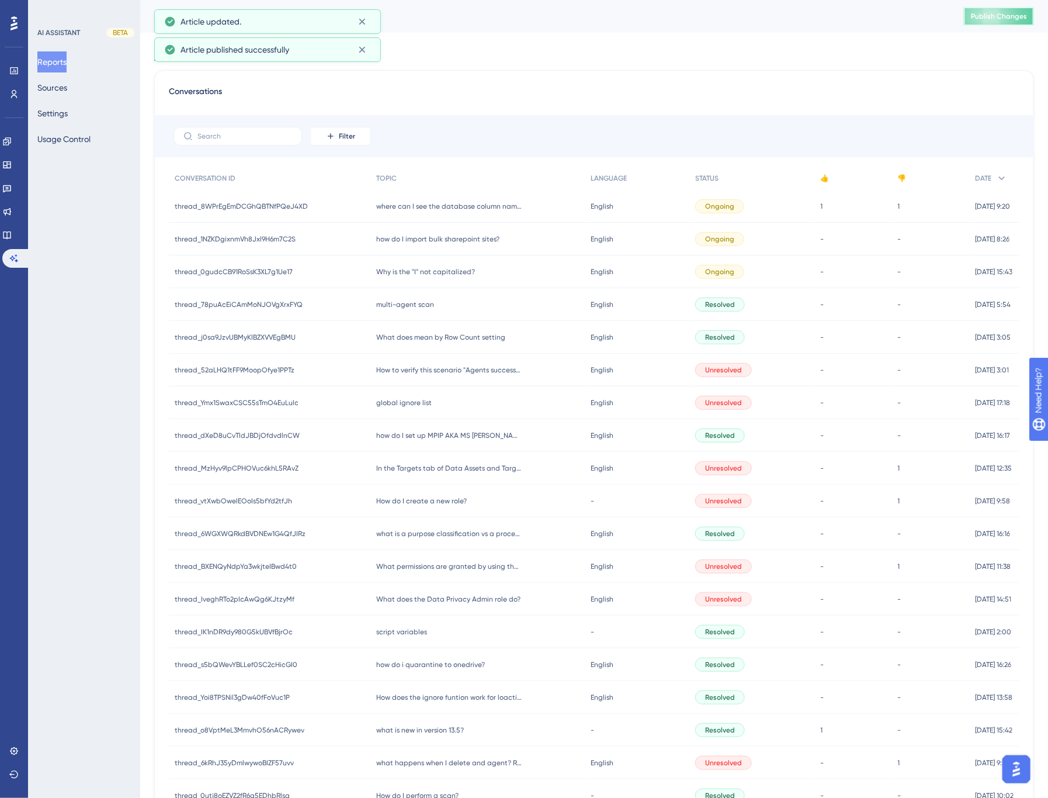
click at [985, 20] on span "Publish Changes" at bounding box center [999, 16] width 56 height 9
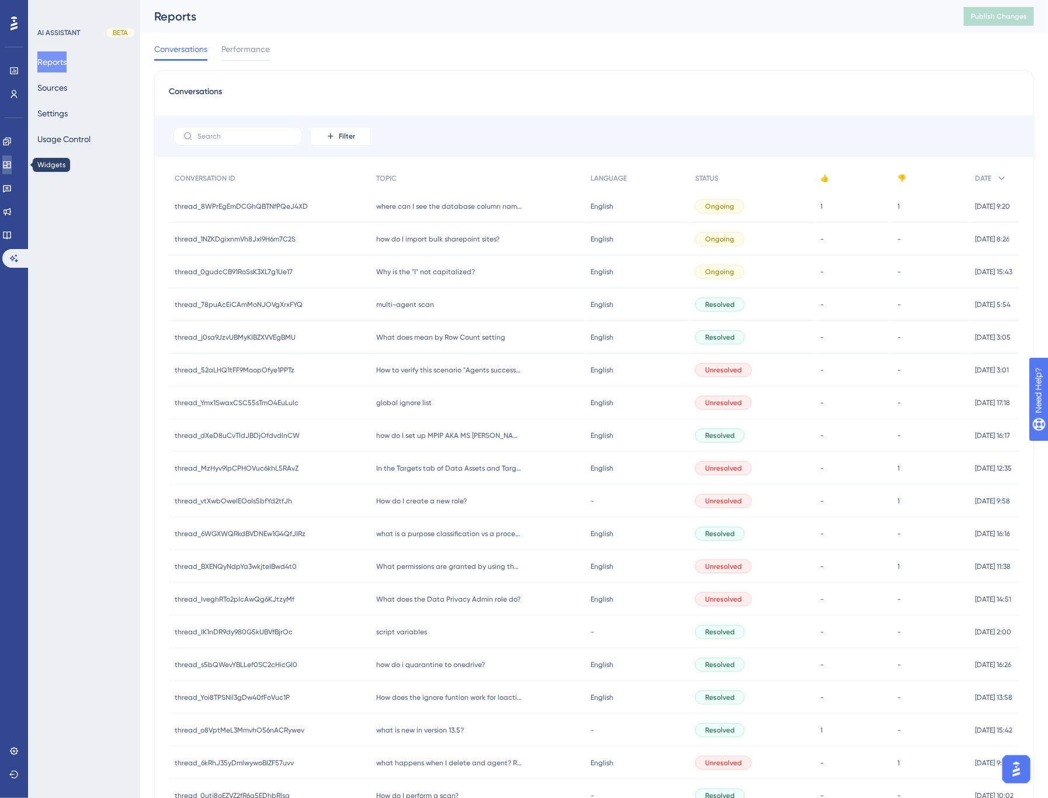
click at [11, 161] on icon at bounding box center [7, 164] width 8 height 7
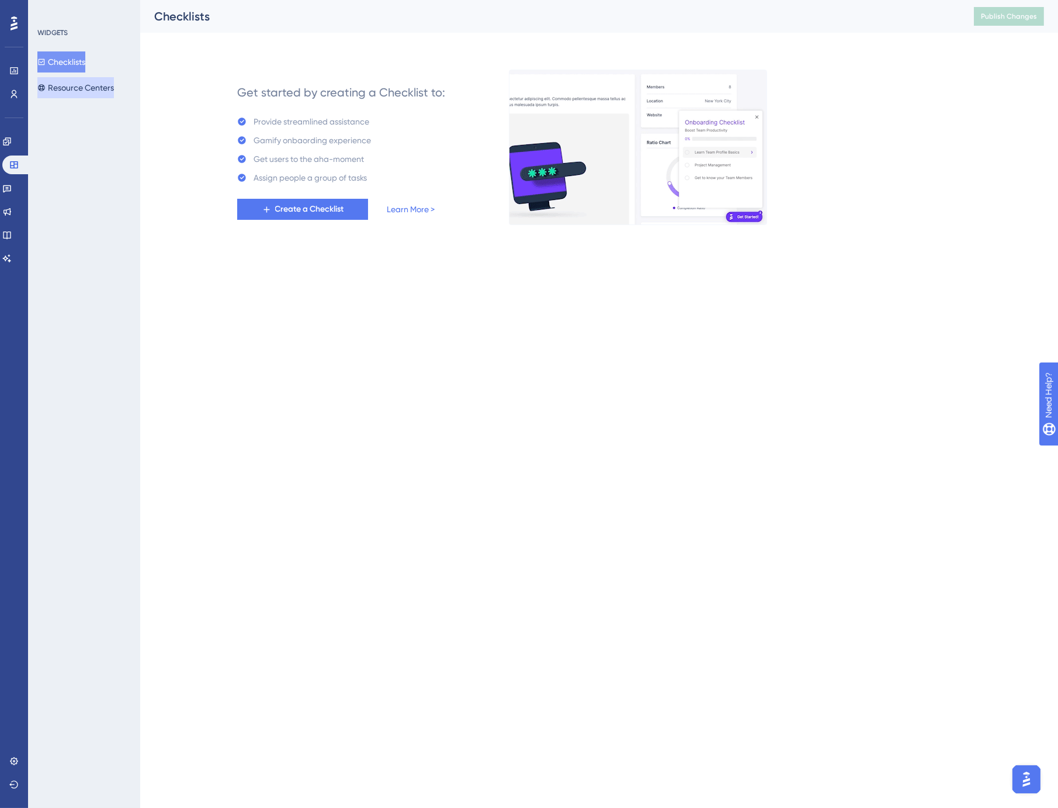
click at [86, 88] on button "Resource Centers" at bounding box center [75, 87] width 77 height 21
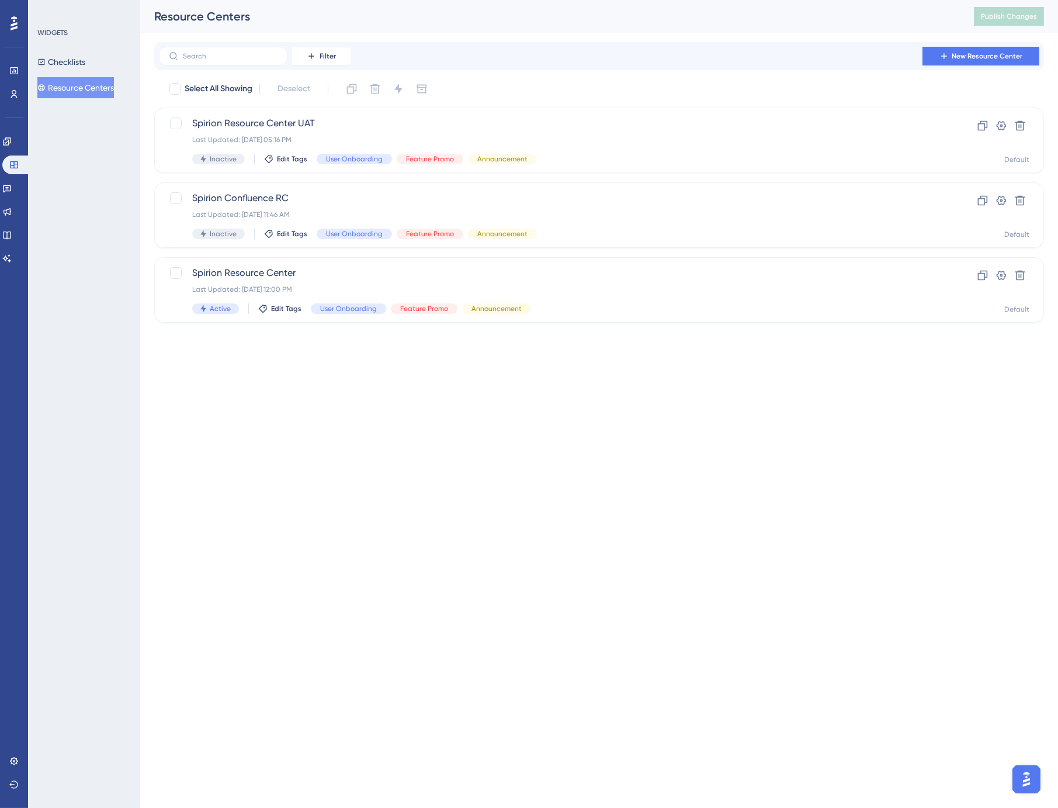
click at [425, 8] on div "Resource Centers" at bounding box center [549, 16] width 791 height 16
click at [1000, 15] on span "Publish Changes" at bounding box center [1009, 16] width 56 height 9
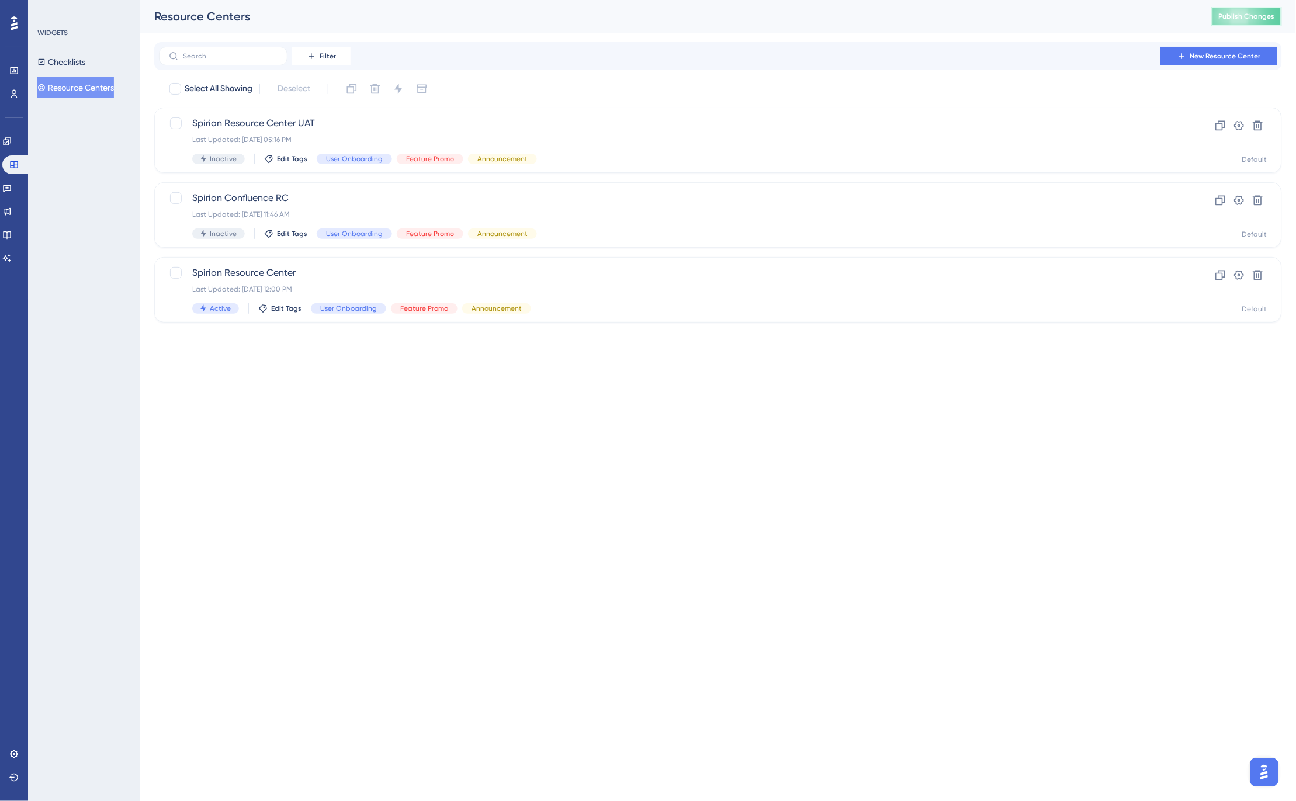
click at [1049, 20] on span "Publish Changes" at bounding box center [1247, 16] width 56 height 9
click at [1049, 12] on span "Publish Changes" at bounding box center [1247, 16] width 56 height 9
click at [1049, 15] on span "Publish Changes" at bounding box center [1247, 16] width 56 height 9
click at [1049, 13] on span "Publish Changes" at bounding box center [1247, 16] width 56 height 9
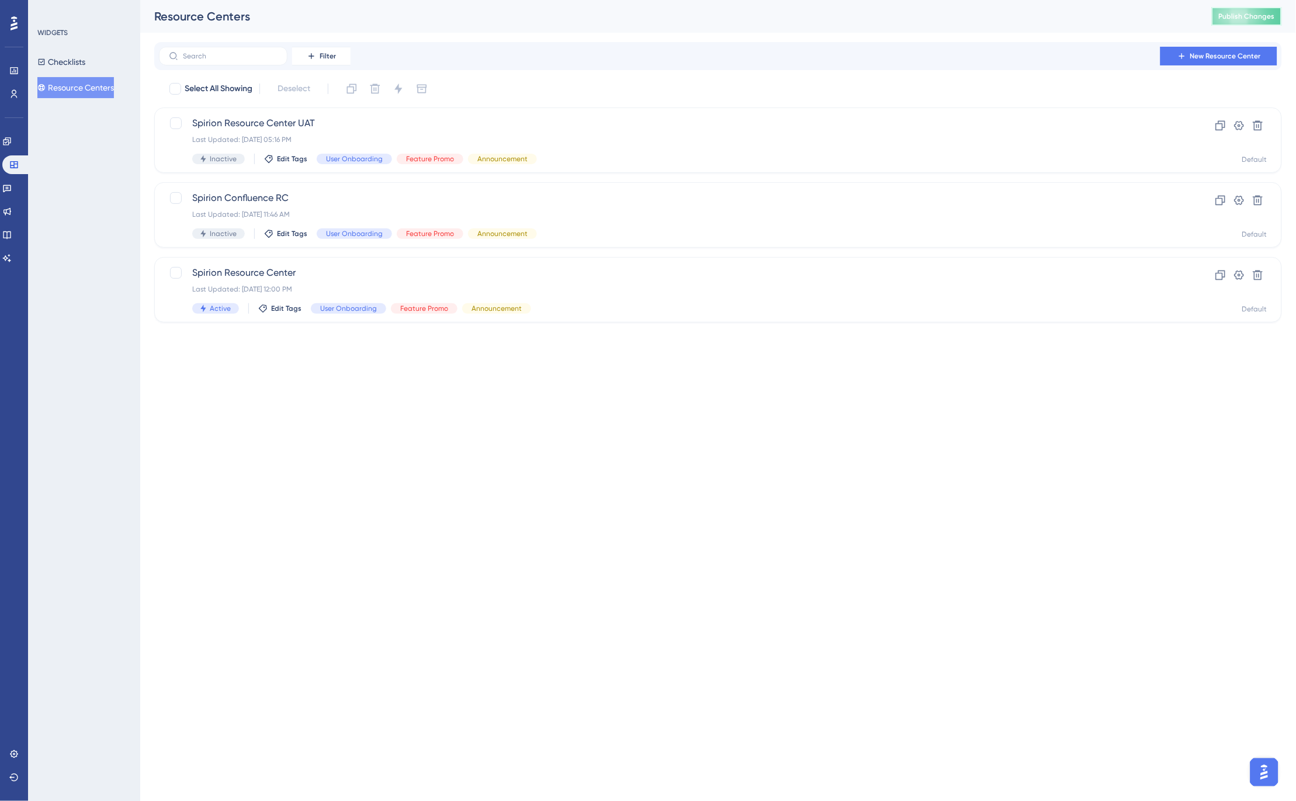
click at [1049, 15] on span "Publish Changes" at bounding box center [1247, 16] width 56 height 9
